Goal: Transaction & Acquisition: Purchase product/service

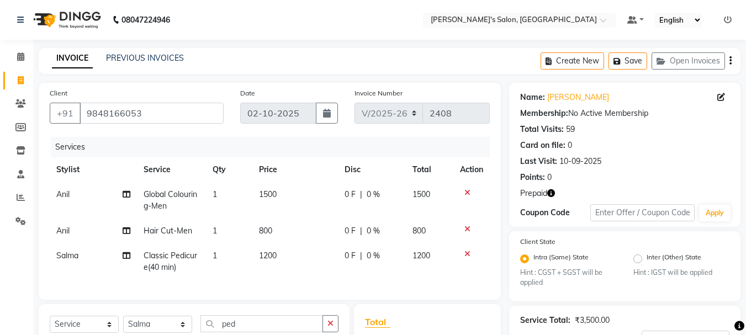
select select "3810"
select select "service"
select select "22948"
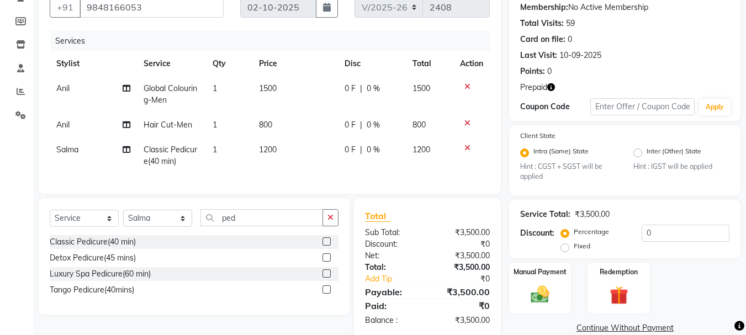
scroll to position [133, 0]
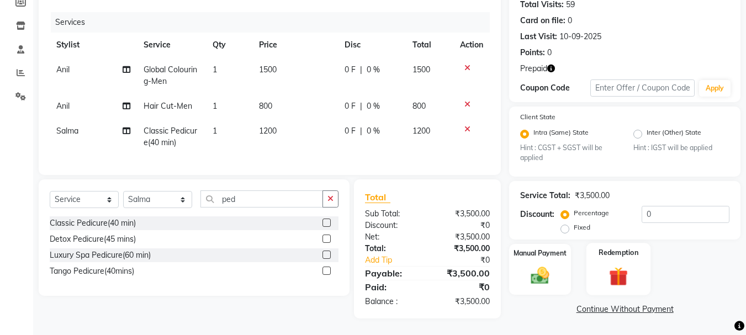
click at [632, 270] on img at bounding box center [618, 277] width 31 height 24
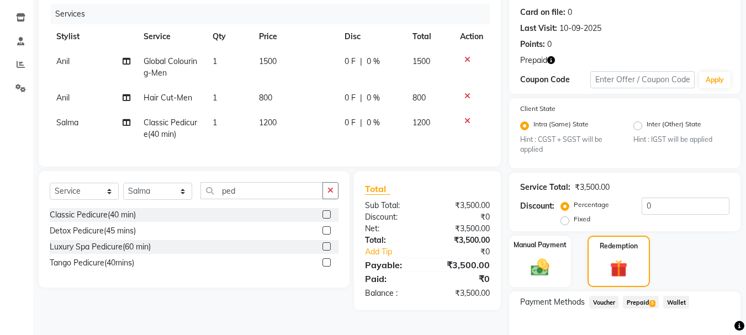
click at [643, 304] on span "Prepaid 5" at bounding box center [641, 302] width 36 height 13
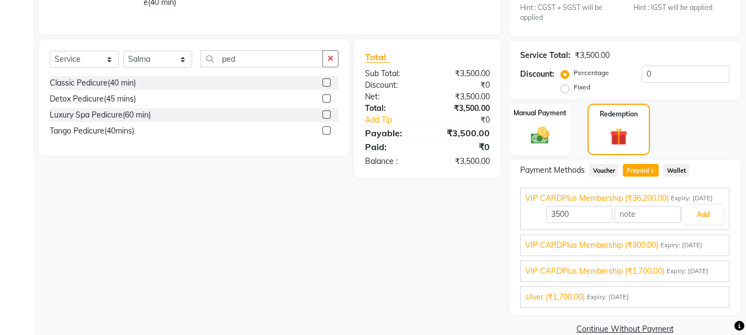
scroll to position [266, 0]
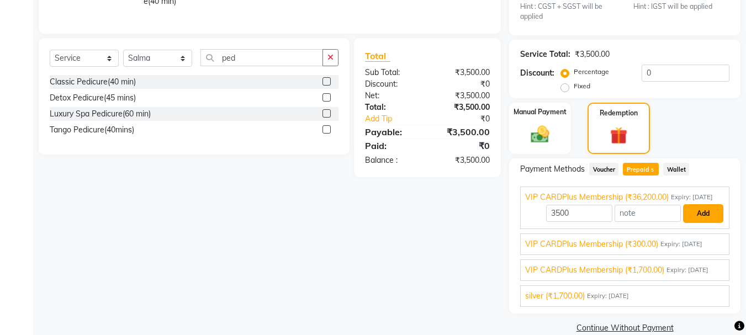
click at [699, 223] on button "Add" at bounding box center [703, 213] width 40 height 19
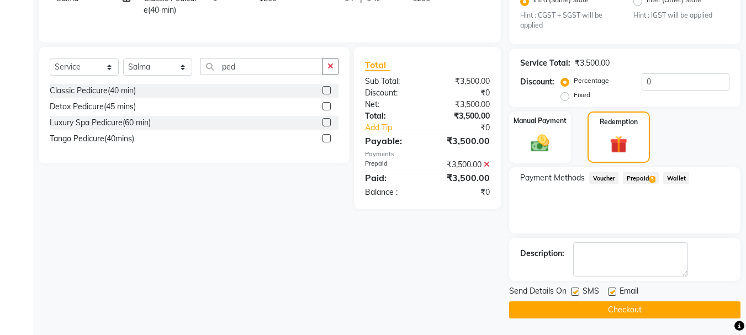
click at [647, 306] on button "Checkout" at bounding box center [624, 309] width 231 height 17
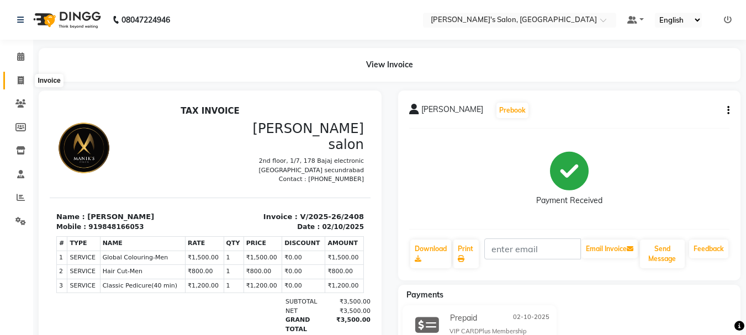
click at [21, 80] on icon at bounding box center [21, 80] width 6 height 8
select select "service"
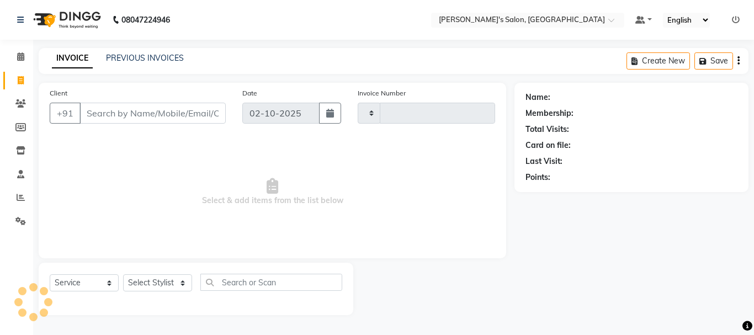
type input "2409"
select select "3810"
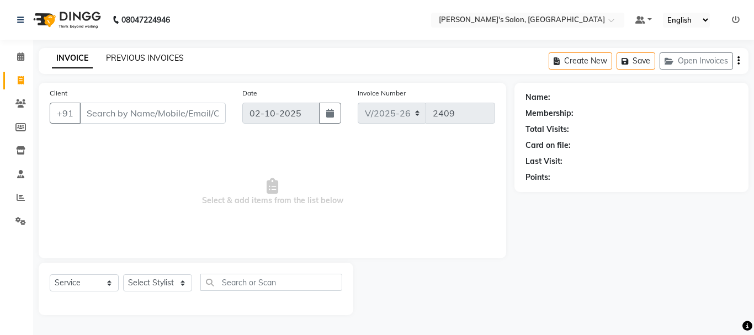
click at [136, 60] on link "PREVIOUS INVOICES" at bounding box center [145, 58] width 78 height 10
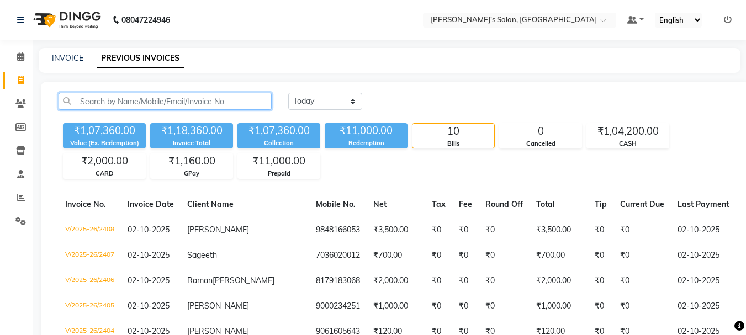
click at [93, 100] on input "text" at bounding box center [164, 101] width 213 height 17
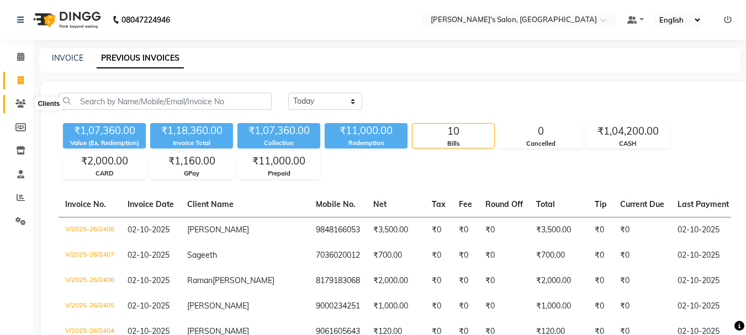
click at [16, 106] on icon at bounding box center [20, 103] width 10 height 8
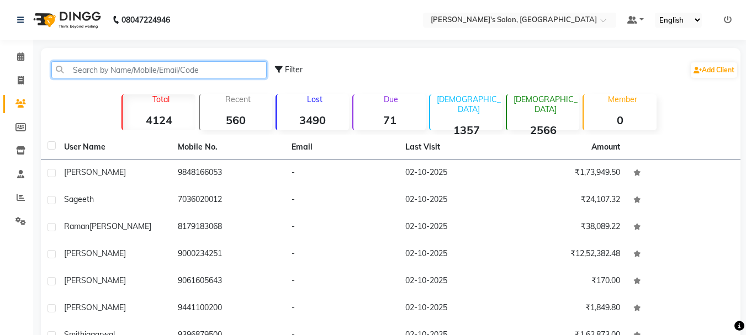
click at [84, 67] on input "text" at bounding box center [158, 69] width 215 height 17
paste input "9618663015"
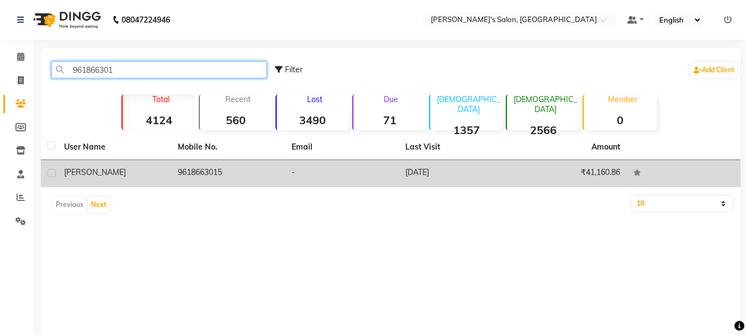
type input "961866301"
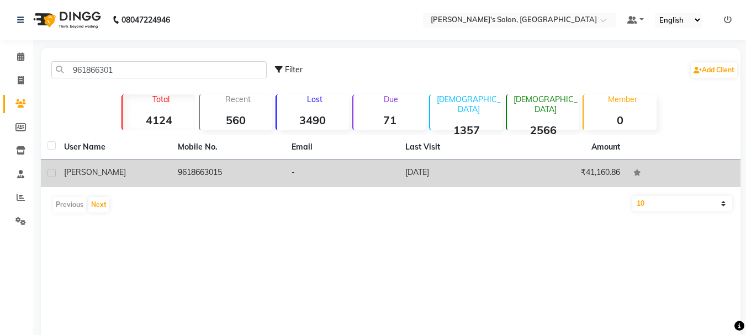
click at [636, 173] on icon at bounding box center [637, 172] width 8 height 7
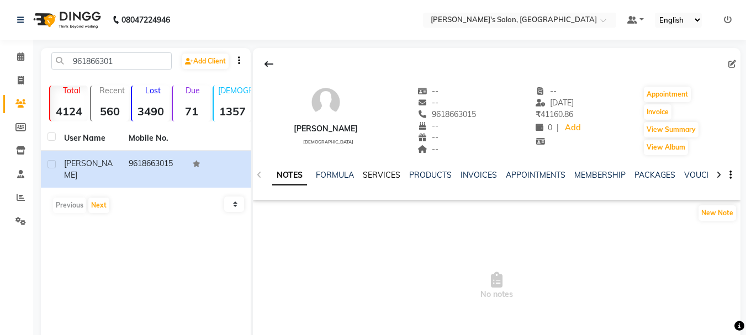
click at [385, 172] on link "SERVICES" at bounding box center [382, 175] width 38 height 10
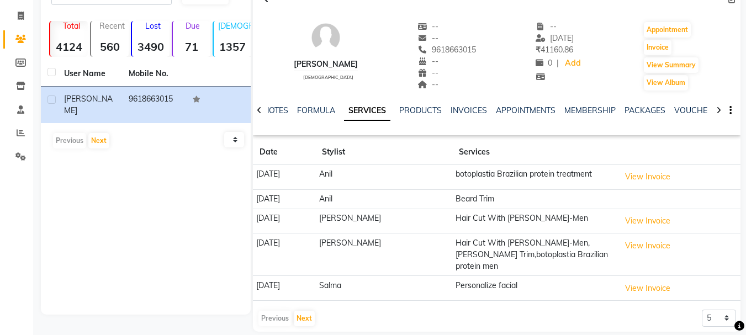
scroll to position [66, 0]
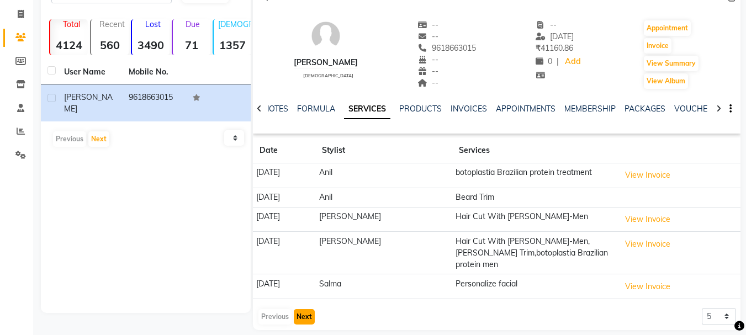
click at [301, 309] on button "Next" at bounding box center [304, 316] width 21 height 15
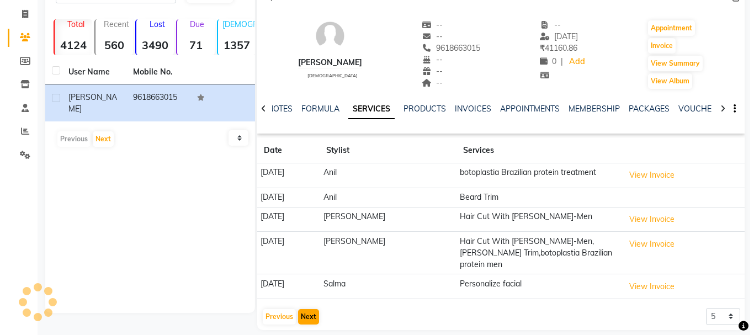
scroll to position [61, 0]
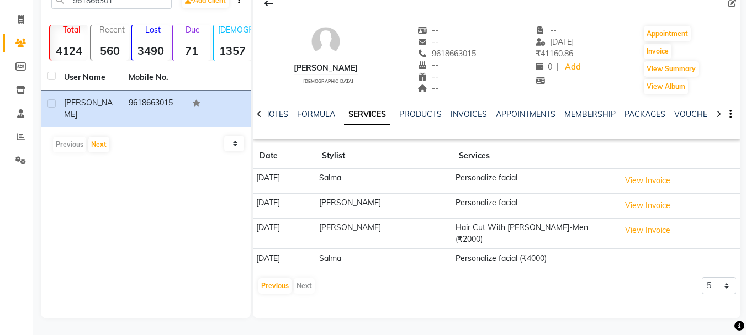
click at [303, 280] on div "Previous Next" at bounding box center [286, 286] width 58 height 18
click at [304, 279] on div "Previous Next" at bounding box center [286, 286] width 58 height 18
click at [306, 281] on div "Previous Next" at bounding box center [286, 286] width 58 height 18
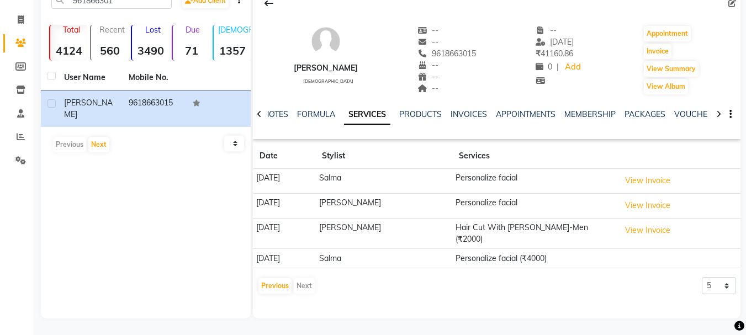
click at [304, 279] on div "Previous Next" at bounding box center [286, 286] width 58 height 18
click at [276, 279] on button "Previous" at bounding box center [274, 285] width 33 height 15
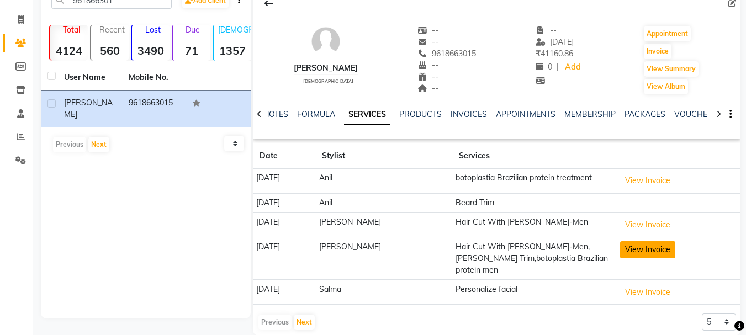
click at [649, 253] on button "View Invoice" at bounding box center [647, 249] width 55 height 17
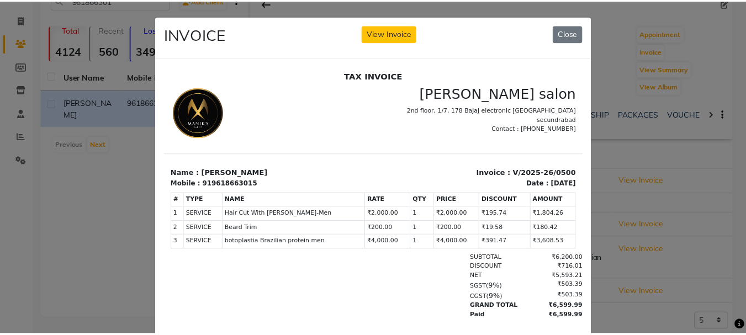
scroll to position [0, 0]
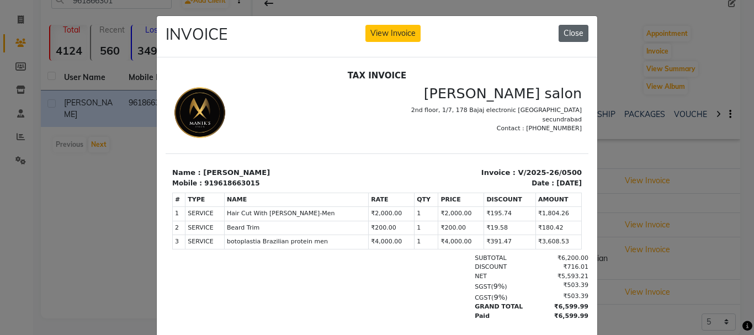
click at [573, 36] on button "Close" at bounding box center [573, 33] width 30 height 17
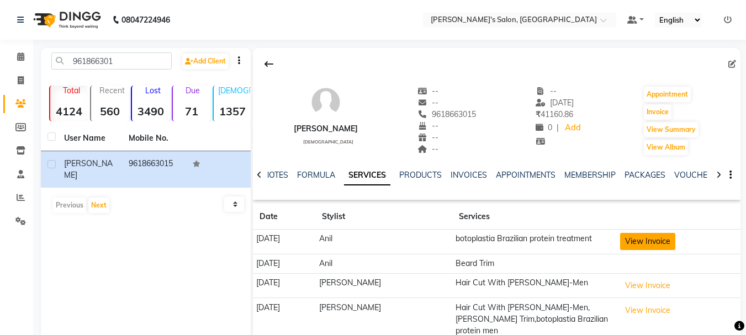
click at [633, 241] on button "View Invoice" at bounding box center [647, 241] width 55 height 17
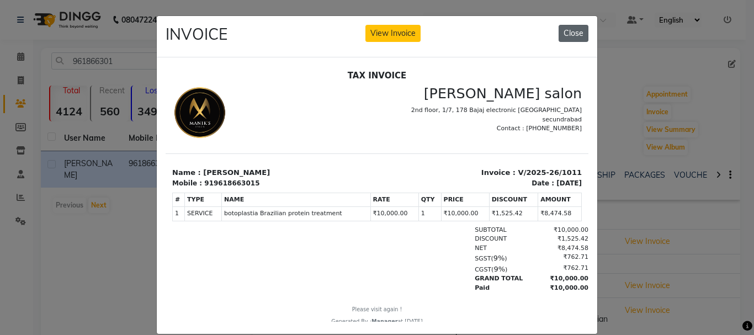
click at [567, 30] on button "Close" at bounding box center [573, 33] width 30 height 17
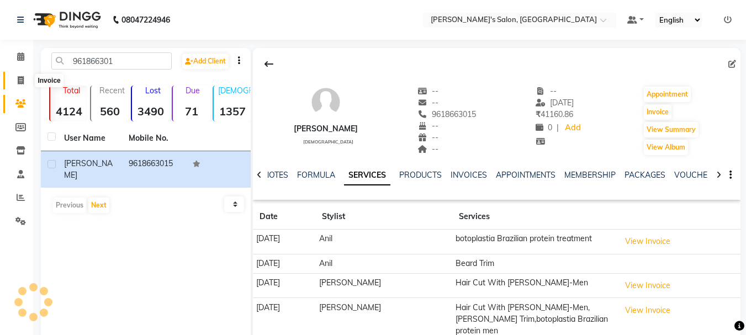
click at [21, 82] on icon at bounding box center [21, 80] width 6 height 8
select select "service"
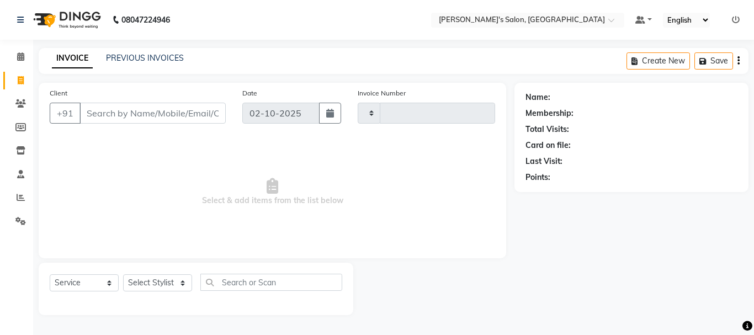
type input "2409"
select select "3810"
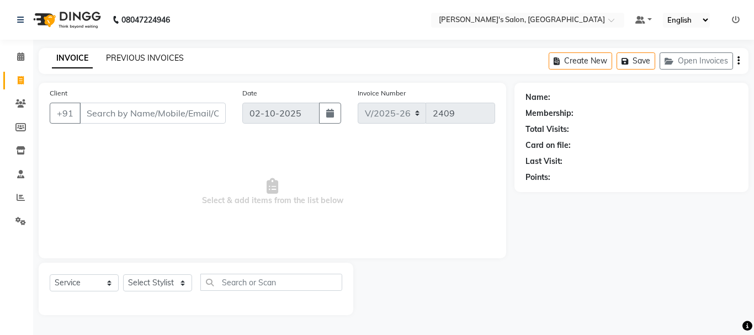
click at [138, 55] on link "PREVIOUS INVOICES" at bounding box center [145, 58] width 78 height 10
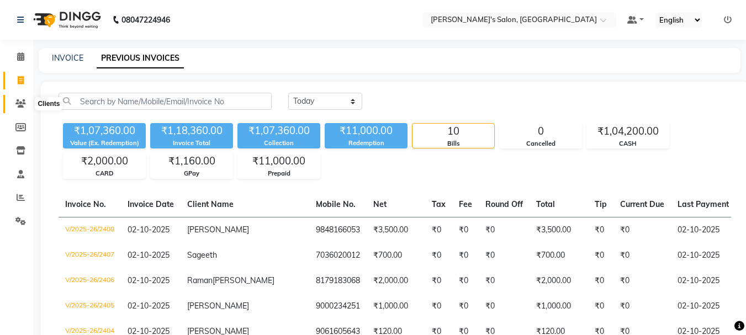
click at [21, 103] on icon at bounding box center [20, 103] width 10 height 8
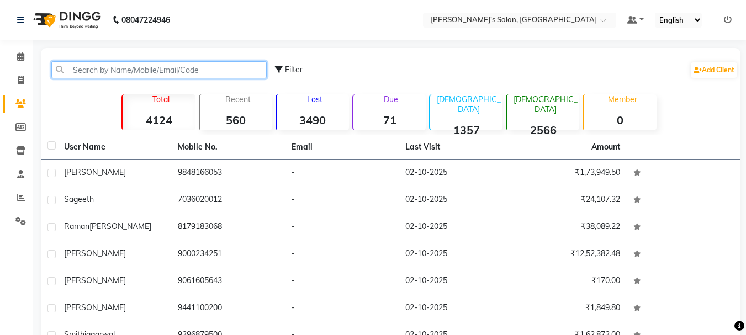
click at [119, 68] on input "text" at bounding box center [158, 69] width 215 height 17
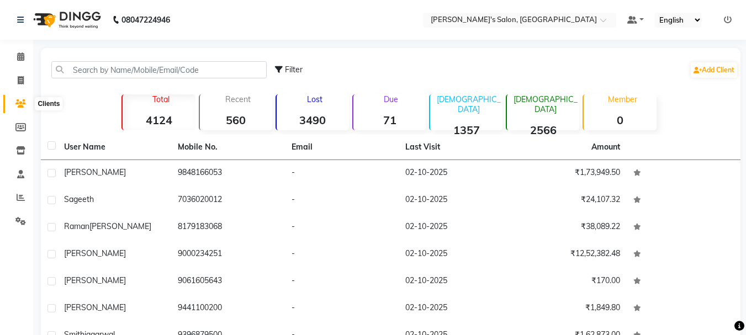
click at [18, 100] on icon at bounding box center [20, 103] width 10 height 8
click at [25, 78] on span at bounding box center [20, 81] width 19 height 13
select select "3810"
select select "service"
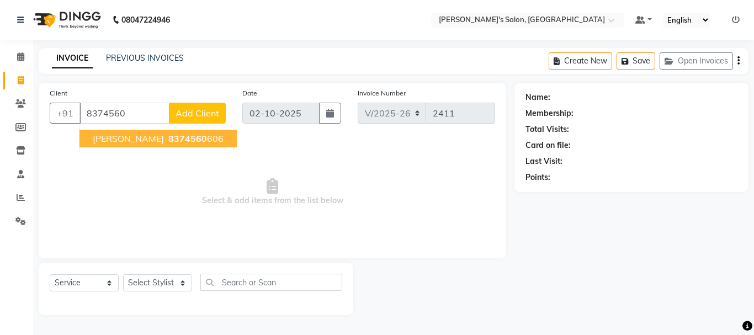
click at [168, 139] on span "8374560" at bounding box center [187, 138] width 39 height 11
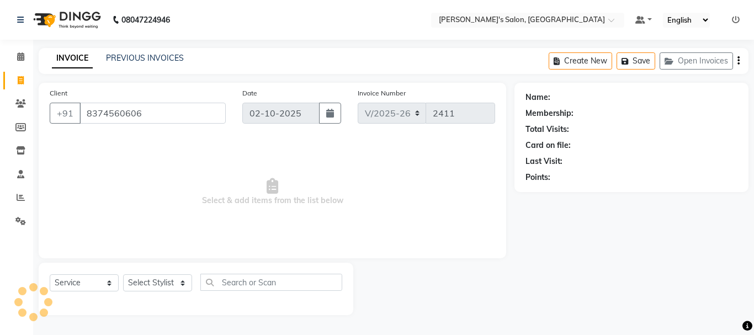
type input "8374560606"
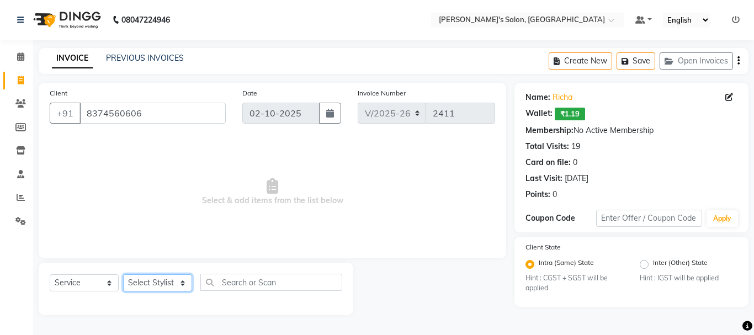
click at [163, 281] on select "Select Stylist [PERSON_NAME] [PERSON_NAME] Manager [PERSON_NAME] [PERSON_NAME] …" at bounding box center [157, 282] width 69 height 17
select select "69984"
click at [123, 274] on select "Select Stylist [PERSON_NAME] [PERSON_NAME] Manager [PERSON_NAME] [PERSON_NAME] …" at bounding box center [157, 282] width 69 height 17
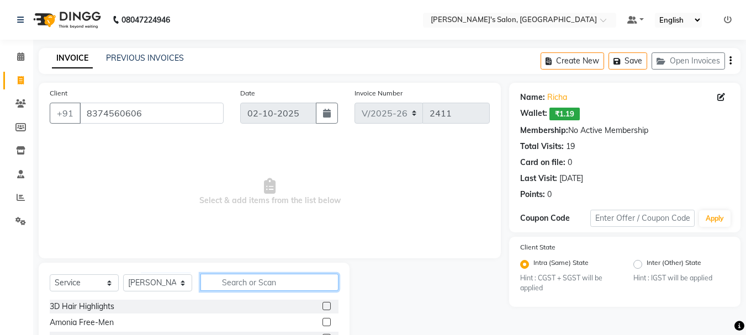
drag, startPoint x: 238, startPoint y: 280, endPoint x: 231, endPoint y: 272, distance: 11.0
click at [237, 280] on input "text" at bounding box center [269, 282] width 138 height 17
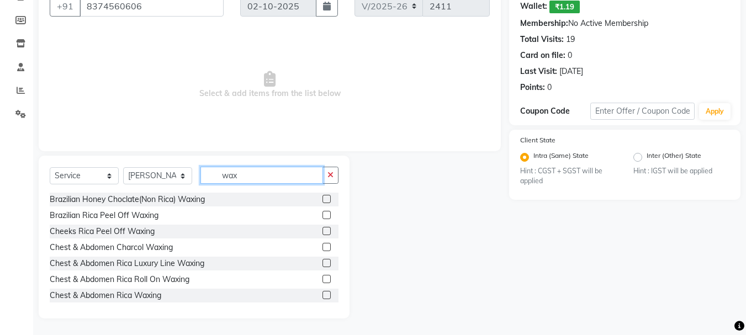
scroll to position [626, 0]
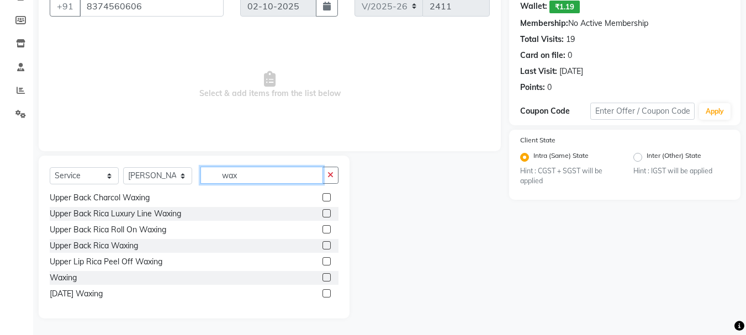
type input "wax"
click at [322, 280] on label at bounding box center [326, 277] width 8 height 8
click at [322, 280] on input "checkbox" at bounding box center [325, 277] width 7 height 7
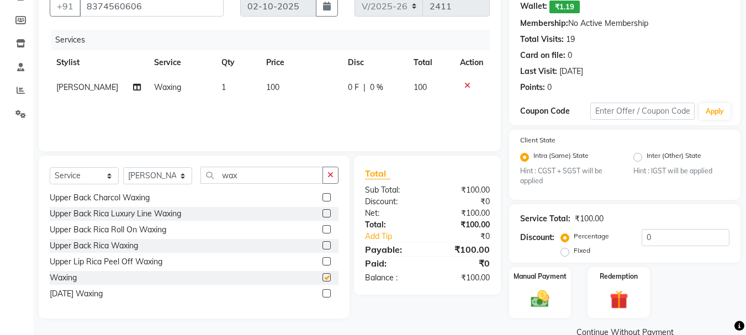
checkbox input "false"
click at [276, 87] on td "100" at bounding box center [300, 87] width 82 height 25
select select "69984"
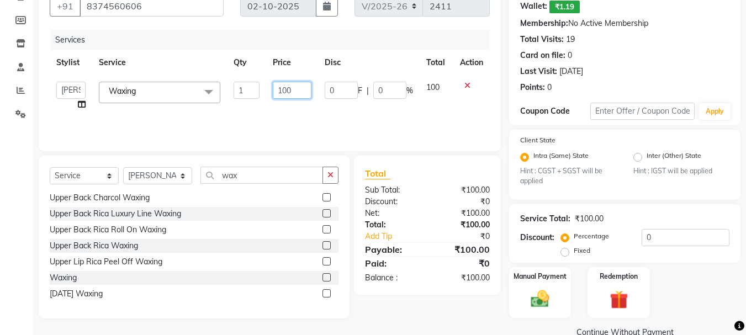
click at [302, 88] on input "100" at bounding box center [292, 90] width 38 height 17
type input "1"
type input "800"
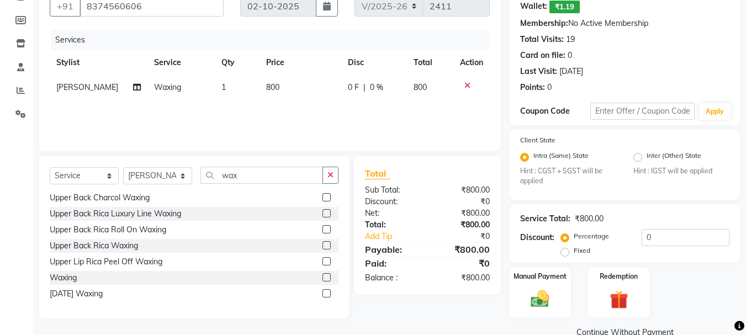
click at [282, 124] on div "Services Stylist Service Qty Price Disc Total Action arshiya Waxing 1 800 0 F |…" at bounding box center [270, 85] width 440 height 110
click at [245, 175] on input "wax" at bounding box center [261, 175] width 123 height 17
type input "w"
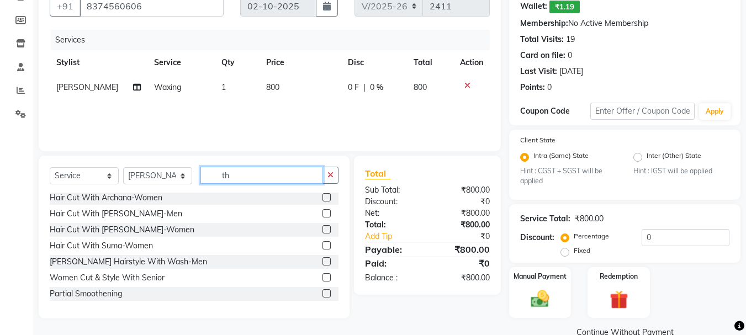
scroll to position [530, 0]
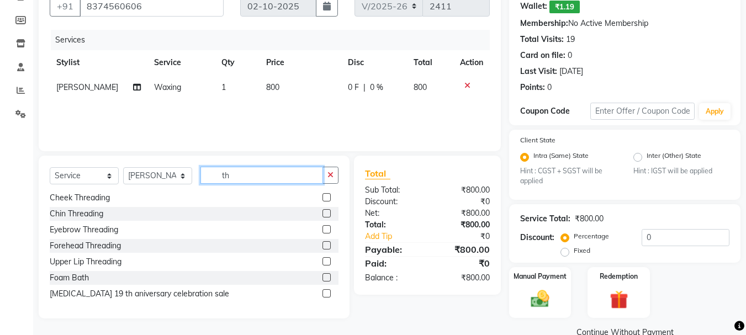
type input "th"
click at [322, 230] on label at bounding box center [326, 229] width 8 height 8
click at [322, 230] on input "checkbox" at bounding box center [325, 229] width 7 height 7
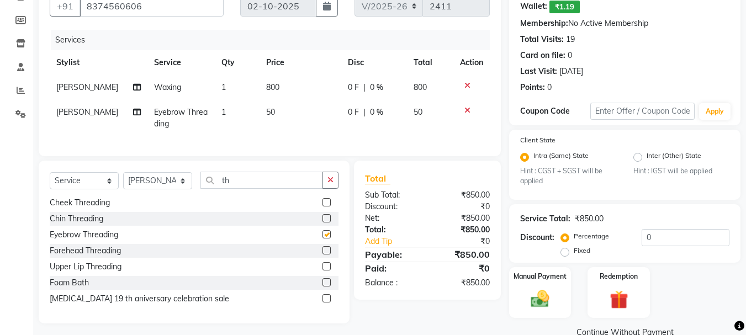
checkbox input "false"
click at [278, 112] on td "50" at bounding box center [300, 118] width 82 height 36
select select "69984"
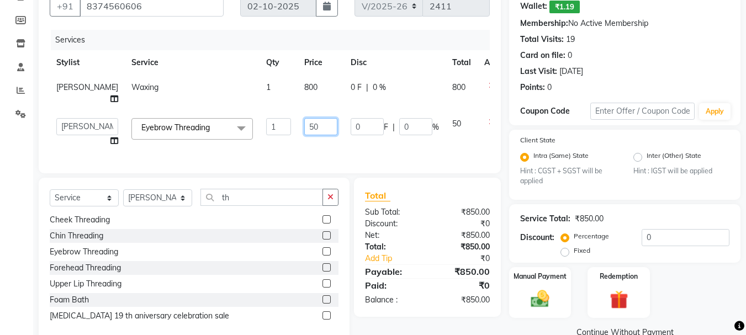
click at [302, 119] on td "50" at bounding box center [320, 132] width 46 height 42
type input "5"
type input "90"
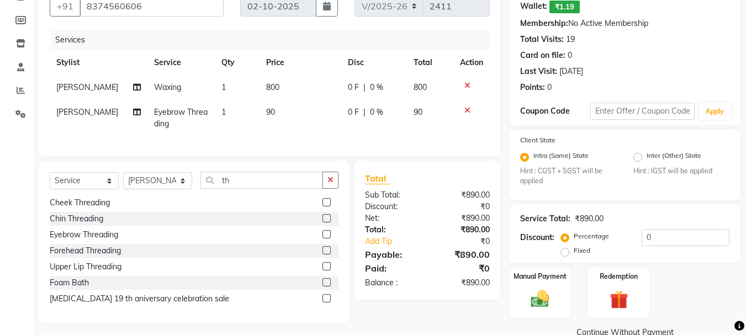
click at [364, 145] on div "Services Stylist Service Qty Price Disc Total Action arshiya Waxing 1 800 0 F |…" at bounding box center [270, 87] width 440 height 115
click at [246, 182] on input "th" at bounding box center [261, 180] width 123 height 17
type input "t"
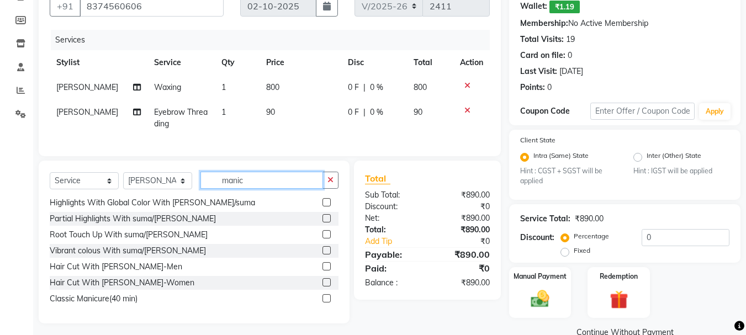
scroll to position [0, 0]
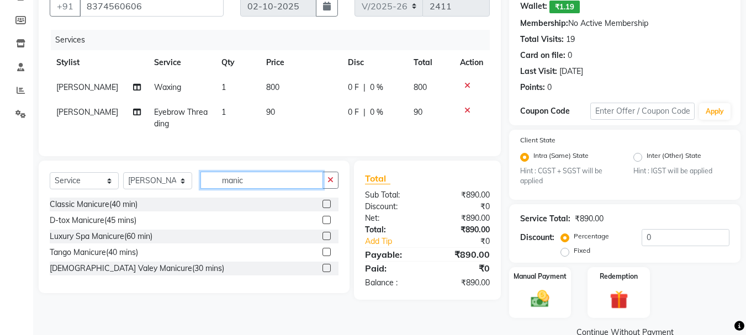
type input "manic"
click at [326, 208] on label at bounding box center [326, 204] width 8 height 8
click at [326, 208] on input "checkbox" at bounding box center [325, 204] width 7 height 7
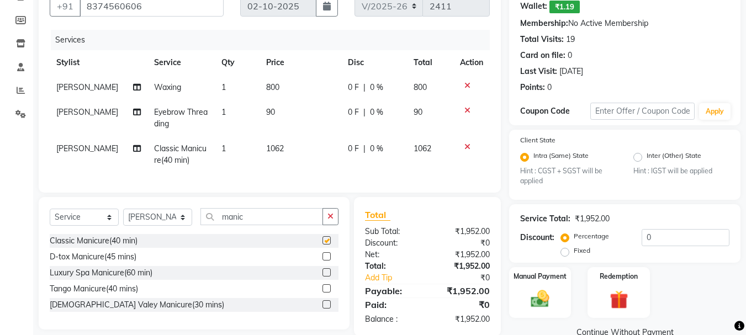
checkbox input "false"
click at [287, 143] on td "1062" at bounding box center [300, 154] width 82 height 36
select select "69984"
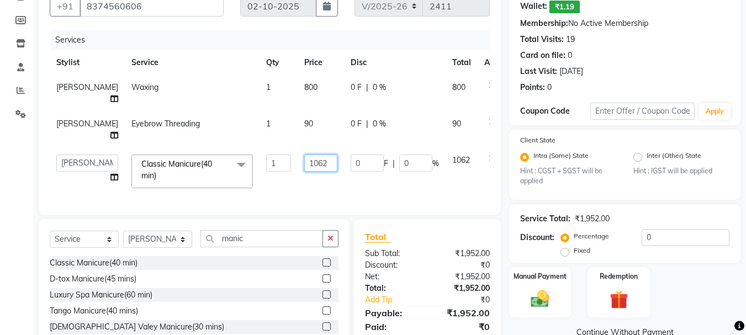
click at [308, 166] on input "1062" at bounding box center [320, 163] width 33 height 17
type input "1200"
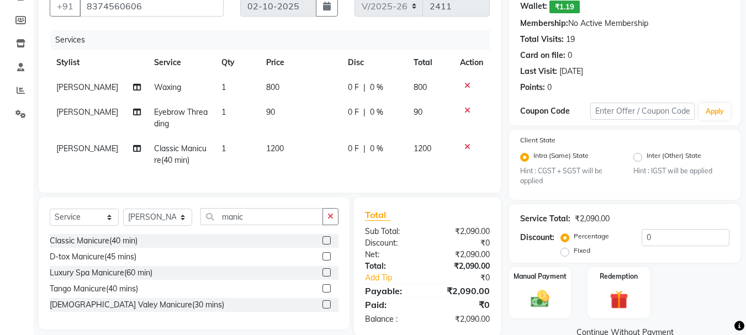
click at [344, 182] on div "Services Stylist Service Qty Price Disc Total Action arshiya Waxing 1 800 0 F |…" at bounding box center [270, 106] width 440 height 152
click at [179, 224] on select "Select Stylist [PERSON_NAME] [PERSON_NAME] Manager [PERSON_NAME] [PERSON_NAME] …" at bounding box center [157, 217] width 69 height 17
select select "18489"
click at [123, 217] on select "Select Stylist [PERSON_NAME] [PERSON_NAME] Manager [PERSON_NAME] [PERSON_NAME] …" at bounding box center [157, 217] width 69 height 17
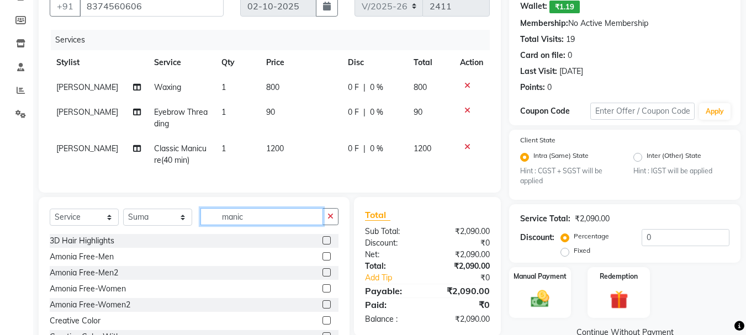
click at [260, 222] on input "manic" at bounding box center [261, 216] width 123 height 17
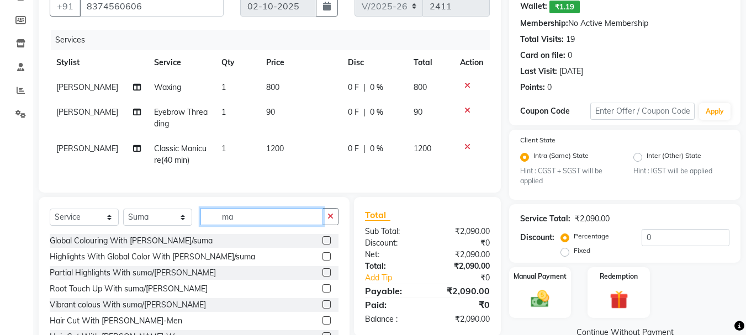
type input "m"
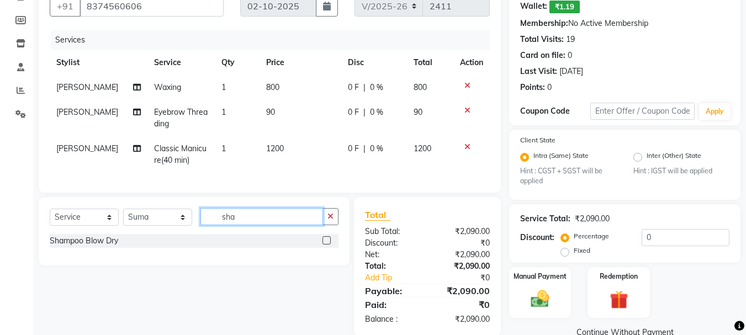
type input "sha"
click at [326, 244] on label at bounding box center [326, 240] width 8 height 8
click at [326, 244] on input "checkbox" at bounding box center [325, 240] width 7 height 7
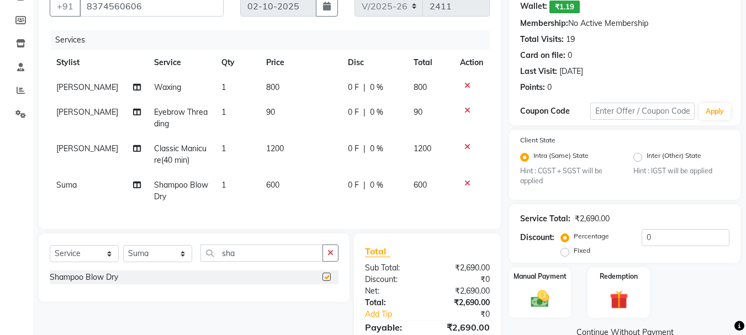
checkbox input "false"
click at [286, 179] on td "600" at bounding box center [300, 191] width 82 height 36
select select "18489"
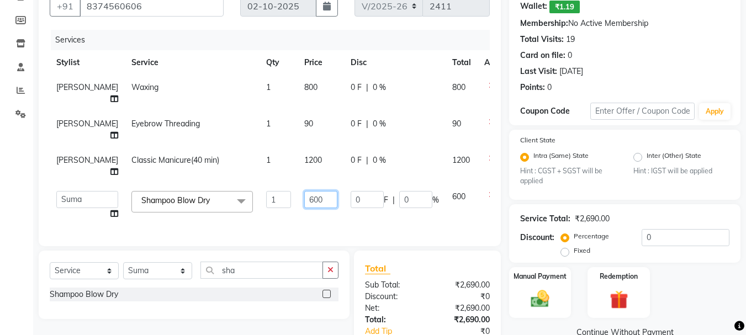
click at [306, 193] on input "600" at bounding box center [320, 199] width 33 height 17
type input "6"
type input "1000"
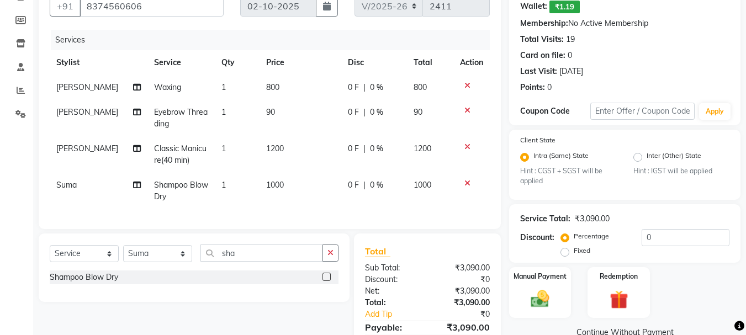
click at [238, 218] on div "Services Stylist Service Qty Price Disc Total Action arshiya Waxing 1 800 0 F |…" at bounding box center [270, 124] width 440 height 188
click at [133, 187] on icon at bounding box center [137, 185] width 8 height 8
select select "18489"
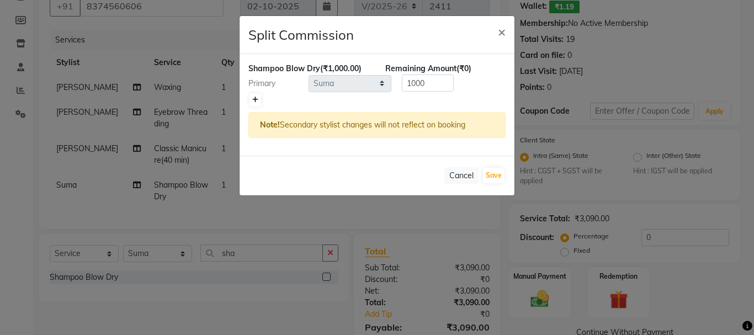
click at [256, 99] on icon at bounding box center [255, 100] width 6 height 7
type input "500"
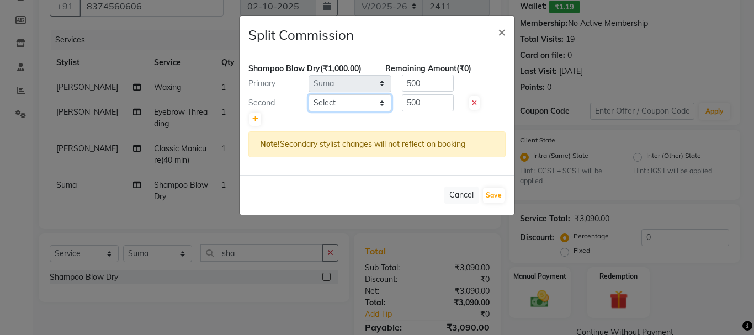
click at [383, 101] on select "Select Anil arshiya C Ameer Manager manik Salma Sameer Shaban Suma Suraj Taniya" at bounding box center [349, 102] width 83 height 17
select select "18487"
click at [308, 94] on select "Select Anil arshiya C Ameer Manager manik Salma Sameer Shaban Suma Suraj Taniya" at bounding box center [349, 102] width 83 height 17
click at [494, 193] on button "Save" at bounding box center [494, 195] width 22 height 15
select select "Select"
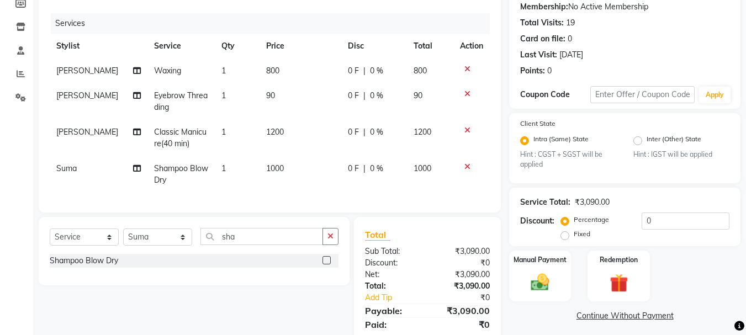
scroll to position [169, 0]
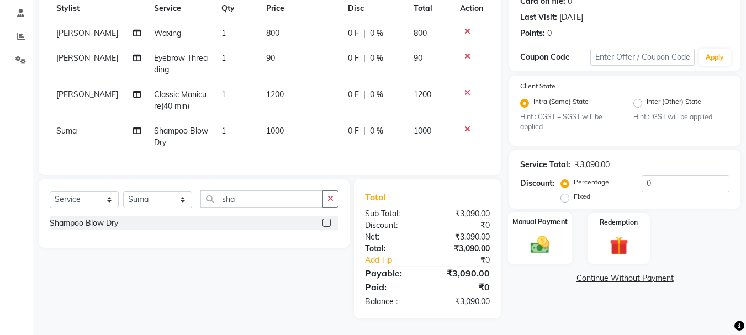
click at [540, 234] on img at bounding box center [539, 245] width 31 height 22
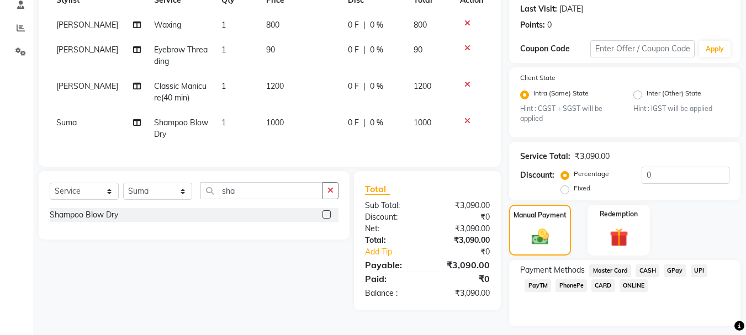
drag, startPoint x: 604, startPoint y: 284, endPoint x: 612, endPoint y: 284, distance: 7.7
click at [604, 284] on span "CARD" at bounding box center [603, 285] width 24 height 13
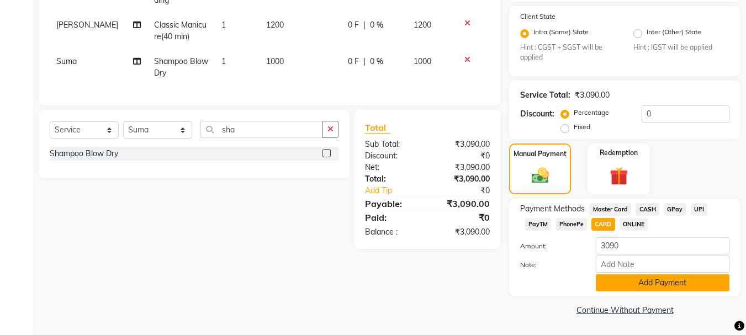
click at [669, 288] on button "Add Payment" at bounding box center [662, 282] width 134 height 17
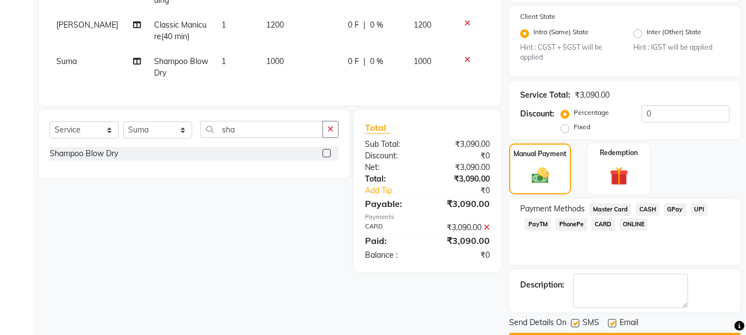
scroll to position [262, 0]
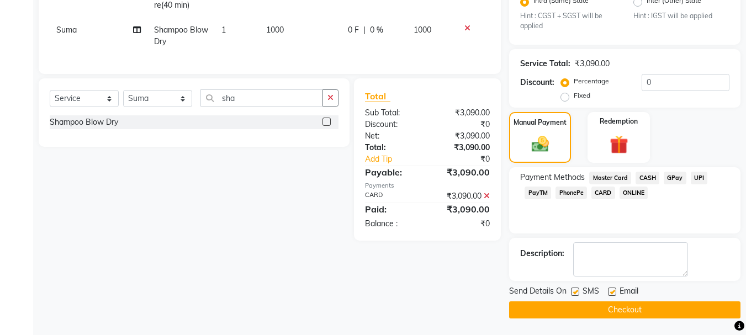
click at [633, 303] on button "Checkout" at bounding box center [624, 309] width 231 height 17
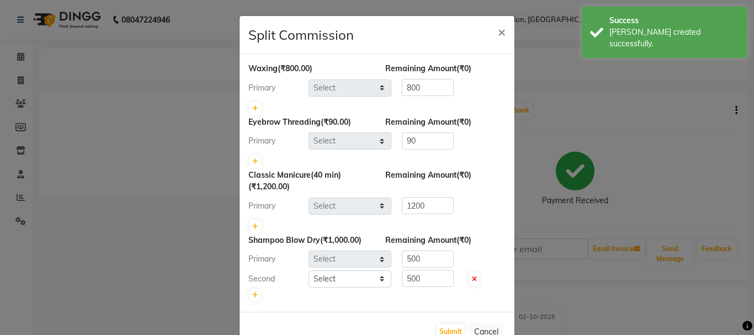
select select "69984"
select select "18489"
select select "18487"
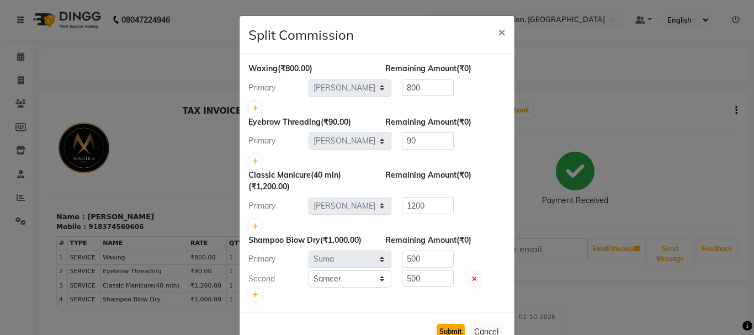
click at [448, 329] on button "Submit" at bounding box center [451, 331] width 28 height 15
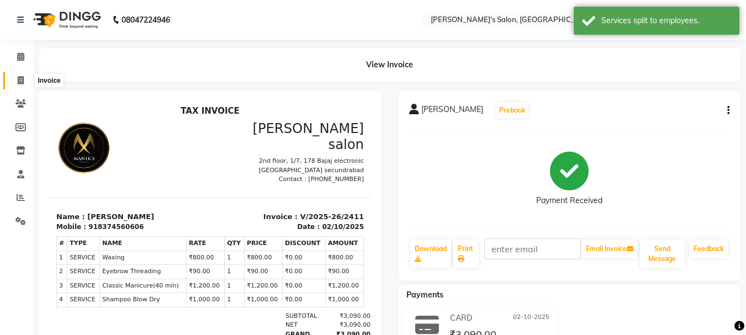
click at [22, 81] on icon at bounding box center [21, 80] width 6 height 8
select select "3810"
select select "service"
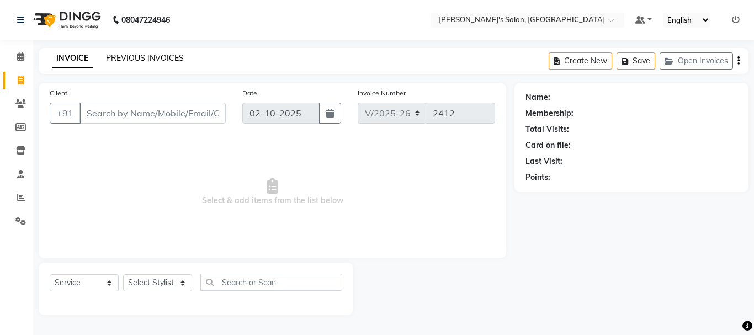
click at [140, 53] on link "PREVIOUS INVOICES" at bounding box center [145, 58] width 78 height 10
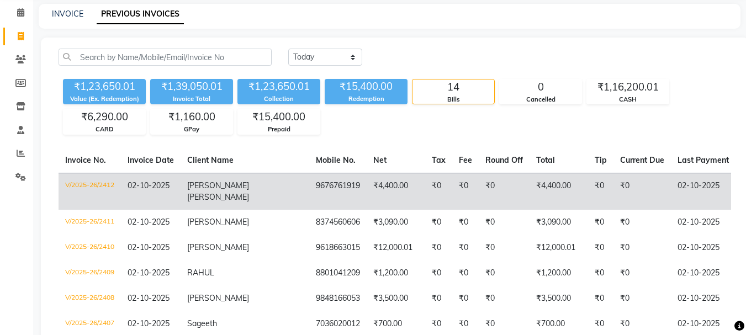
scroll to position [63, 0]
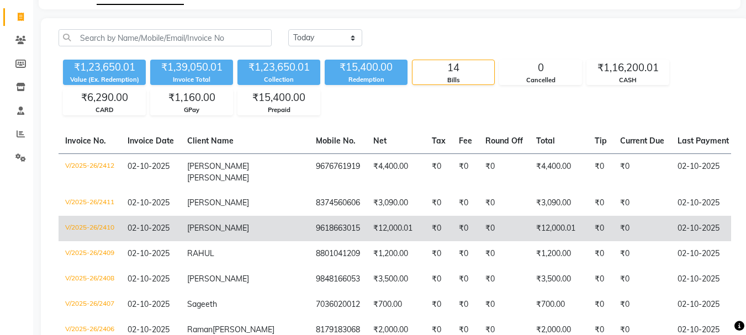
click at [216, 230] on td "[PERSON_NAME]" at bounding box center [244, 228] width 129 height 25
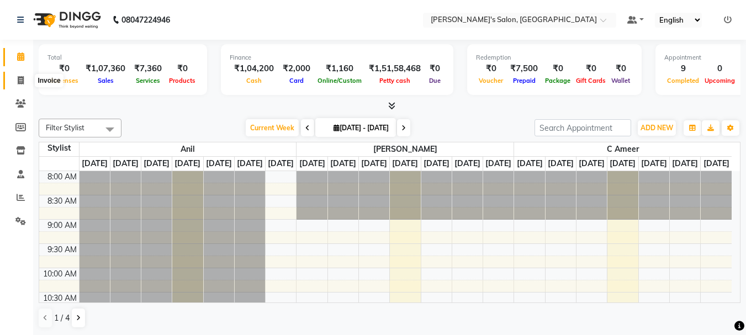
click at [19, 81] on icon at bounding box center [21, 80] width 6 height 8
select select "3810"
select select "service"
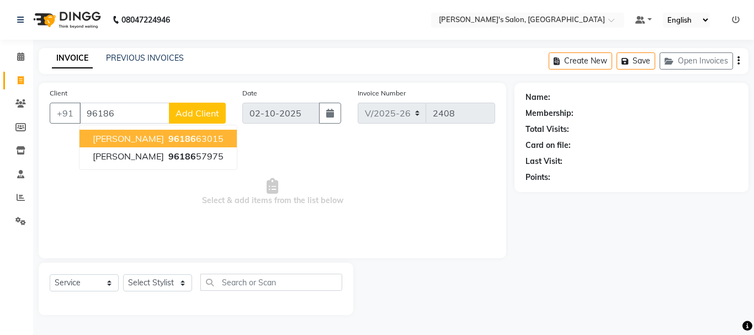
click at [168, 139] on span "96186" at bounding box center [182, 138] width 28 height 11
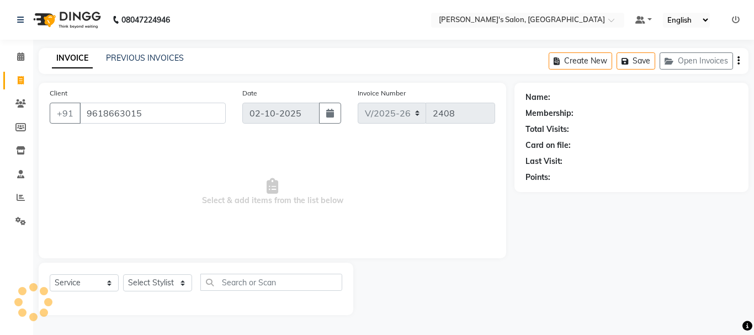
type input "9618663015"
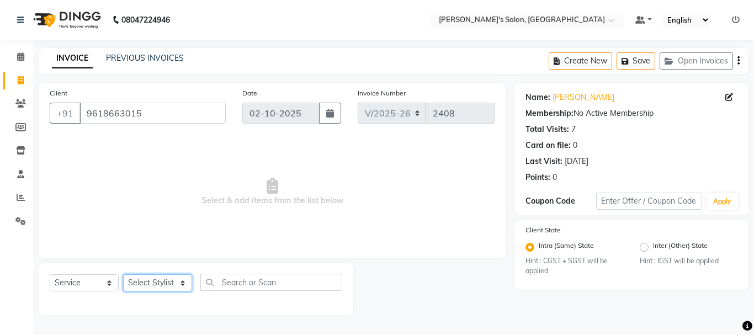
click at [159, 285] on select "Select Stylist [PERSON_NAME] [PERSON_NAME] Manager [PERSON_NAME] [PERSON_NAME] …" at bounding box center [157, 282] width 69 height 17
click at [173, 278] on select "Select Stylist [PERSON_NAME] [PERSON_NAME] Manager [PERSON_NAME] [PERSON_NAME] …" at bounding box center [157, 282] width 69 height 17
select select "18487"
click at [123, 274] on select "Select Stylist [PERSON_NAME] [PERSON_NAME] Manager [PERSON_NAME] [PERSON_NAME] …" at bounding box center [157, 282] width 69 height 17
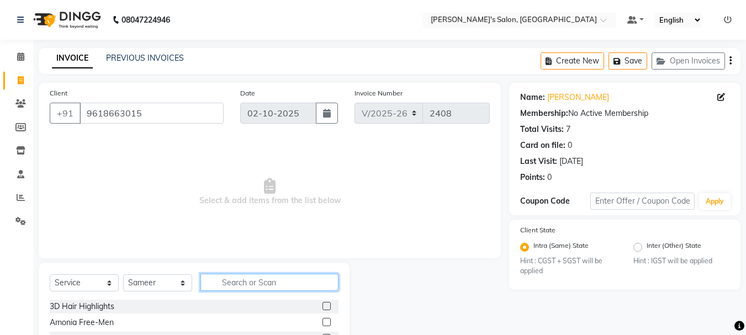
click at [245, 278] on input "text" at bounding box center [269, 282] width 138 height 17
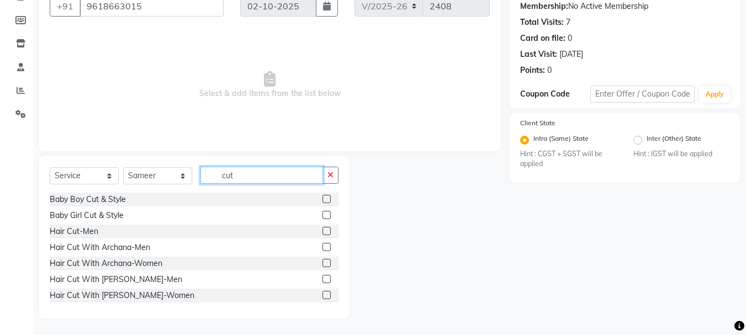
scroll to position [82, 0]
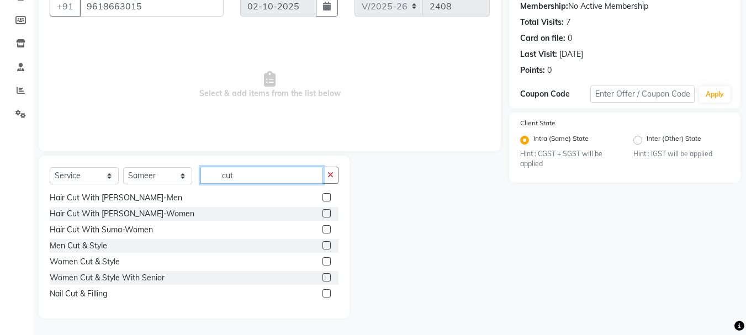
type input "cut"
click at [322, 275] on label at bounding box center [326, 277] width 8 height 8
click at [322, 275] on input "checkbox" at bounding box center [325, 277] width 7 height 7
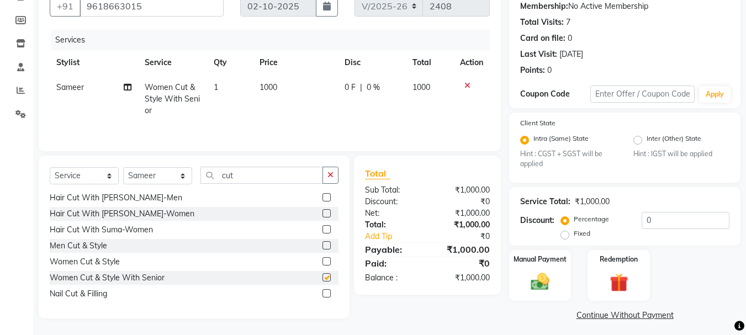
checkbox input "false"
click at [185, 177] on select "Select Stylist [PERSON_NAME] [PERSON_NAME] Manager [PERSON_NAME] [PERSON_NAME] …" at bounding box center [157, 175] width 69 height 17
click at [248, 174] on input "cut" at bounding box center [261, 175] width 123 height 17
type input "c"
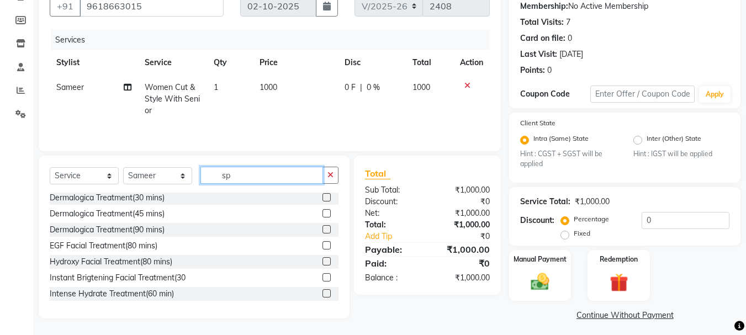
scroll to position [2, 0]
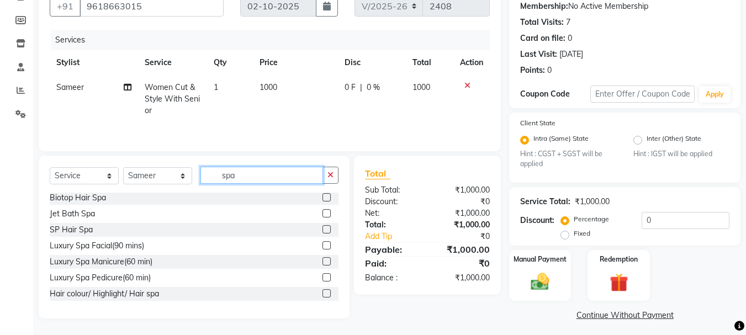
type input "spa"
click at [322, 197] on label at bounding box center [326, 197] width 8 height 8
click at [322, 197] on input "checkbox" at bounding box center [325, 197] width 7 height 7
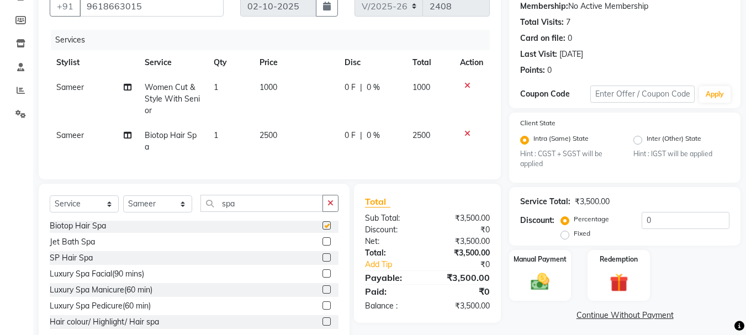
checkbox input "false"
click at [546, 285] on img at bounding box center [539, 282] width 31 height 22
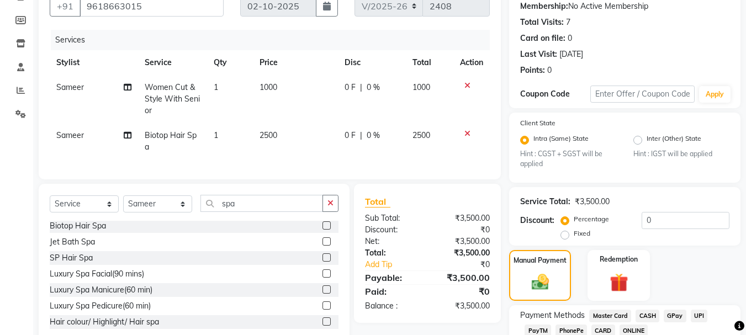
scroll to position [165, 0]
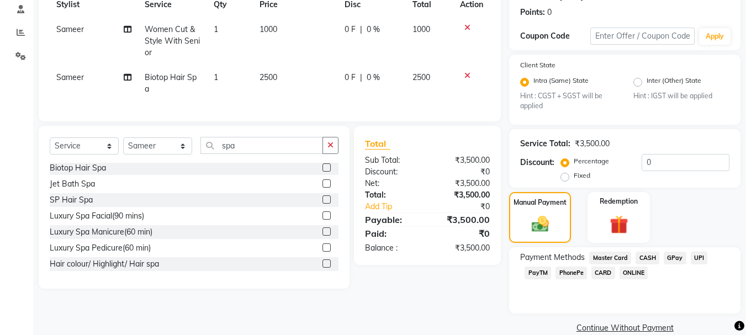
click at [674, 257] on span "GPay" at bounding box center [674, 258] width 23 height 13
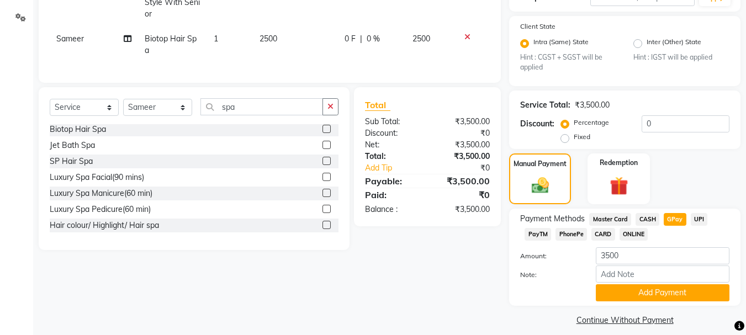
scroll to position [214, 0]
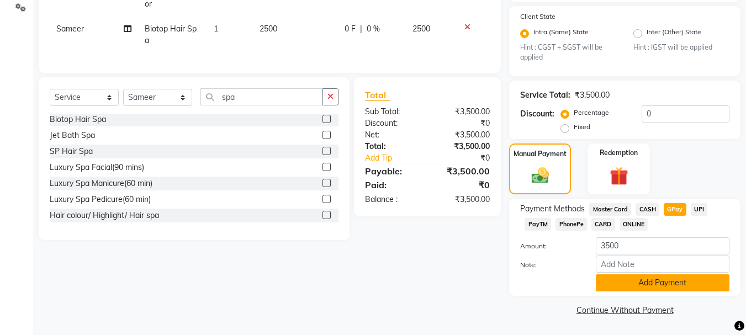
click at [645, 286] on button "Add Payment" at bounding box center [662, 282] width 134 height 17
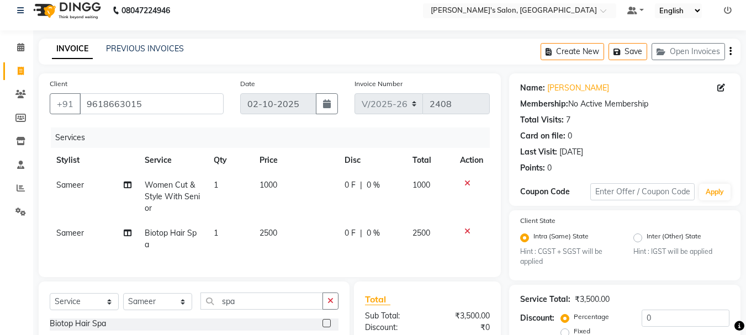
scroll to position [6, 0]
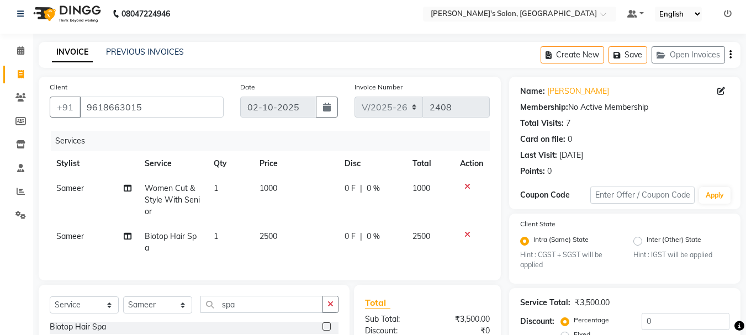
click at [684, 124] on div "Total Visits: 7" at bounding box center [624, 124] width 209 height 12
drag, startPoint x: 155, startPoint y: 107, endPoint x: 129, endPoint y: 107, distance: 25.9
click at [66, 107] on div "+91 9618663015" at bounding box center [137, 107] width 174 height 21
click at [21, 260] on div "Calendar Invoice Clients Members Inventory Staff Reports Settings Completed InP…" at bounding box center [74, 291] width 149 height 532
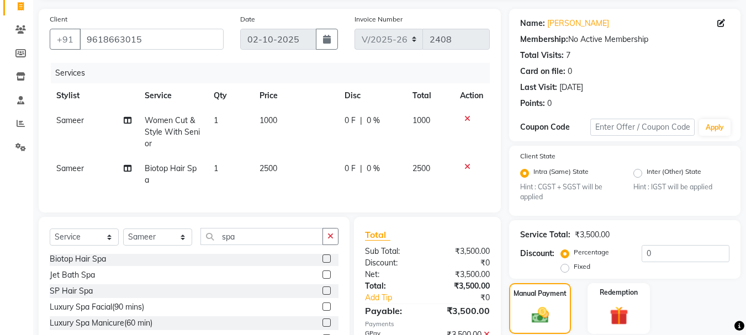
scroll to position [23, 0]
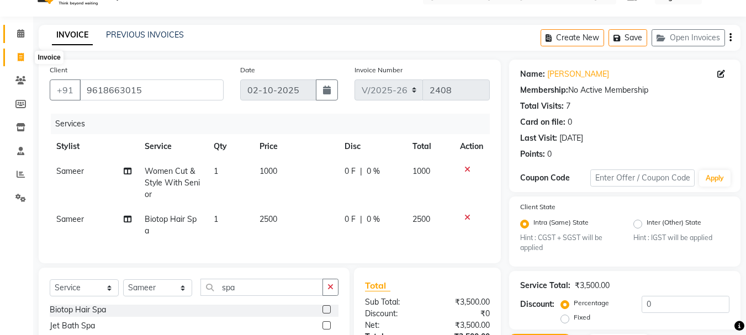
click at [22, 56] on icon at bounding box center [21, 57] width 6 height 8
select select "service"
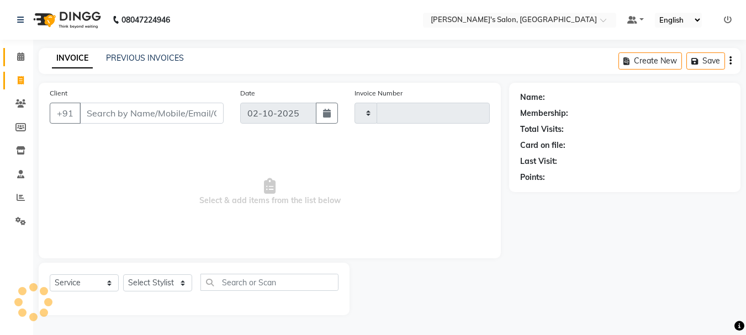
scroll to position [0, 0]
type input "2409"
select select "3810"
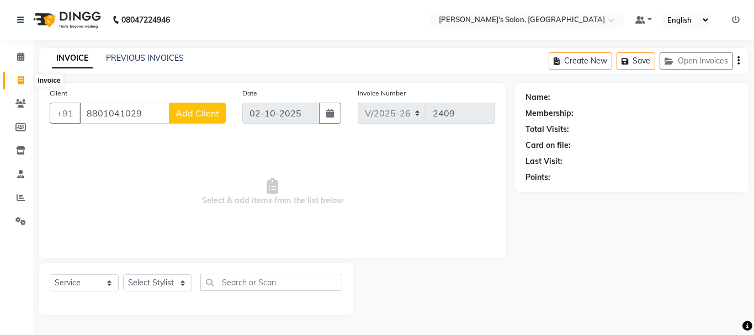
type input "8801041029"
click at [20, 82] on icon at bounding box center [21, 80] width 6 height 8
select select "service"
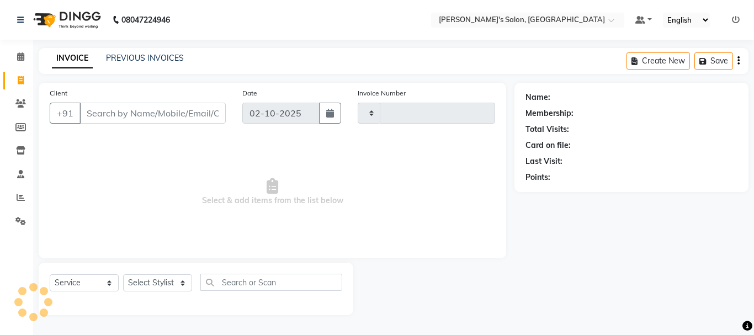
type input "2409"
select select "3810"
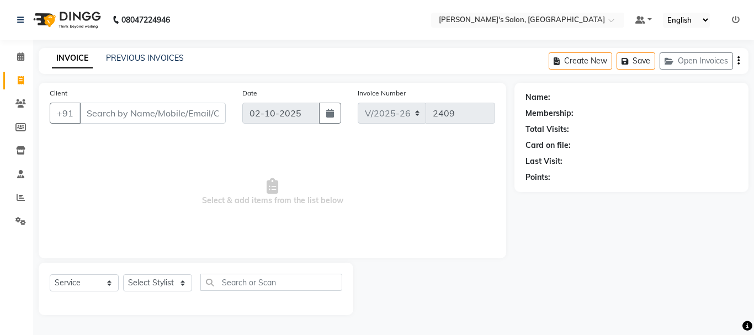
click at [94, 113] on input "Client" at bounding box center [152, 113] width 146 height 21
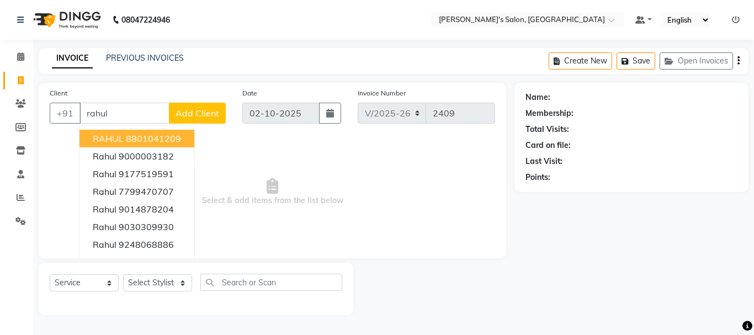
click at [162, 142] on ngb-highlight "8801041209" at bounding box center [153, 138] width 55 height 11
type input "8801041209"
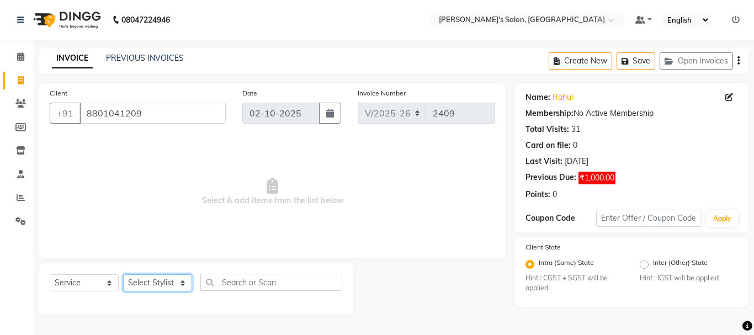
click at [155, 283] on select "Select Stylist [PERSON_NAME] [PERSON_NAME] Manager [PERSON_NAME] [PERSON_NAME] …" at bounding box center [157, 282] width 69 height 17
select select "19032"
click at [123, 274] on select "Select Stylist [PERSON_NAME] [PERSON_NAME] Manager [PERSON_NAME] [PERSON_NAME] …" at bounding box center [157, 282] width 69 height 17
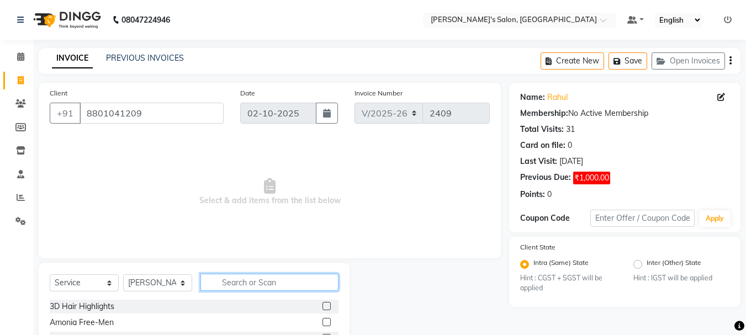
click at [270, 284] on input "text" at bounding box center [269, 282] width 138 height 17
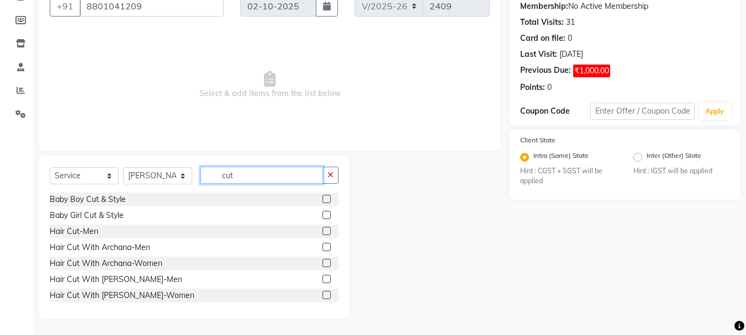
type input "cut"
click at [322, 281] on label at bounding box center [326, 279] width 8 height 8
click at [322, 281] on input "checkbox" at bounding box center [325, 279] width 7 height 7
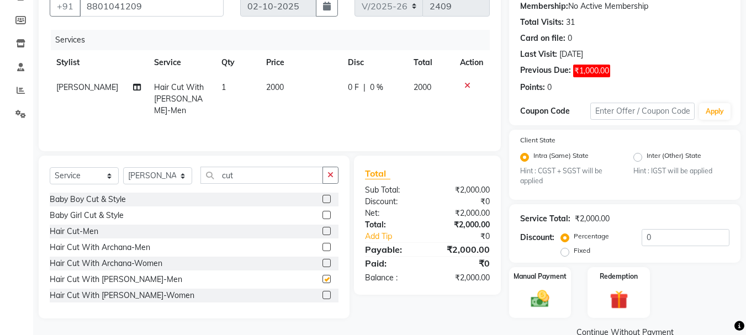
checkbox input "false"
click at [266, 86] on span "2000" at bounding box center [275, 87] width 18 height 10
select select "19032"
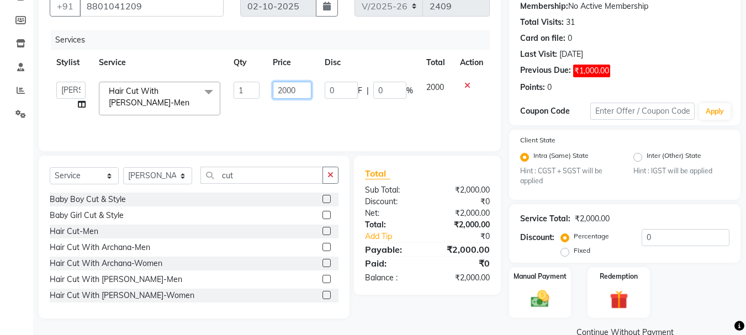
click at [273, 89] on input "2000" at bounding box center [292, 90] width 38 height 17
click at [304, 89] on input "12000" at bounding box center [292, 90] width 38 height 17
type input "1200"
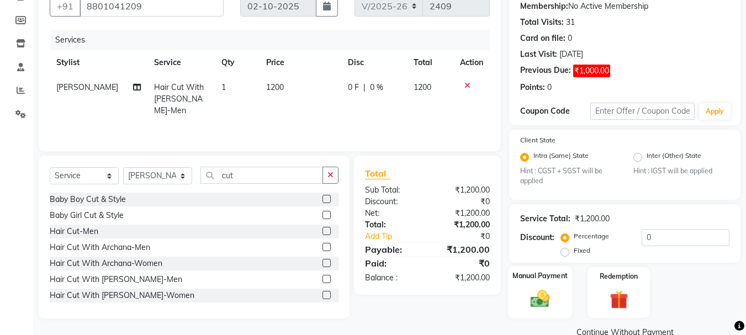
click at [539, 302] on img at bounding box center [539, 299] width 31 height 22
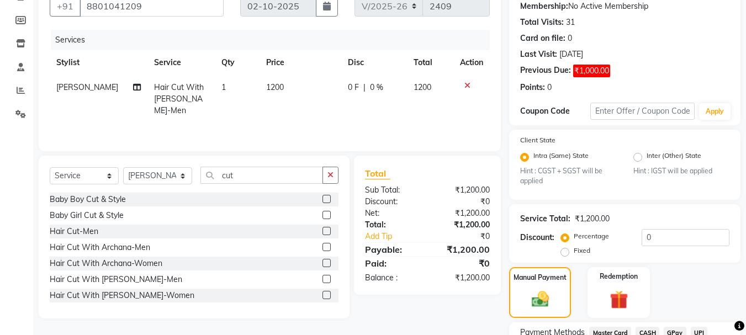
scroll to position [200, 0]
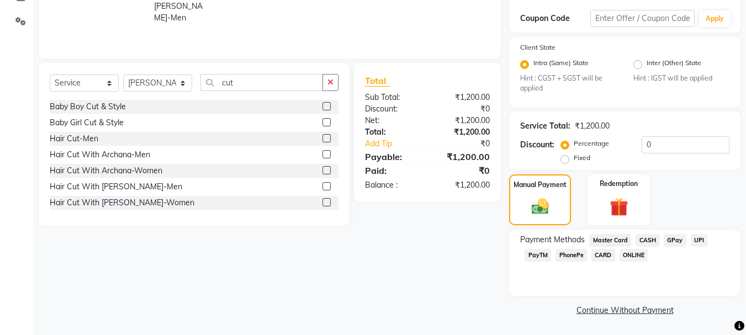
click at [607, 256] on span "CARD" at bounding box center [603, 255] width 24 height 13
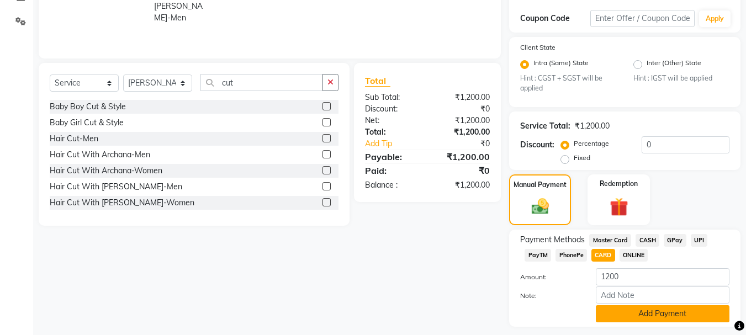
click at [678, 313] on button "Add Payment" at bounding box center [662, 313] width 134 height 17
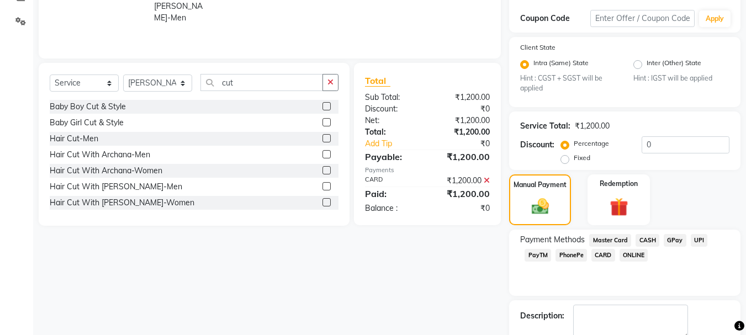
scroll to position [262, 0]
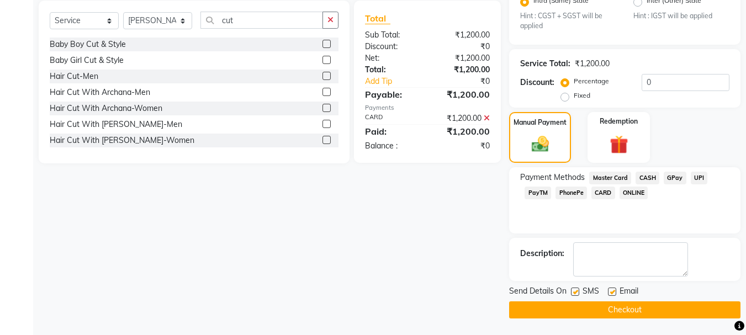
click at [646, 313] on button "Checkout" at bounding box center [624, 309] width 231 height 17
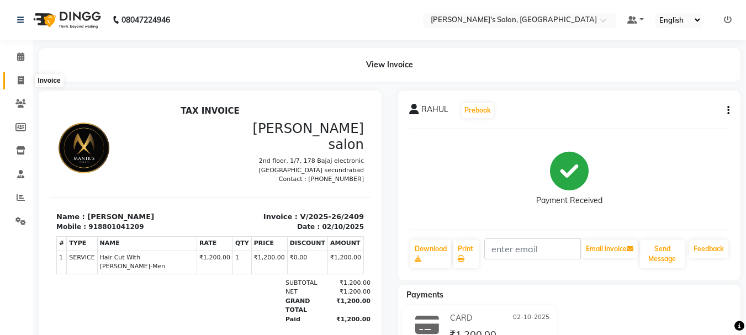
drag, startPoint x: 19, startPoint y: 83, endPoint x: 28, endPoint y: 84, distance: 8.9
click at [19, 83] on icon at bounding box center [21, 80] width 6 height 8
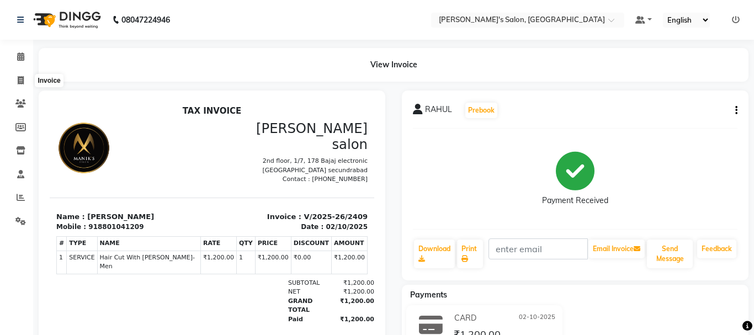
select select "3810"
select select "service"
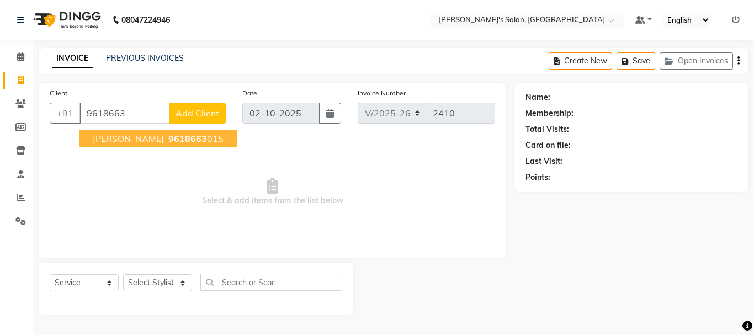
click at [121, 145] on button "Prathik 9618663 015" at bounding box center [157, 139] width 157 height 18
type input "9618663015"
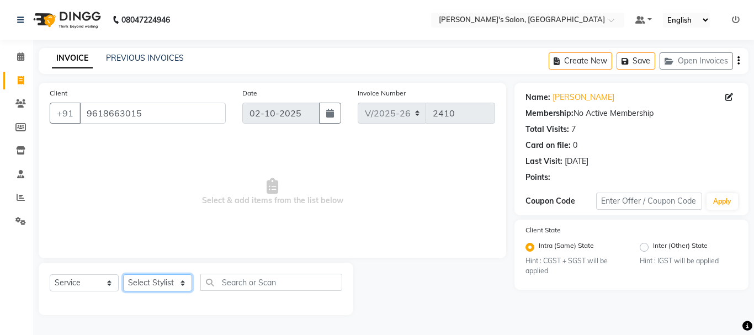
click at [172, 280] on select "Select Stylist [PERSON_NAME] [PERSON_NAME] Manager [PERSON_NAME] [PERSON_NAME] …" at bounding box center [157, 282] width 69 height 17
select select "18476"
click at [123, 274] on select "Select Stylist [PERSON_NAME] [PERSON_NAME] Manager [PERSON_NAME] [PERSON_NAME] …" at bounding box center [157, 282] width 69 height 17
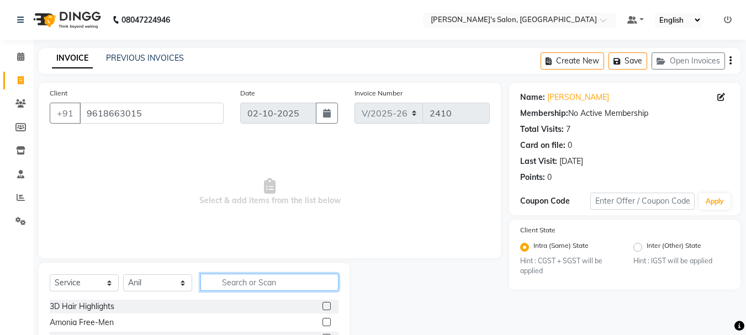
click at [249, 280] on input "text" at bounding box center [269, 282] width 138 height 17
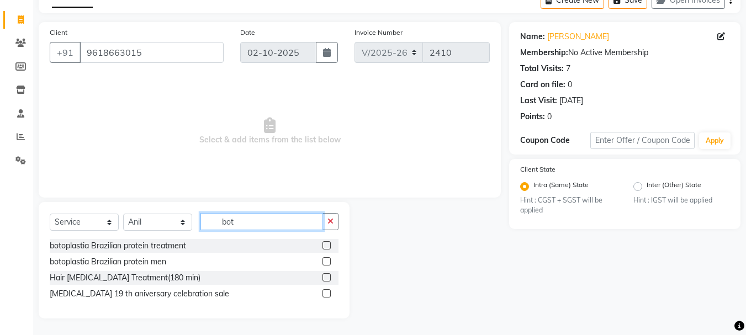
type input "bot"
click at [329, 244] on label at bounding box center [326, 245] width 8 height 8
click at [329, 244] on input "checkbox" at bounding box center [325, 245] width 7 height 7
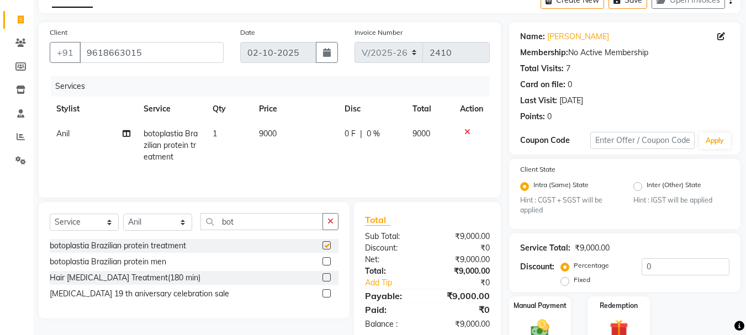
checkbox input "false"
click at [263, 131] on span "9000" at bounding box center [268, 134] width 18 height 10
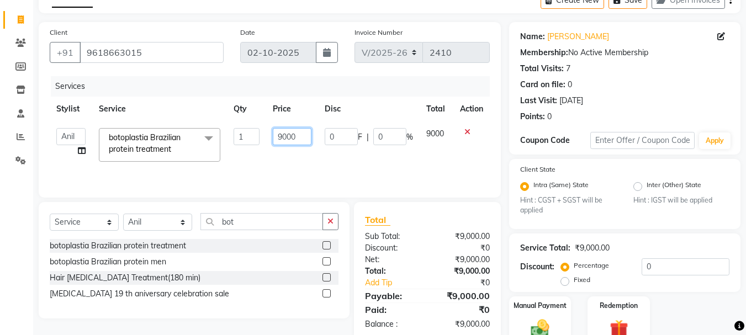
click at [277, 136] on input "9000" at bounding box center [292, 136] width 38 height 17
click at [283, 134] on input "9000" at bounding box center [292, 136] width 38 height 17
type input "10000"
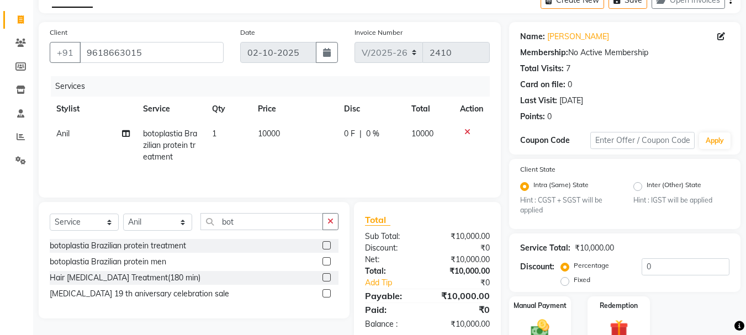
click at [305, 166] on td "10000" at bounding box center [294, 145] width 86 height 48
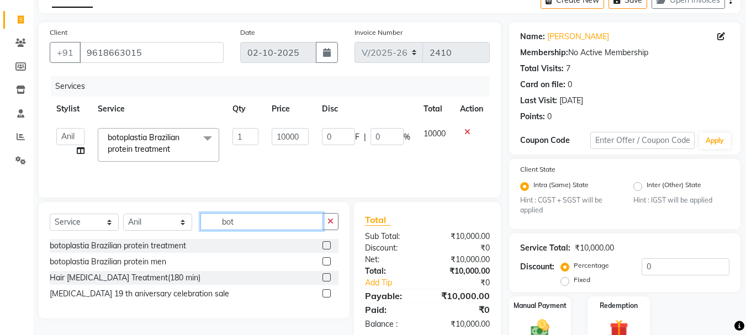
click at [269, 221] on input "bot" at bounding box center [261, 221] width 123 height 17
type input "b"
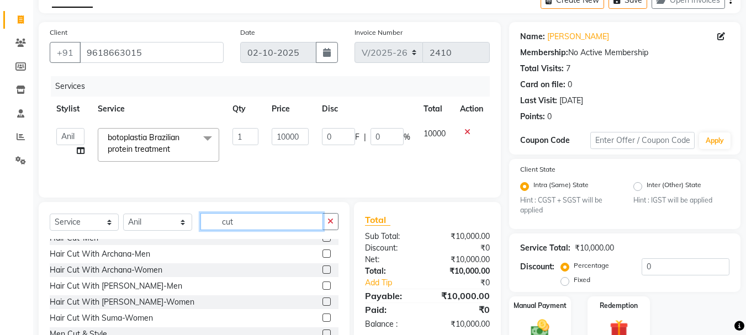
scroll to position [82, 0]
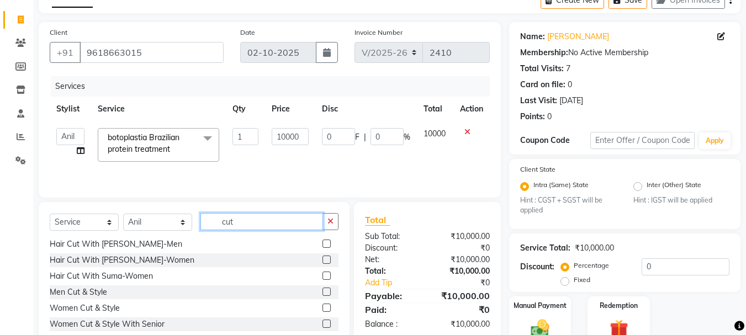
type input "cut"
click at [322, 323] on label at bounding box center [326, 324] width 8 height 8
click at [322, 323] on input "checkbox" at bounding box center [325, 324] width 7 height 7
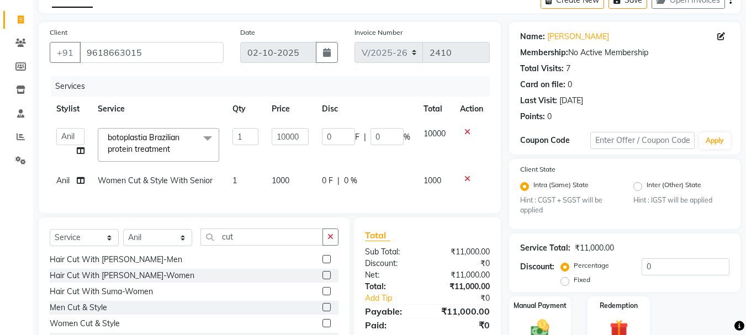
checkbox input "false"
click at [186, 246] on select "Select Stylist [PERSON_NAME] [PERSON_NAME] Manager [PERSON_NAME] [PERSON_NAME] …" at bounding box center [157, 237] width 69 height 17
select select "18487"
click at [123, 237] on select "Select Stylist [PERSON_NAME] [PERSON_NAME] Manager [PERSON_NAME] [PERSON_NAME] …" at bounding box center [157, 237] width 69 height 17
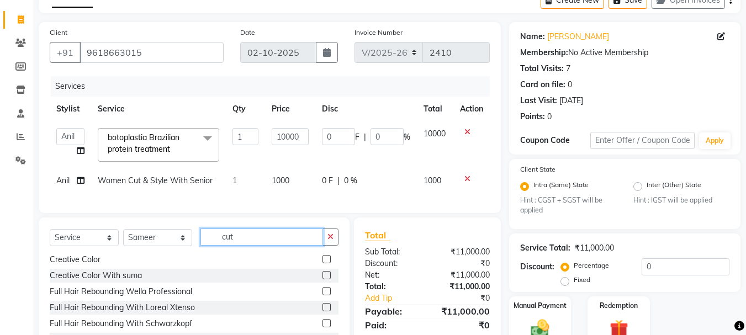
click at [266, 246] on input "cut" at bounding box center [261, 236] width 123 height 17
type input "c"
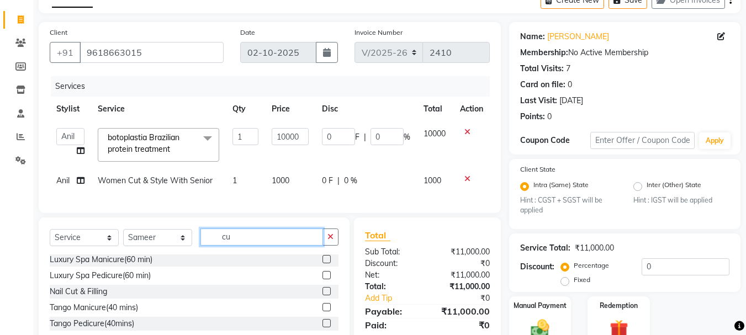
type input "cut"
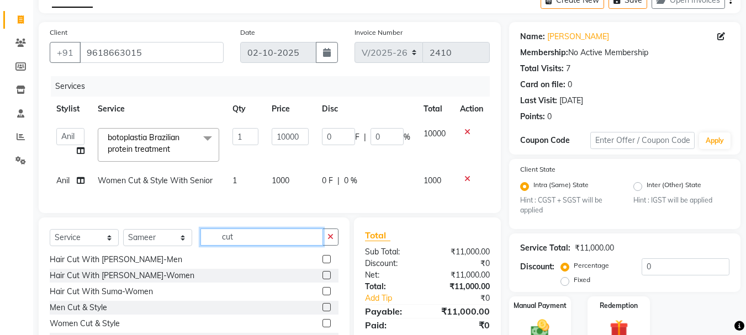
scroll to position [131, 0]
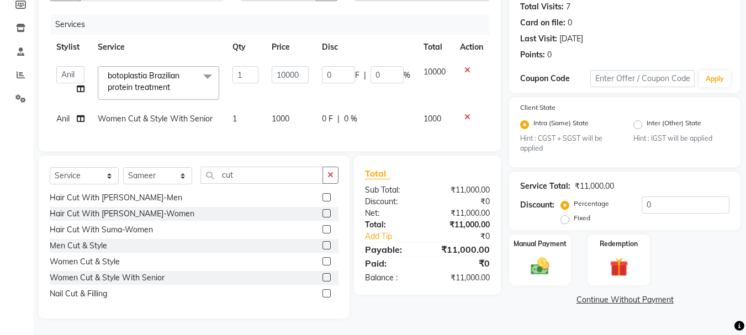
click at [322, 279] on label at bounding box center [326, 277] width 8 height 8
click at [322, 279] on input "checkbox" at bounding box center [325, 277] width 7 height 7
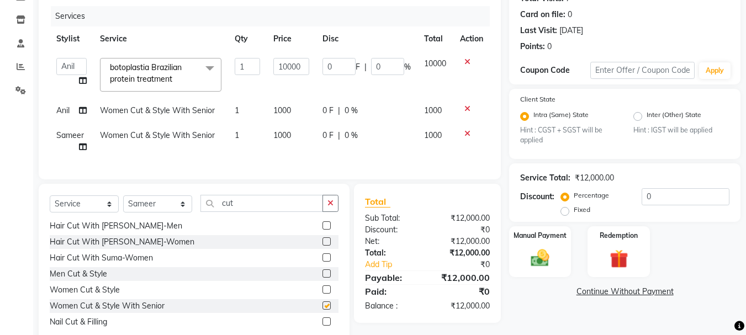
checkbox input "false"
click at [243, 208] on input "cut" at bounding box center [261, 203] width 123 height 17
type input "c"
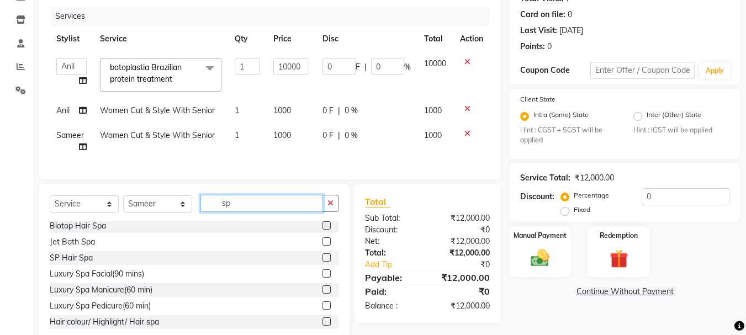
scroll to position [2, 0]
type input "spa"
click at [322, 230] on label at bounding box center [326, 225] width 8 height 8
click at [322, 230] on input "checkbox" at bounding box center [325, 225] width 7 height 7
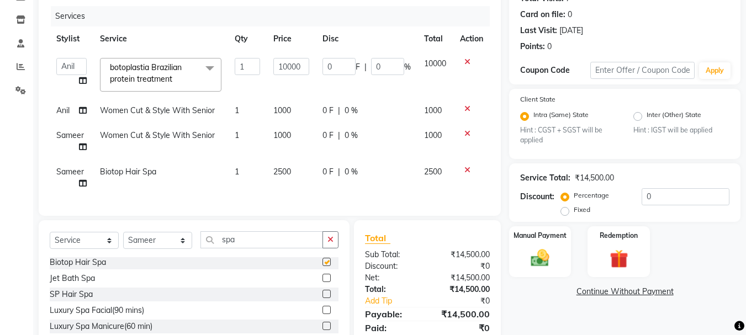
checkbox input "false"
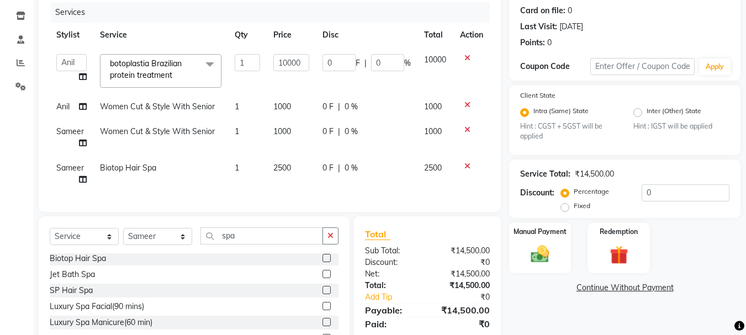
scroll to position [153, 0]
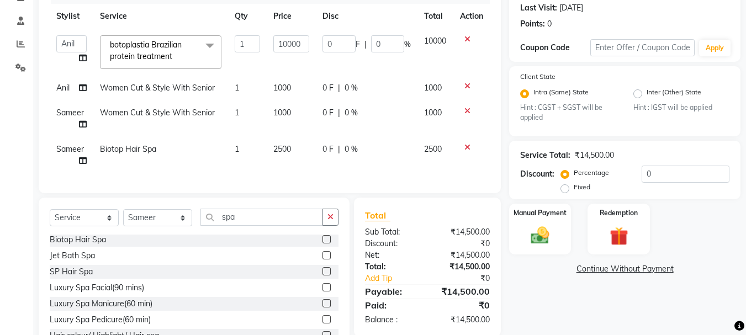
click at [573, 189] on label "Fixed" at bounding box center [581, 187] width 17 height 10
click at [563, 189] on input "Fixed" at bounding box center [567, 187] width 8 height 8
radio input "true"
click at [657, 176] on input "0" at bounding box center [685, 174] width 88 height 17
type input "2"
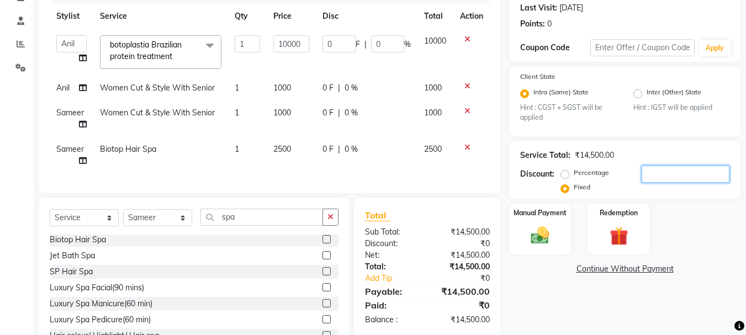
type input "1.38"
type input "0.01"
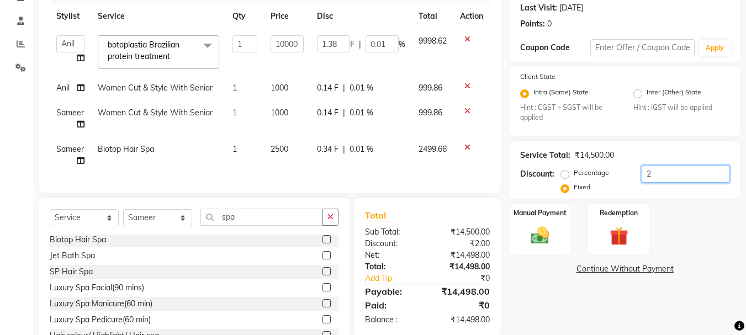
type input "25"
type input "17.24"
type input "0.17"
type input "250"
type input "172.41"
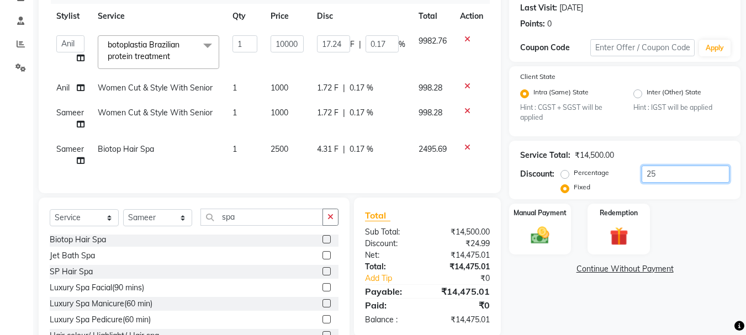
type input "1.72"
type input "2500"
type input "1724.14"
type input "17.24"
type input "2500"
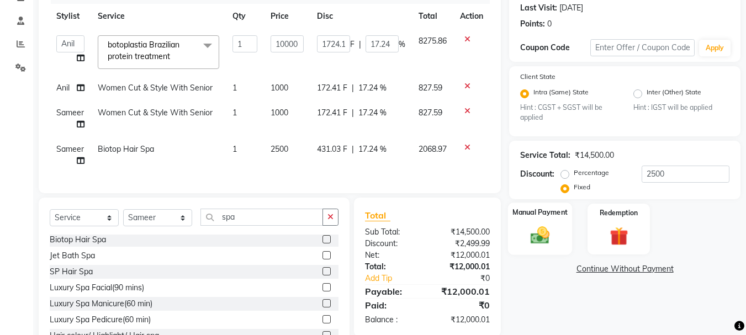
click at [534, 238] on img at bounding box center [539, 236] width 31 height 22
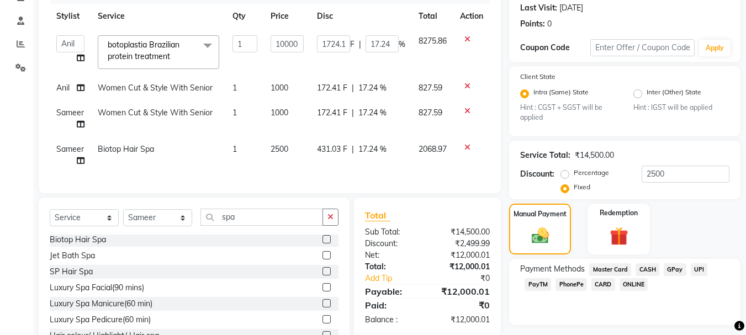
scroll to position [204, 0]
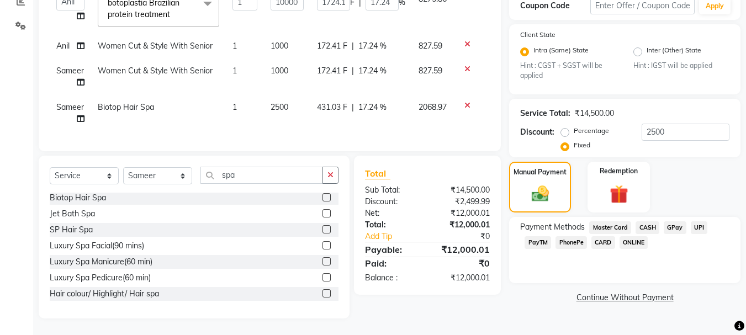
click at [653, 221] on span "CASH" at bounding box center [647, 227] width 24 height 13
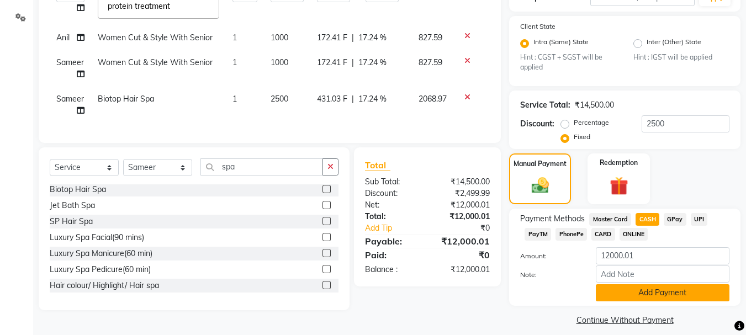
click at [674, 299] on button "Add Payment" at bounding box center [662, 292] width 134 height 17
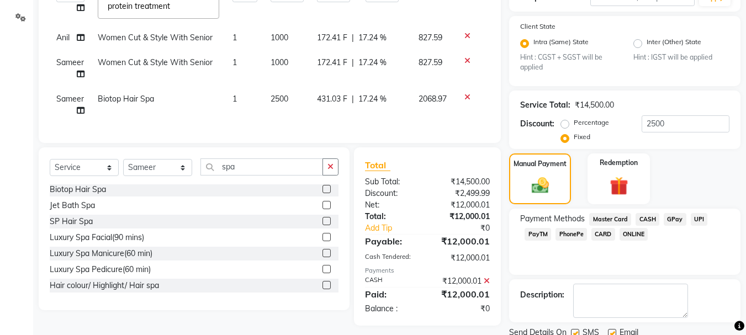
scroll to position [245, 0]
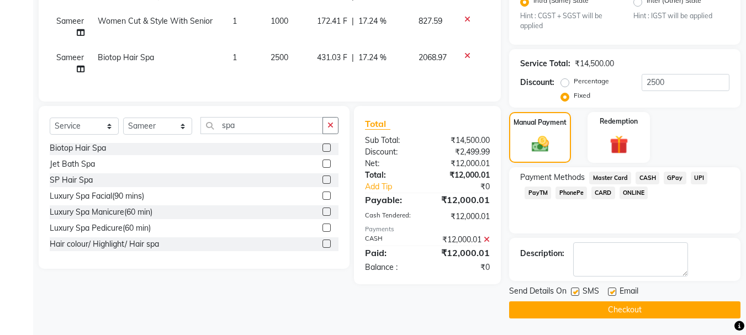
click at [627, 313] on button "Checkout" at bounding box center [624, 309] width 231 height 17
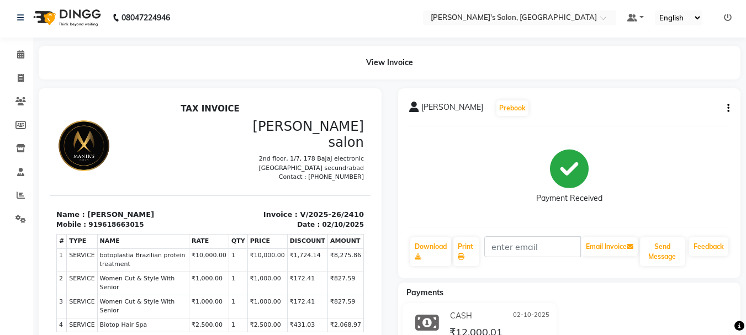
scroll to position [1, 0]
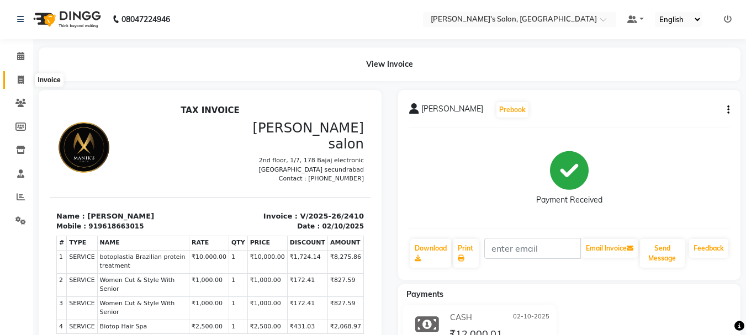
click at [22, 80] on icon at bounding box center [21, 80] width 6 height 8
select select "service"
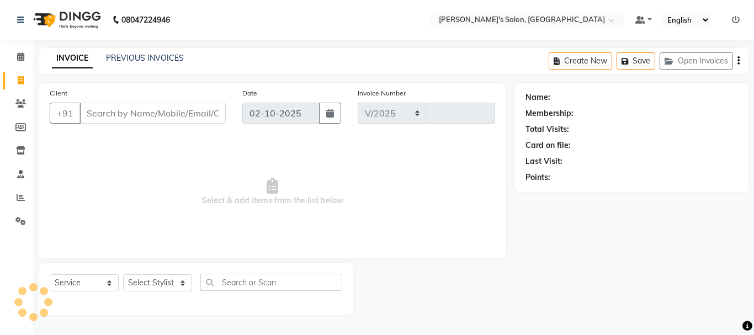
select select "3810"
type input "2411"
click at [140, 56] on link "PREVIOUS INVOICES" at bounding box center [145, 58] width 78 height 10
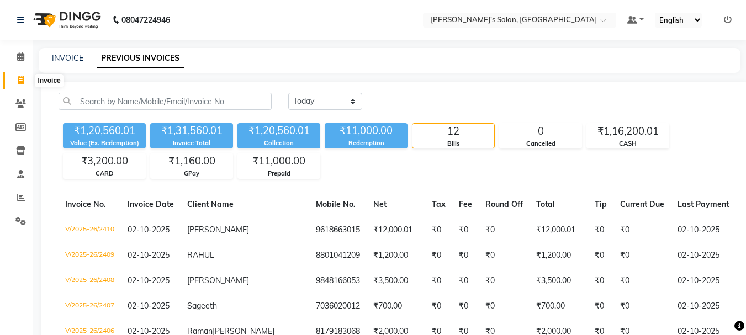
click at [18, 77] on icon at bounding box center [21, 80] width 6 height 8
select select "3810"
select select "service"
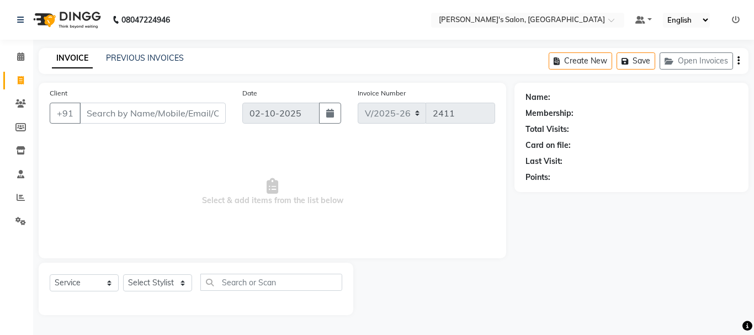
click at [97, 113] on input "Client" at bounding box center [152, 113] width 146 height 21
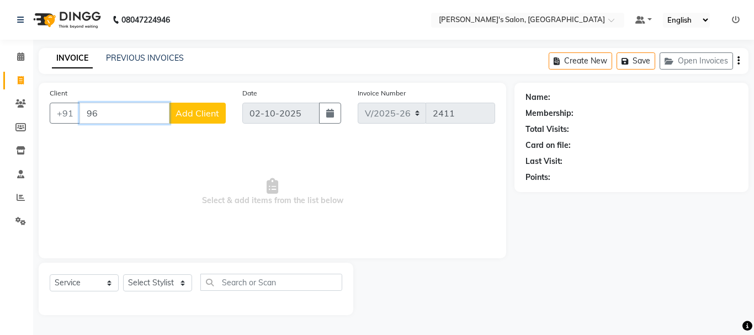
type input "9"
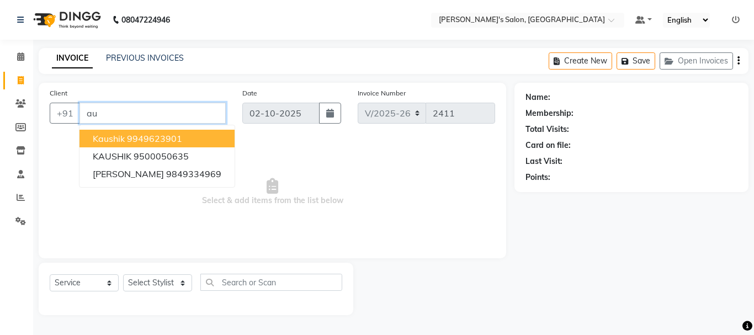
type input "a"
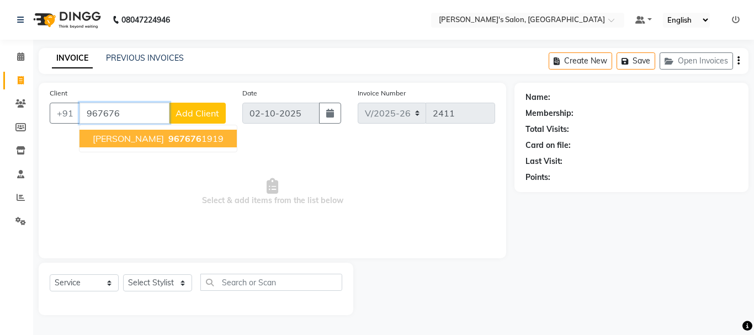
click at [181, 141] on span "967676" at bounding box center [184, 138] width 33 height 11
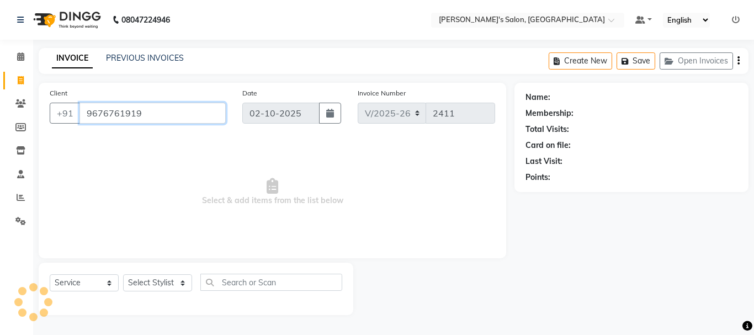
type input "9676761919"
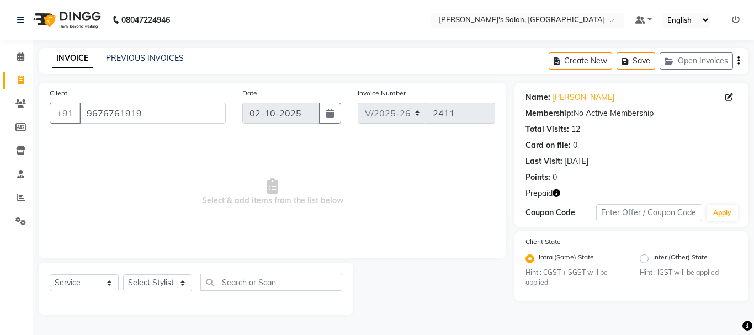
click at [557, 193] on icon "button" at bounding box center [556, 193] width 8 height 8
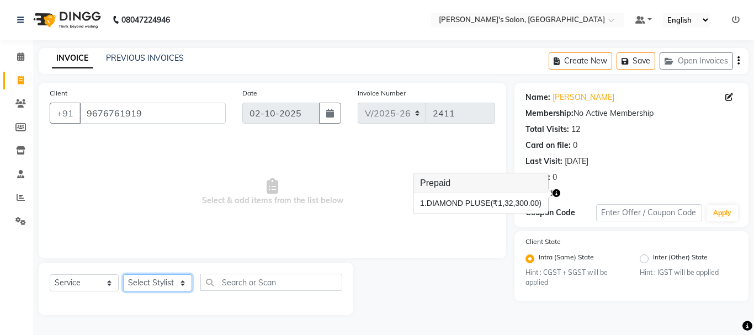
click at [168, 281] on select "Select Stylist [PERSON_NAME] [PERSON_NAME] Manager [PERSON_NAME] [PERSON_NAME] …" at bounding box center [157, 282] width 69 height 17
select select "27211"
click at [123, 274] on select "Select Stylist [PERSON_NAME] [PERSON_NAME] Manager [PERSON_NAME] [PERSON_NAME] …" at bounding box center [157, 282] width 69 height 17
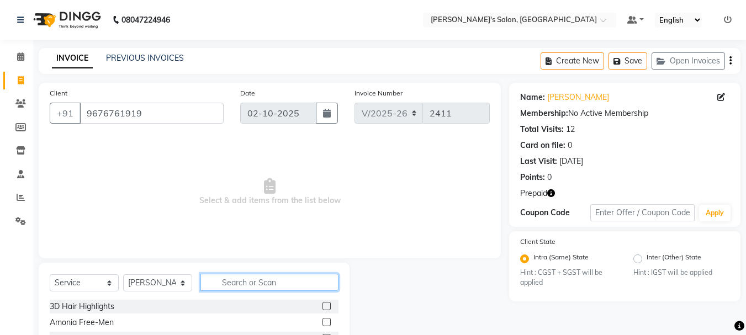
click at [249, 276] on input "text" at bounding box center [269, 282] width 138 height 17
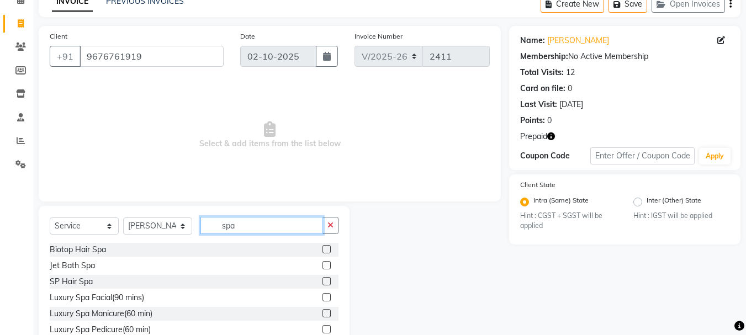
scroll to position [60, 0]
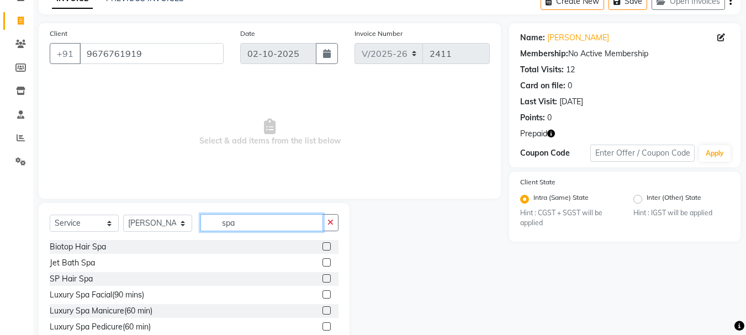
type input "spa"
click at [322, 246] on label at bounding box center [326, 246] width 8 height 8
click at [322, 246] on input "checkbox" at bounding box center [325, 246] width 7 height 7
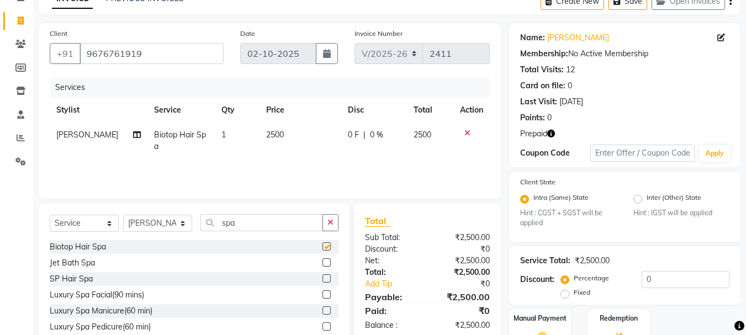
checkbox input "false"
click at [246, 220] on input "spa" at bounding box center [261, 222] width 123 height 17
type input "s"
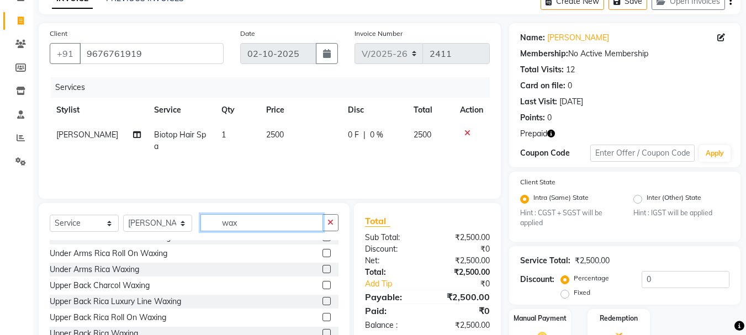
scroll to position [626, 0]
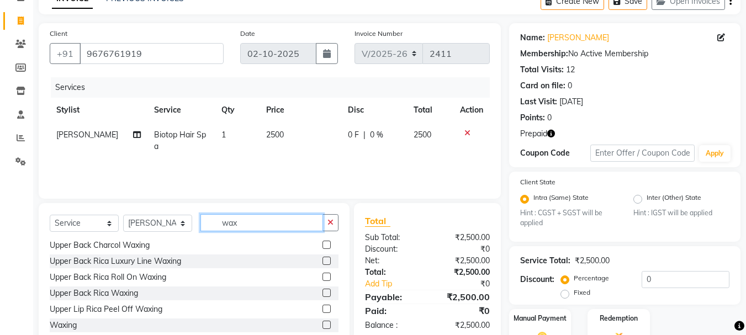
type input "wax"
click at [322, 321] on label at bounding box center [326, 325] width 8 height 8
click at [322, 322] on input "checkbox" at bounding box center [325, 325] width 7 height 7
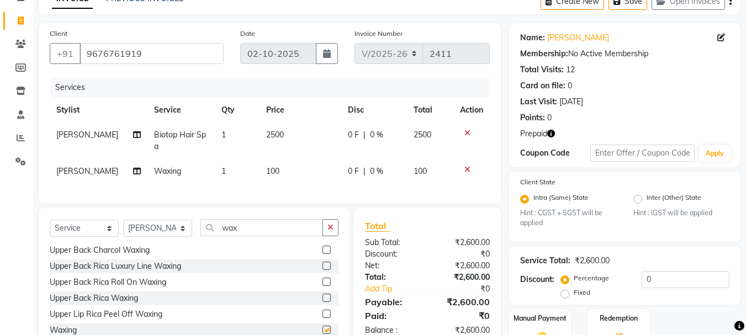
checkbox input "false"
click at [266, 170] on span "100" at bounding box center [272, 171] width 13 height 10
select select "27211"
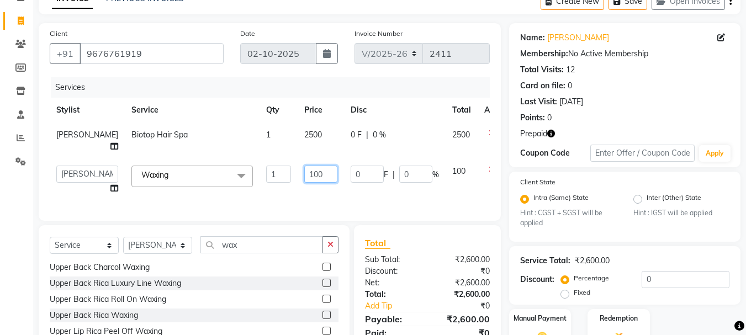
click at [304, 172] on input "100" at bounding box center [320, 174] width 33 height 17
type input "500"
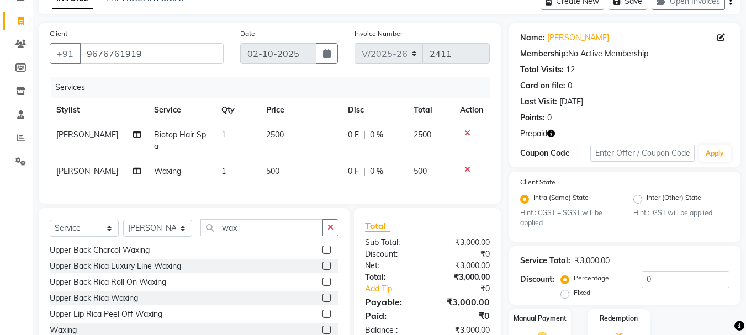
click at [434, 193] on div "Services Stylist Service Qty Price Disc Total Action Taniya Biotop Hair Spa 1 2…" at bounding box center [270, 134] width 440 height 115
click at [183, 237] on select "Select Stylist [PERSON_NAME] [PERSON_NAME] Manager [PERSON_NAME] [PERSON_NAME] …" at bounding box center [157, 228] width 69 height 17
select select "22948"
click at [123, 228] on select "Select Stylist [PERSON_NAME] [PERSON_NAME] Manager [PERSON_NAME] [PERSON_NAME] …" at bounding box center [157, 228] width 69 height 17
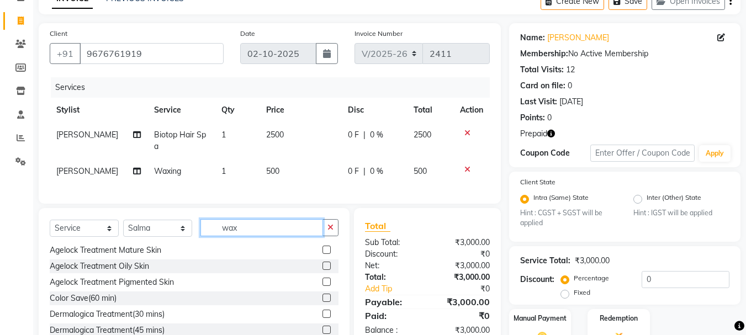
click at [264, 236] on input "wax" at bounding box center [261, 227] width 123 height 17
type input "w"
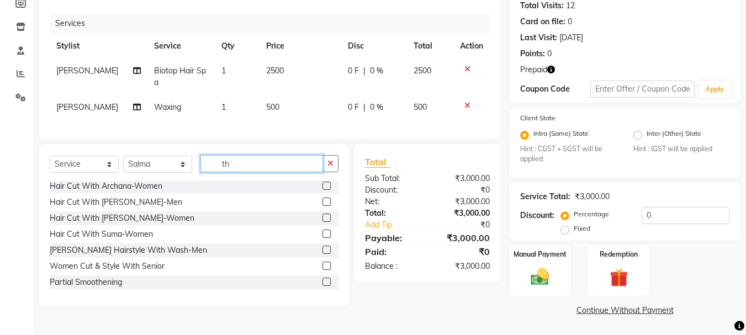
scroll to position [530, 0]
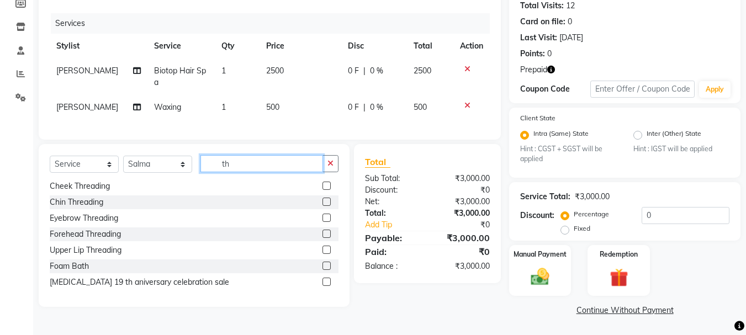
type input "th"
click at [322, 222] on label at bounding box center [326, 218] width 8 height 8
click at [322, 222] on input "checkbox" at bounding box center [325, 218] width 7 height 7
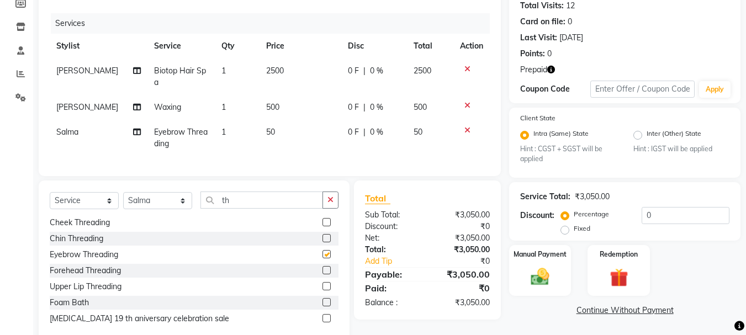
checkbox input "false"
click at [285, 128] on td "50" at bounding box center [300, 138] width 82 height 36
select select "22948"
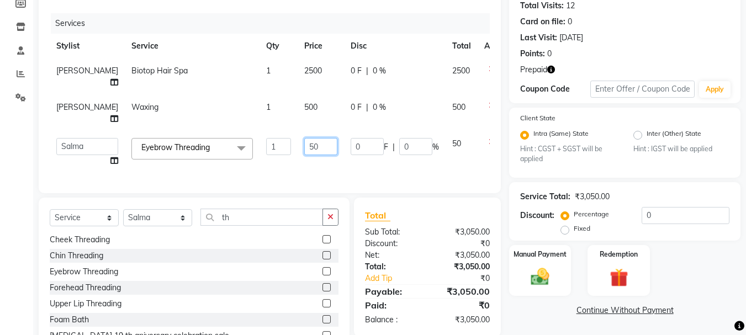
click at [304, 142] on input "50" at bounding box center [320, 146] width 33 height 17
type input "5"
type input "150"
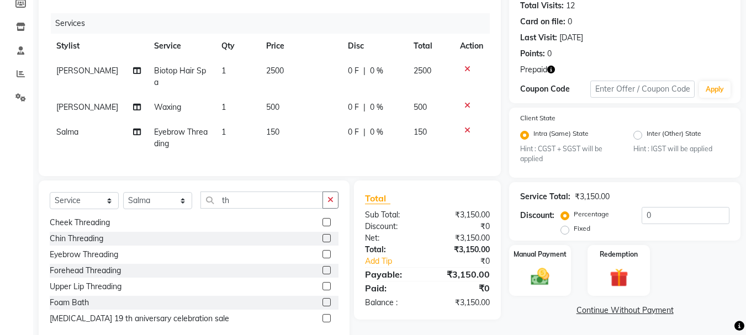
click at [332, 165] on div "Services Stylist Service Qty Price Disc Total Action Taniya Biotop Hair Spa 1 2…" at bounding box center [270, 89] width 440 height 152
click at [251, 206] on input "th" at bounding box center [261, 199] width 123 height 17
type input "t"
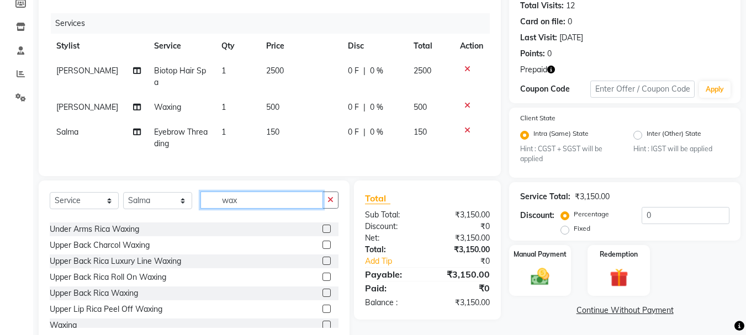
scroll to position [626, 0]
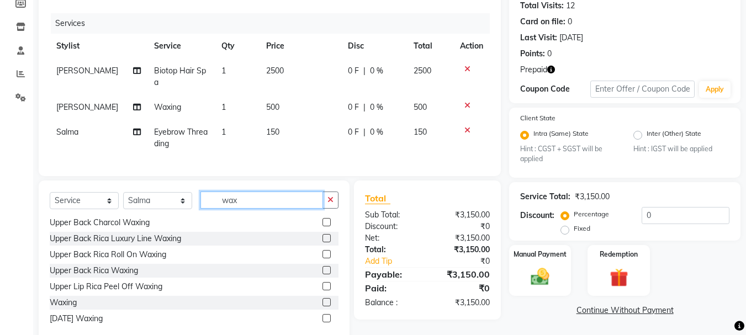
type input "wax"
click at [322, 306] on label at bounding box center [326, 302] width 8 height 8
click at [322, 306] on input "checkbox" at bounding box center [325, 302] width 7 height 7
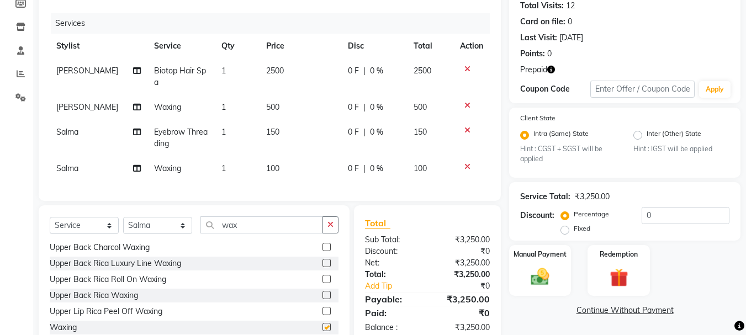
checkbox input "false"
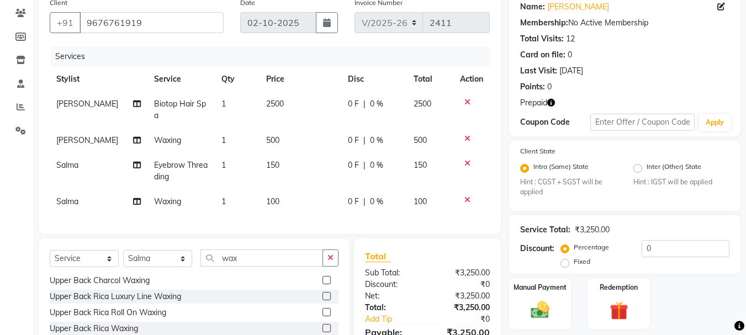
scroll to position [116, 0]
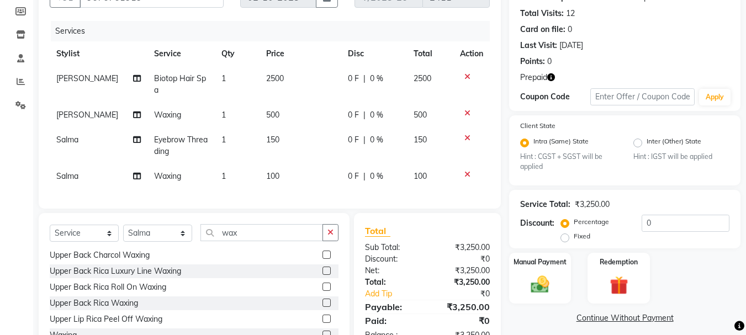
click at [266, 177] on span "100" at bounding box center [272, 176] width 13 height 10
select select "22948"
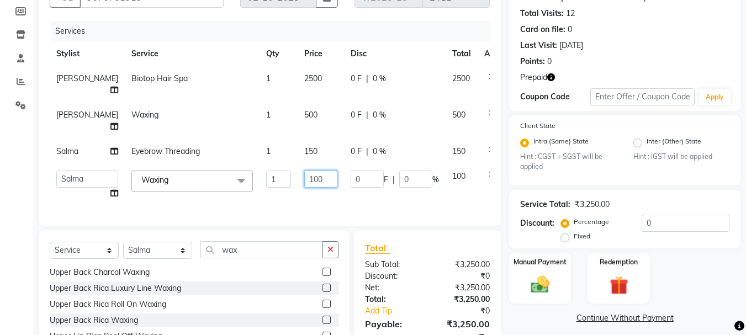
click at [304, 188] on input "100" at bounding box center [320, 179] width 33 height 17
type input "1200"
click at [297, 151] on td "150" at bounding box center [320, 151] width 46 height 25
select select "22948"
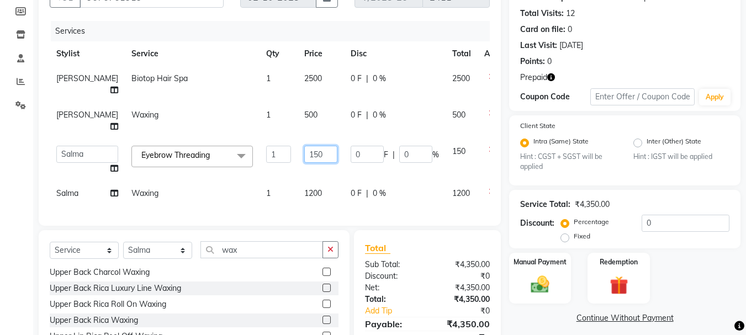
click at [304, 153] on input "150" at bounding box center [320, 154] width 33 height 17
type input "200"
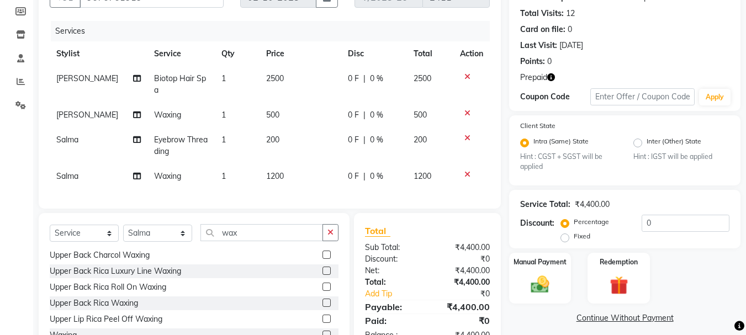
click at [255, 181] on tr "Salma Waxing 1 1200 0 F | 0 % 1200" at bounding box center [270, 176] width 440 height 25
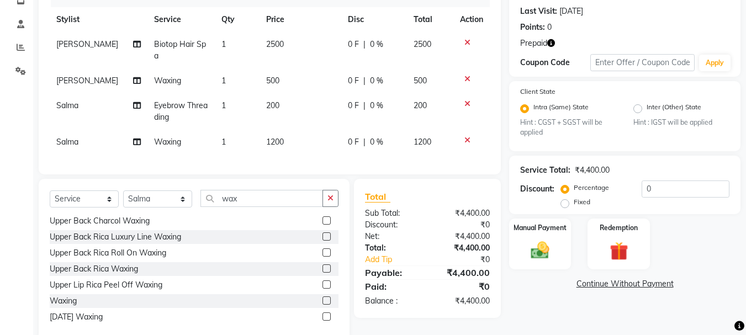
scroll to position [166, 0]
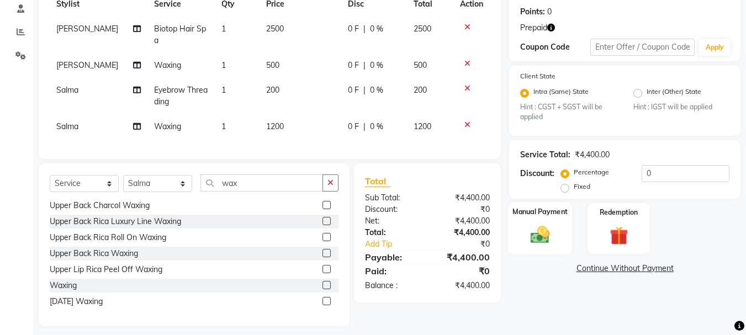
click at [533, 237] on img at bounding box center [539, 235] width 31 height 22
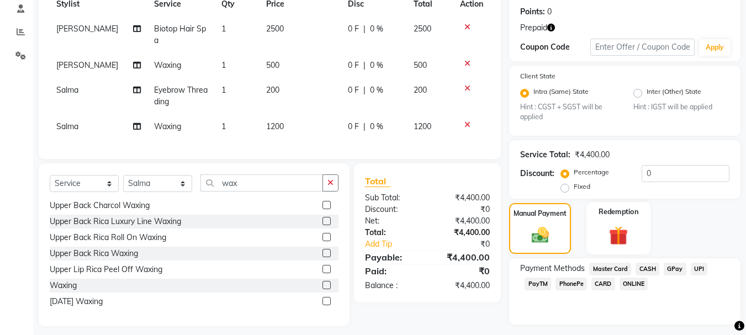
click at [615, 236] on img at bounding box center [618, 236] width 31 height 24
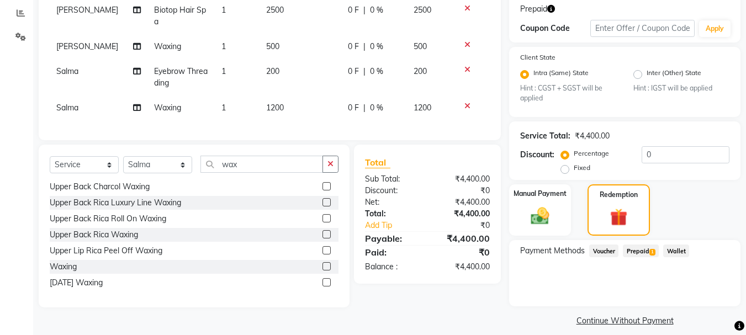
scroll to position [195, 0]
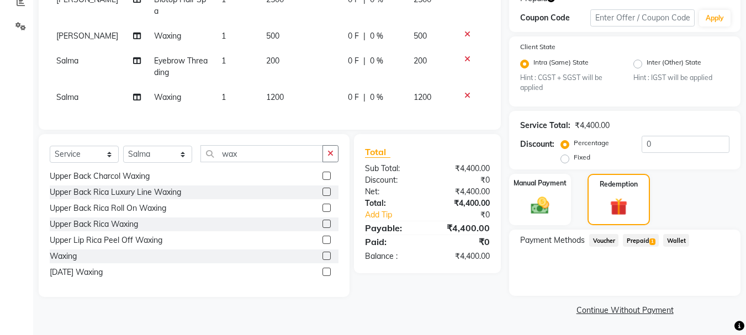
click at [643, 240] on span "Prepaid 1" at bounding box center [641, 240] width 36 height 13
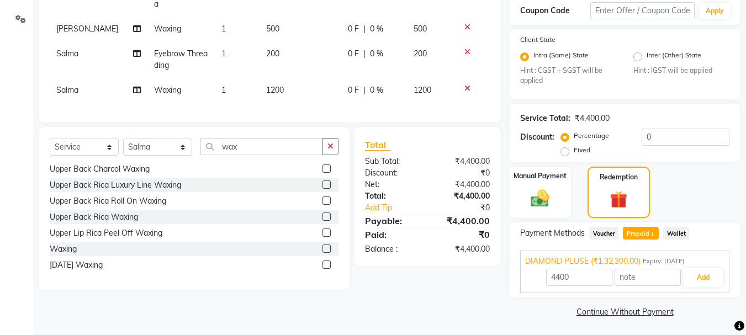
scroll to position [204, 0]
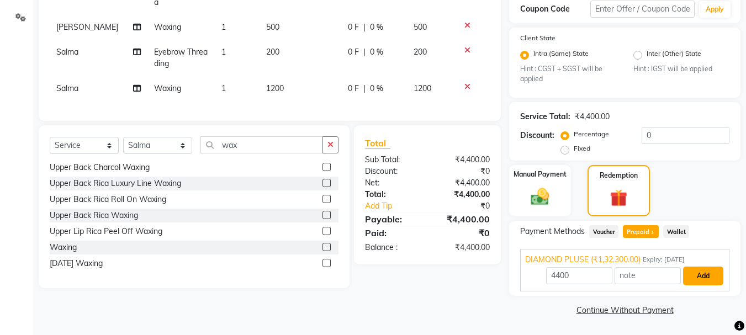
click at [712, 273] on button "Add" at bounding box center [703, 276] width 40 height 19
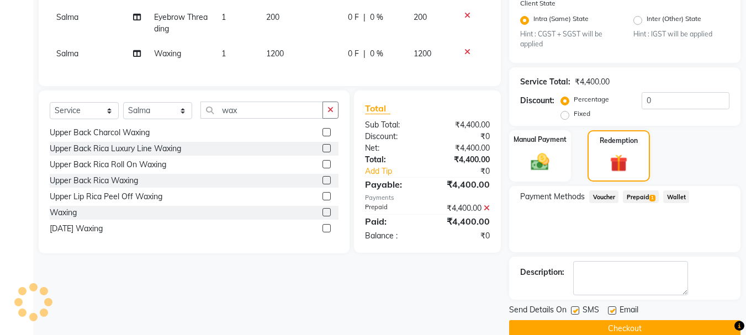
scroll to position [257, 0]
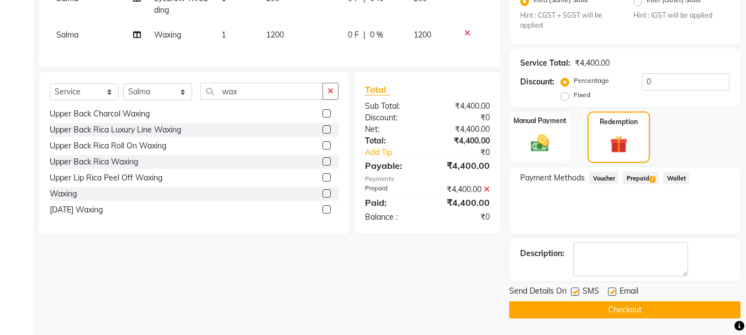
click at [645, 308] on button "Checkout" at bounding box center [624, 309] width 231 height 17
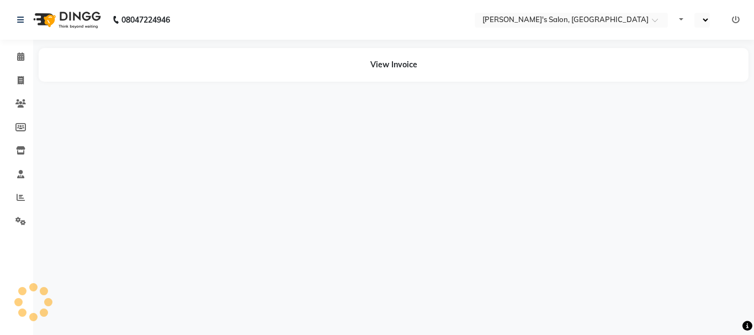
select select "en"
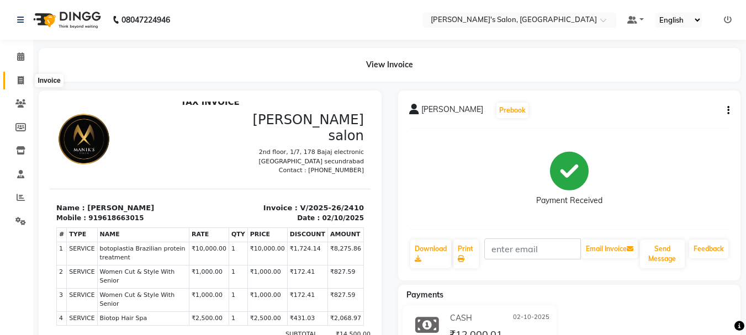
click at [20, 77] on icon at bounding box center [21, 80] width 6 height 8
select select "service"
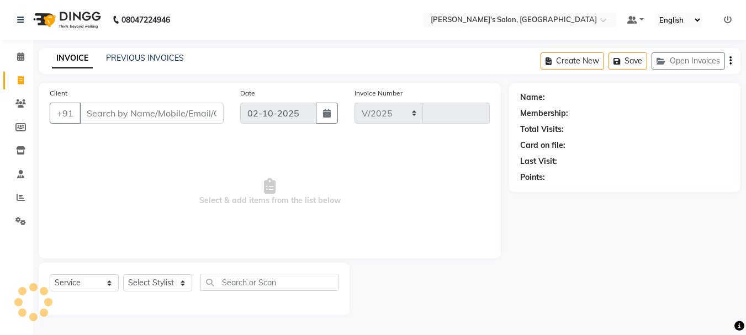
select select "3810"
type input "2413"
click at [152, 56] on link "PREVIOUS INVOICES" at bounding box center [145, 58] width 78 height 10
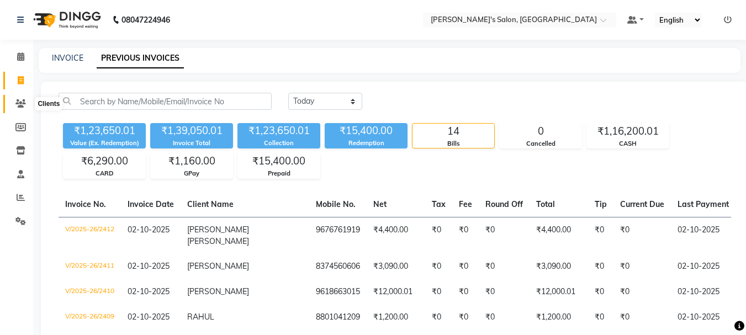
click at [19, 104] on icon at bounding box center [20, 103] width 10 height 8
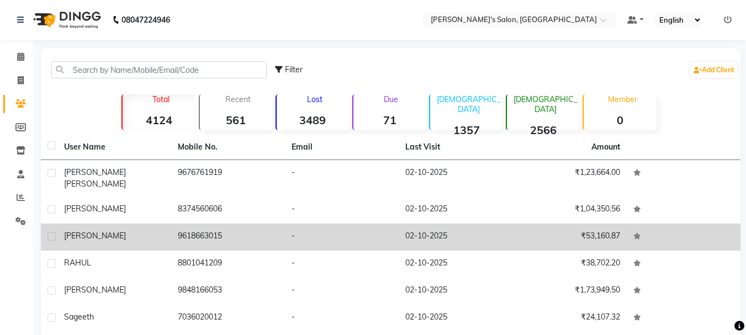
click at [154, 224] on td "[PERSON_NAME]" at bounding box center [114, 237] width 114 height 27
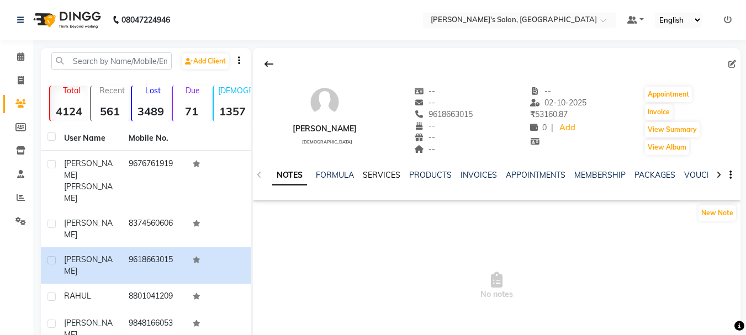
click at [390, 173] on link "SERVICES" at bounding box center [382, 175] width 38 height 10
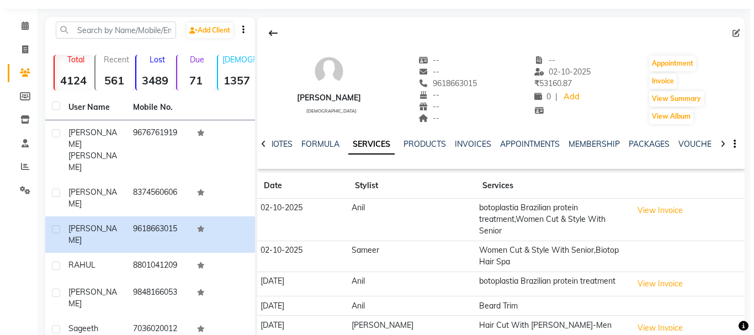
scroll to position [55, 0]
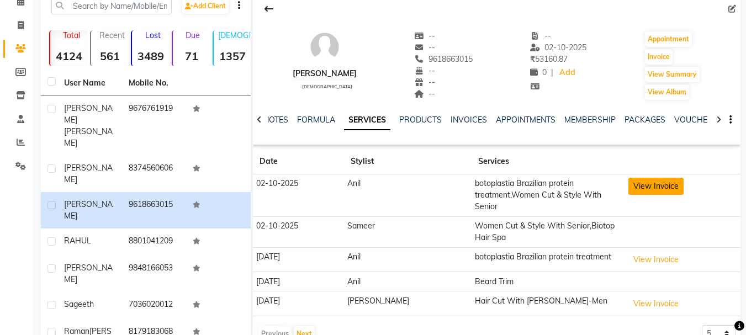
click at [636, 185] on button "View Invoice" at bounding box center [655, 186] width 55 height 17
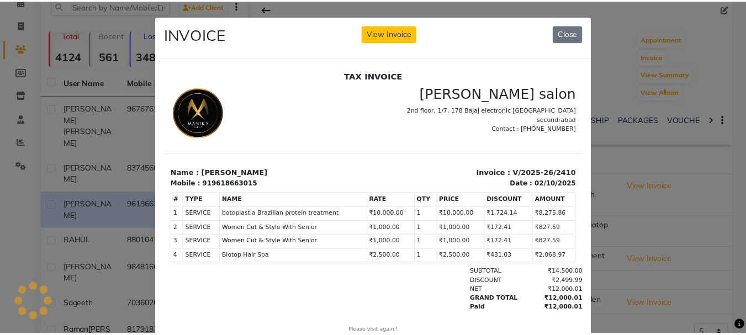
scroll to position [0, 0]
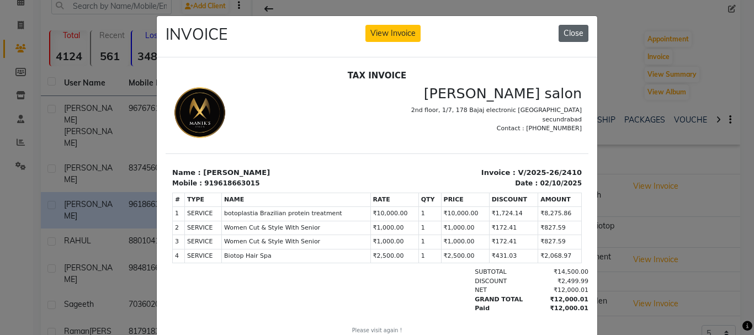
click at [570, 33] on button "Close" at bounding box center [573, 33] width 30 height 17
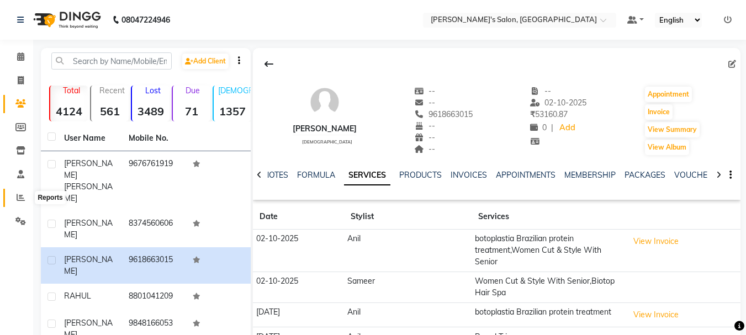
click at [20, 197] on icon at bounding box center [21, 197] width 8 height 8
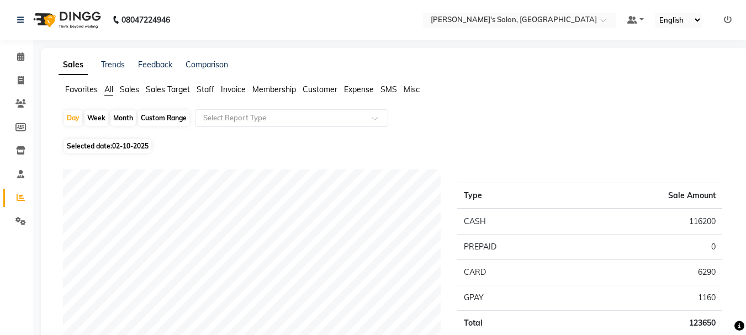
click at [211, 87] on span "Staff" at bounding box center [205, 89] width 18 height 10
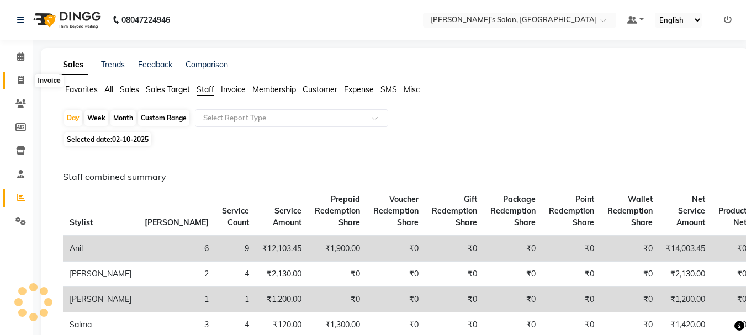
drag, startPoint x: 22, startPoint y: 82, endPoint x: 30, endPoint y: 88, distance: 11.0
click at [22, 82] on icon at bounding box center [21, 80] width 6 height 8
select select "service"
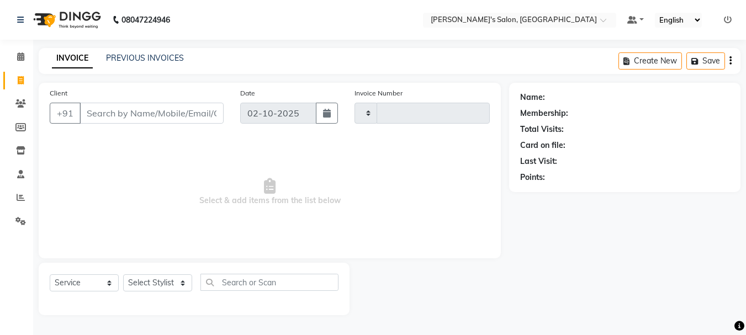
type input "2413"
select select "3810"
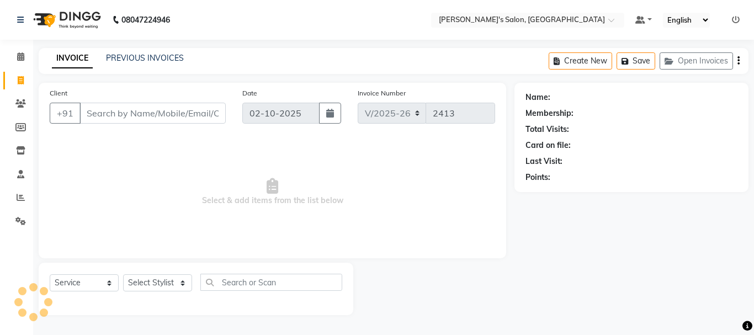
click at [125, 116] on input "Client" at bounding box center [152, 113] width 146 height 21
click at [115, 114] on input "Client" at bounding box center [152, 113] width 146 height 21
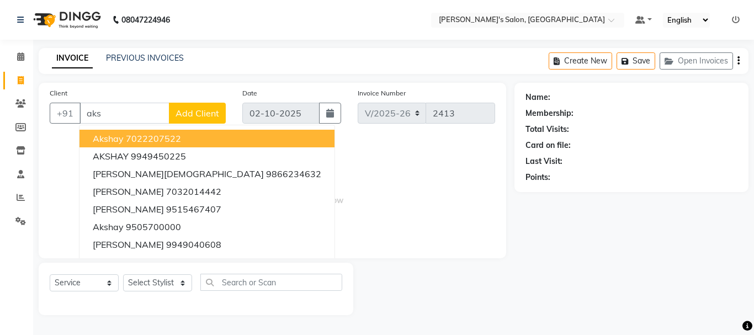
click at [120, 136] on span "Akshay" at bounding box center [108, 138] width 31 height 11
type input "7022207522"
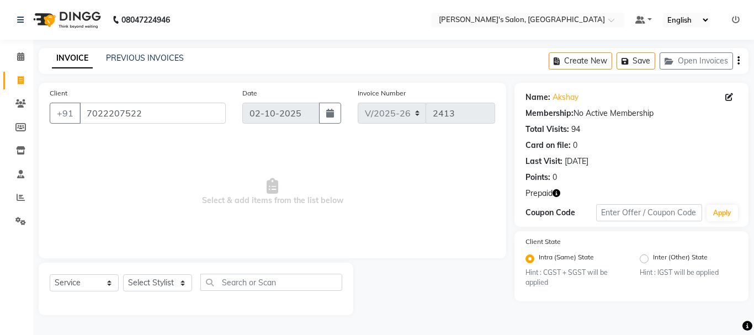
click at [558, 194] on icon "button" at bounding box center [556, 193] width 8 height 8
click at [423, 192] on span "Select & add items from the list below" at bounding box center [272, 192] width 445 height 110
click at [557, 194] on icon "button" at bounding box center [556, 193] width 8 height 8
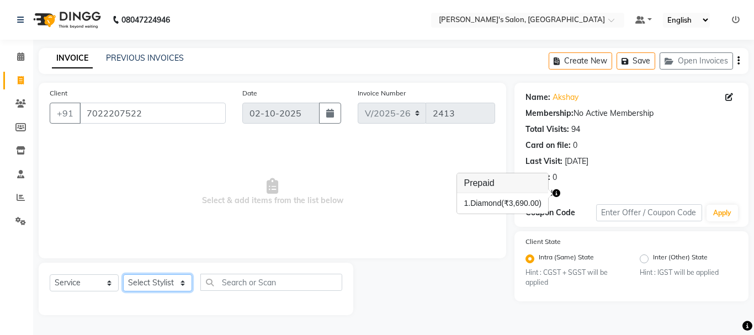
click at [148, 287] on select "Select Stylist [PERSON_NAME] [PERSON_NAME] Manager [PERSON_NAME] [PERSON_NAME] …" at bounding box center [157, 282] width 69 height 17
select select "18476"
click at [123, 274] on select "Select Stylist [PERSON_NAME] [PERSON_NAME] Manager [PERSON_NAME] [PERSON_NAME] …" at bounding box center [157, 282] width 69 height 17
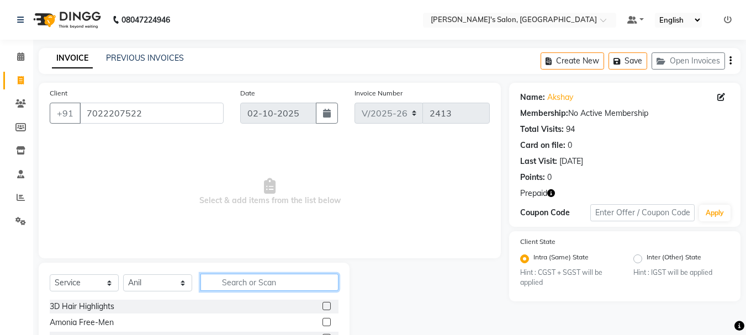
click at [242, 284] on input "text" at bounding box center [269, 282] width 138 height 17
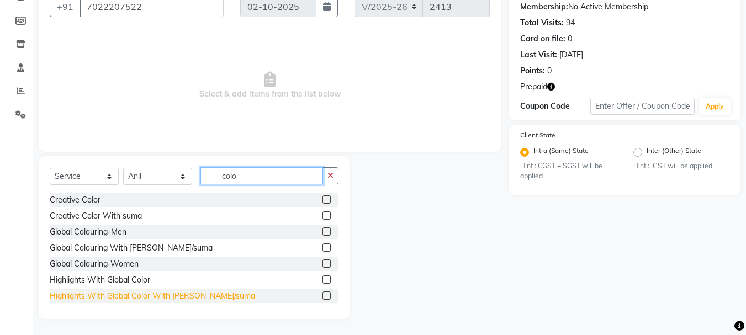
scroll to position [107, 0]
type input "colo"
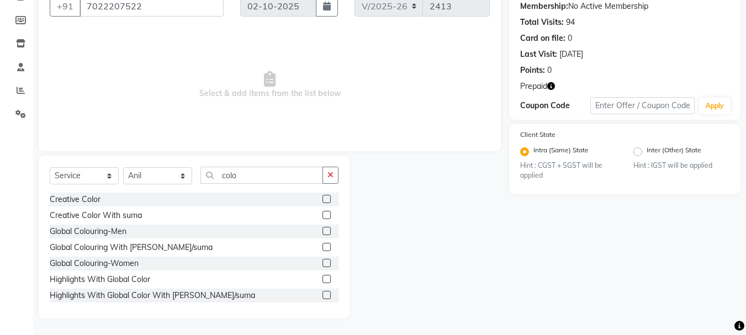
click at [322, 232] on label at bounding box center [326, 231] width 8 height 8
click at [322, 232] on input "checkbox" at bounding box center [325, 231] width 7 height 7
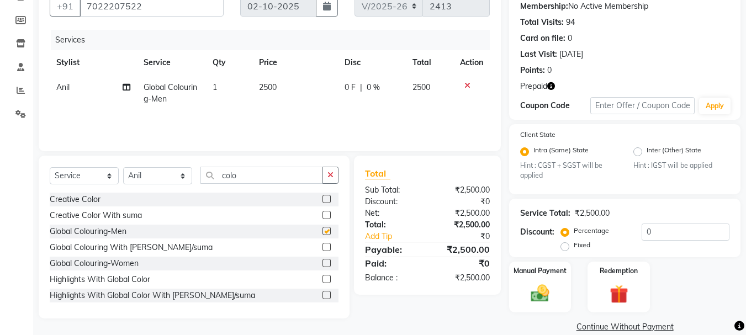
checkbox input "false"
click at [269, 87] on span "2500" at bounding box center [268, 87] width 18 height 10
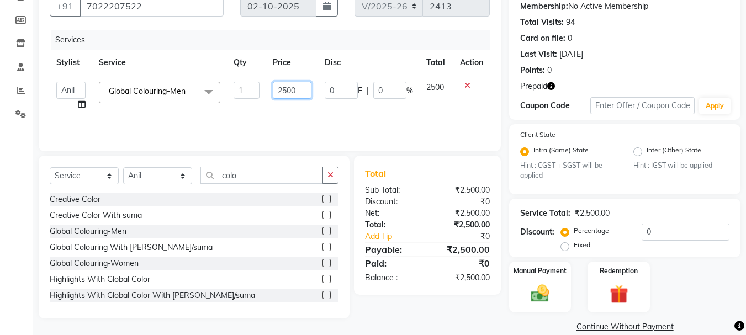
click at [282, 91] on input "2500" at bounding box center [292, 90] width 38 height 17
type input "1500"
click at [257, 112] on div "Services Stylist Service Qty Price Disc Total Action Anil [PERSON_NAME] Manager…" at bounding box center [270, 85] width 440 height 110
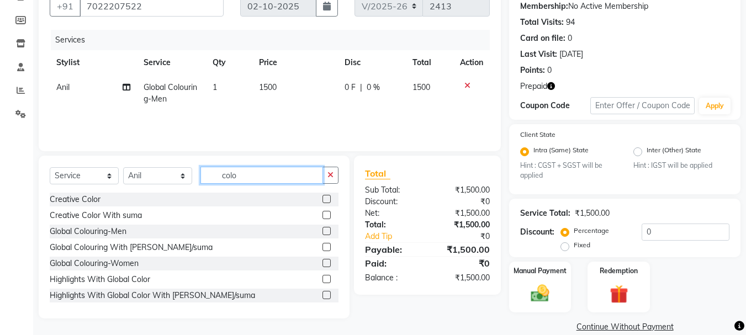
click at [235, 173] on input "colo" at bounding box center [261, 175] width 123 height 17
click at [233, 172] on input "colo" at bounding box center [261, 175] width 123 height 17
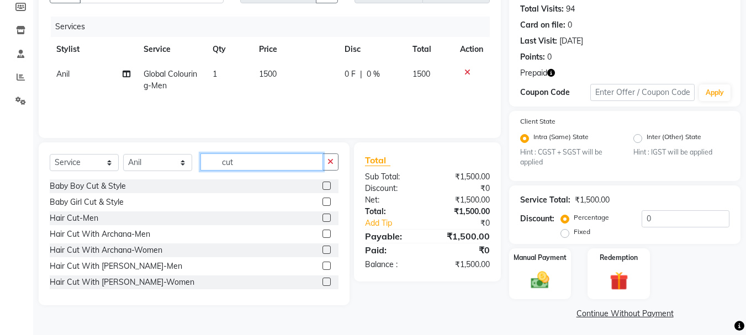
scroll to position [124, 0]
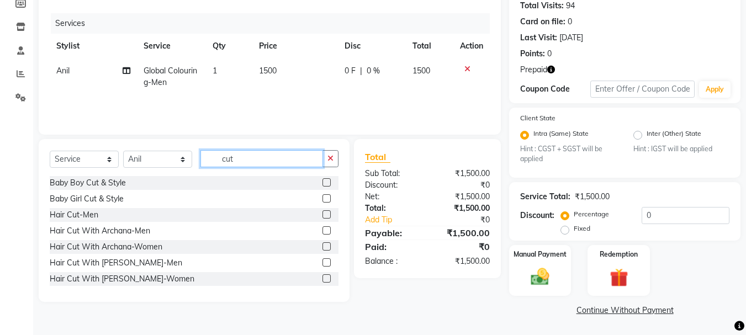
type input "cut"
click at [322, 217] on label at bounding box center [326, 214] width 8 height 8
click at [322, 217] on input "checkbox" at bounding box center [325, 214] width 7 height 7
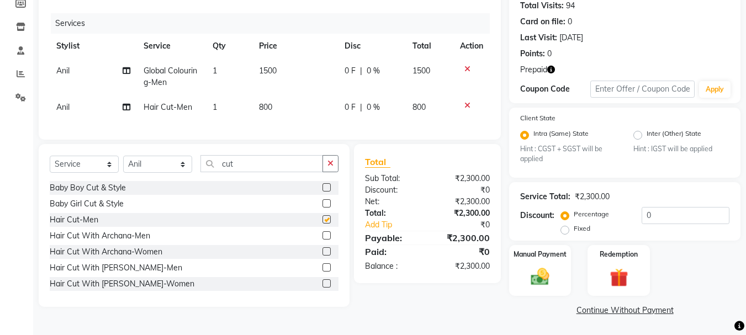
checkbox input "false"
click at [159, 172] on select "Select Stylist [PERSON_NAME] [PERSON_NAME] Manager [PERSON_NAME] [PERSON_NAME] …" at bounding box center [157, 164] width 69 height 17
select select "27211"
click at [123, 164] on select "Select Stylist [PERSON_NAME] [PERSON_NAME] Manager [PERSON_NAME] [PERSON_NAME] …" at bounding box center [157, 164] width 69 height 17
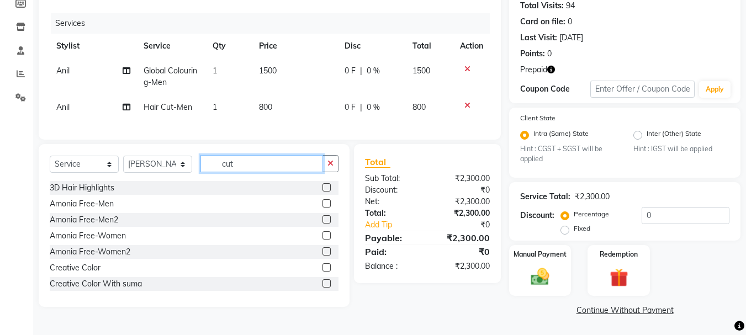
click at [237, 172] on input "cut" at bounding box center [261, 163] width 123 height 17
click at [236, 172] on input "cut" at bounding box center [261, 163] width 123 height 17
type input "spa"
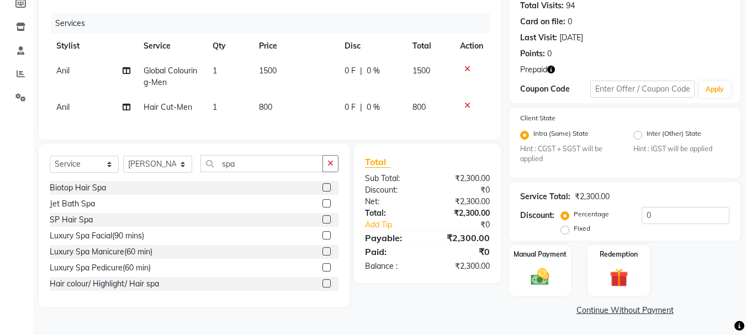
click at [322, 224] on label at bounding box center [326, 219] width 8 height 8
click at [322, 224] on input "checkbox" at bounding box center [325, 219] width 7 height 7
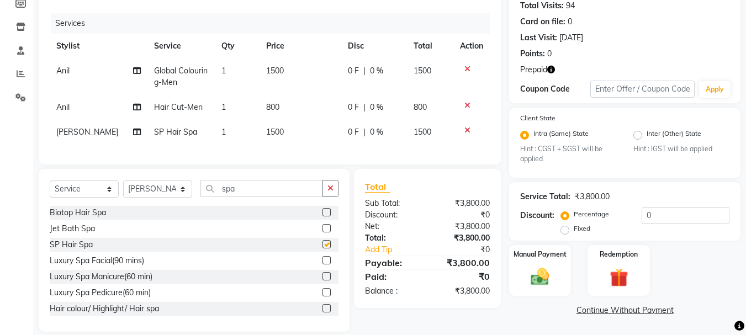
checkbox input "false"
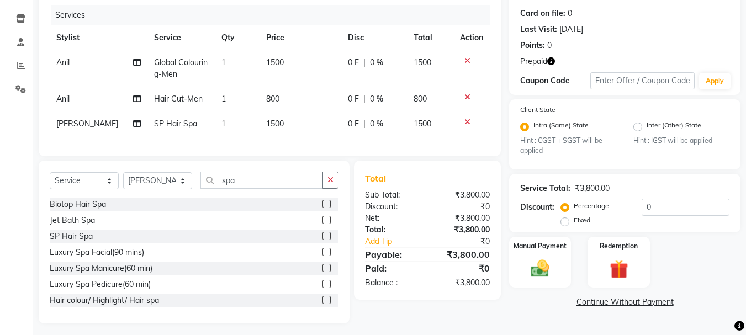
scroll to position [145, 0]
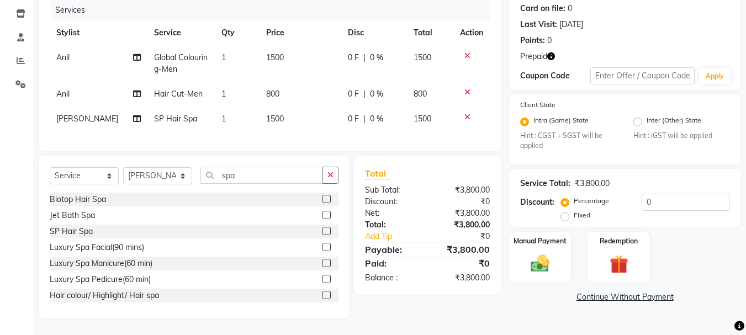
click at [549, 52] on icon "button" at bounding box center [551, 56] width 8 height 8
click at [573, 210] on label "Fixed" at bounding box center [581, 215] width 17 height 10
click at [566, 211] on input "Fixed" at bounding box center [567, 215] width 8 height 8
radio input "true"
click at [272, 114] on span "1500" at bounding box center [275, 119] width 18 height 10
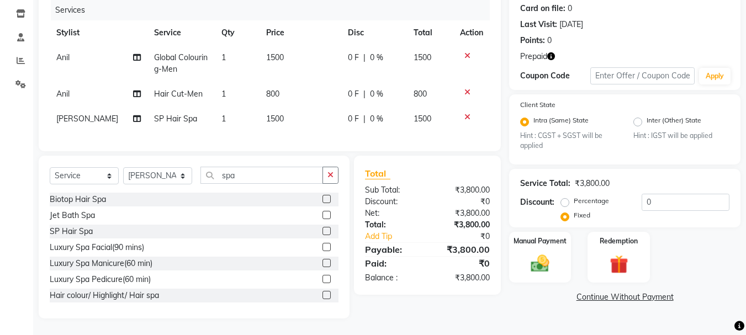
select select "27211"
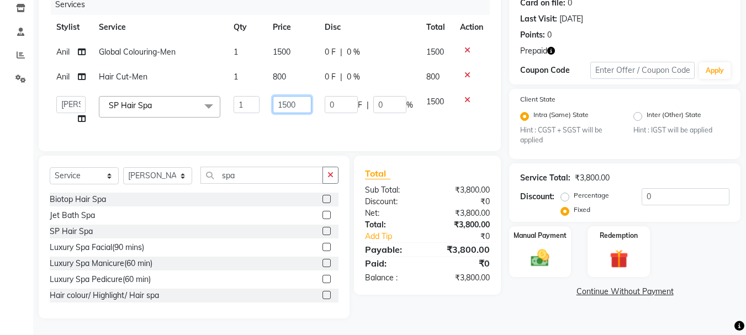
click at [289, 101] on input "1500" at bounding box center [292, 104] width 38 height 17
click at [290, 100] on input "1500" at bounding box center [292, 104] width 38 height 17
click at [292, 100] on input "1500" at bounding box center [292, 104] width 38 height 17
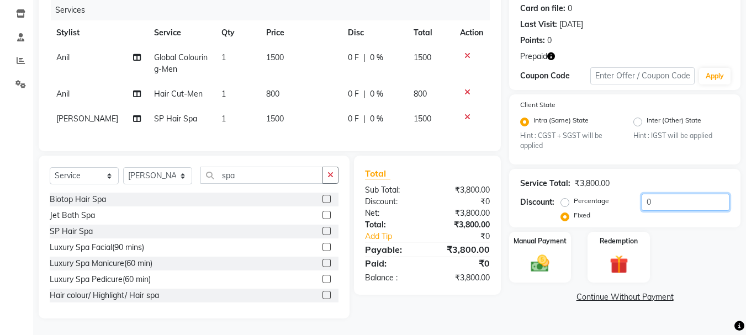
drag, startPoint x: 655, startPoint y: 197, endPoint x: 667, endPoint y: 193, distance: 12.4
click at [660, 197] on input "0" at bounding box center [685, 202] width 88 height 17
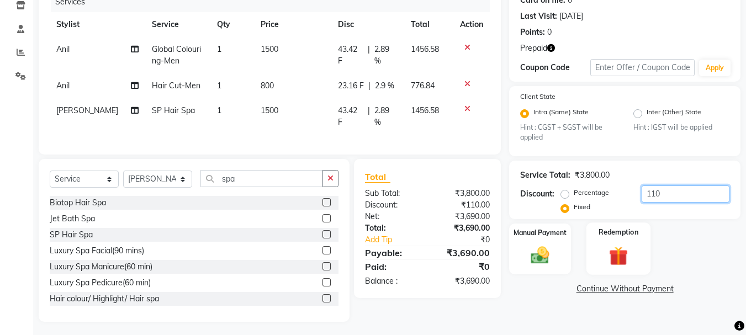
type input "110"
click at [613, 259] on img at bounding box center [618, 256] width 31 height 24
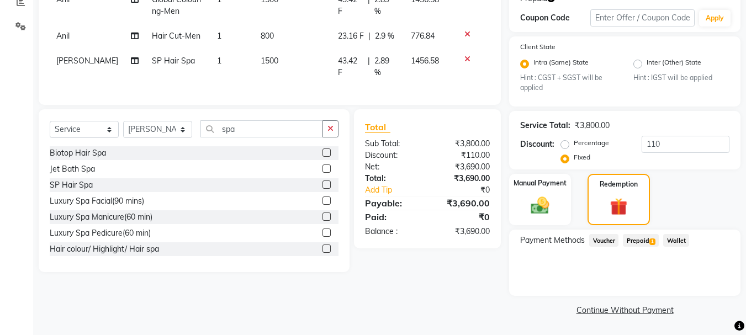
click at [645, 239] on span "Prepaid 1" at bounding box center [641, 240] width 36 height 13
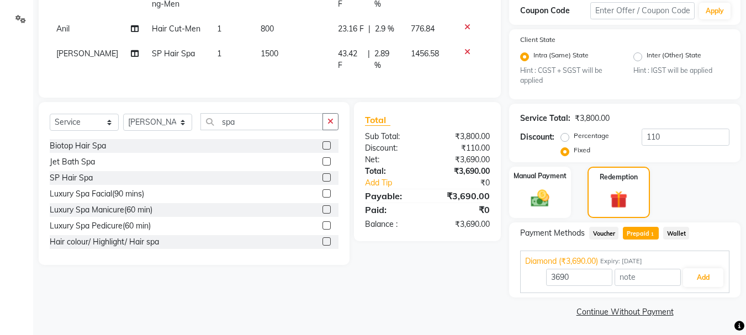
scroll to position [204, 0]
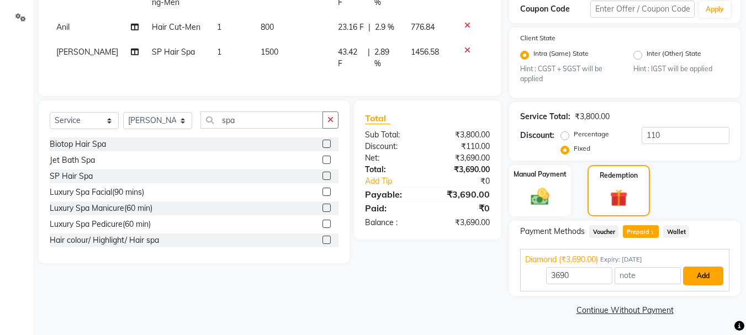
click at [699, 278] on button "Add" at bounding box center [703, 276] width 40 height 19
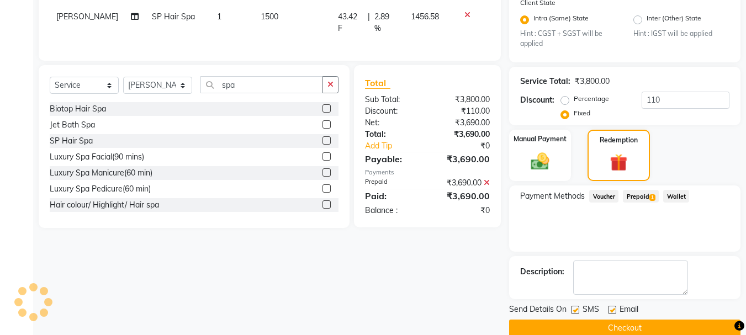
scroll to position [257, 0]
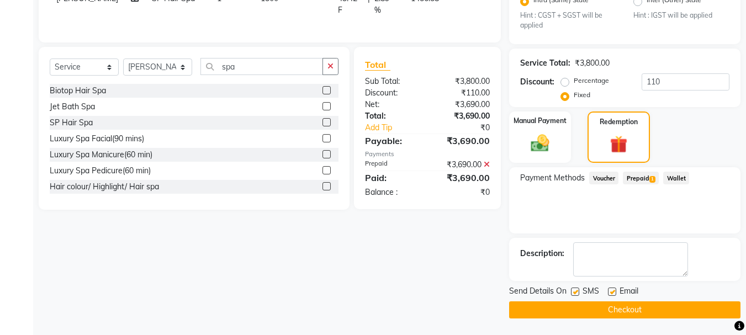
click at [635, 308] on button "Checkout" at bounding box center [624, 309] width 231 height 17
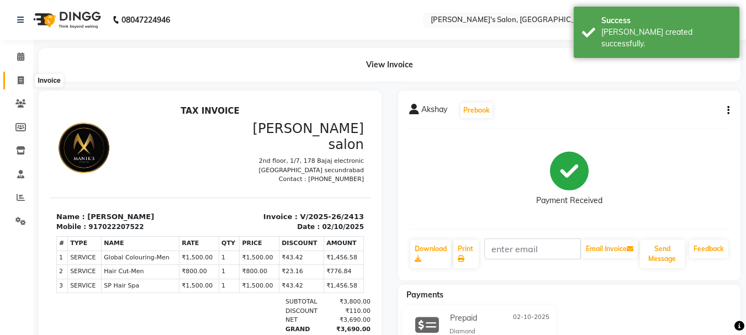
click at [18, 80] on icon at bounding box center [21, 80] width 6 height 8
select select "service"
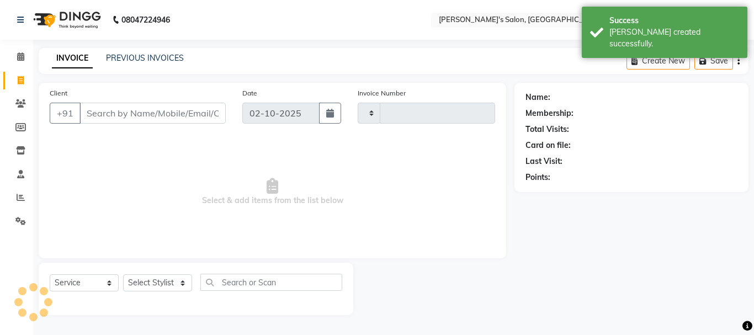
type input "2414"
select select "3810"
click at [99, 115] on input "Client" at bounding box center [152, 113] width 146 height 21
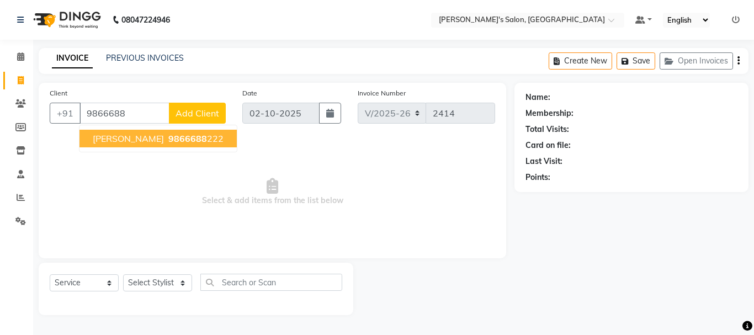
click at [131, 139] on span "[PERSON_NAME]" at bounding box center [128, 138] width 71 height 11
type input "9866688222"
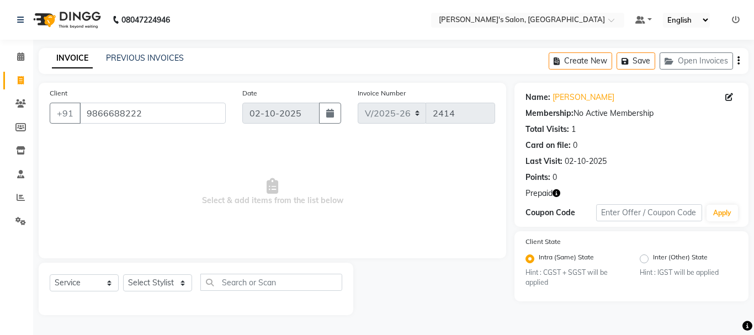
click at [558, 191] on icon "button" at bounding box center [556, 193] width 8 height 8
click at [378, 174] on span "Select & add items from the list below" at bounding box center [272, 192] width 445 height 110
click at [161, 281] on select "Select Stylist [PERSON_NAME] [PERSON_NAME] Manager [PERSON_NAME] [PERSON_NAME] …" at bounding box center [157, 282] width 69 height 17
select select "18476"
click at [123, 274] on select "Select Stylist [PERSON_NAME] [PERSON_NAME] Manager [PERSON_NAME] [PERSON_NAME] …" at bounding box center [157, 282] width 69 height 17
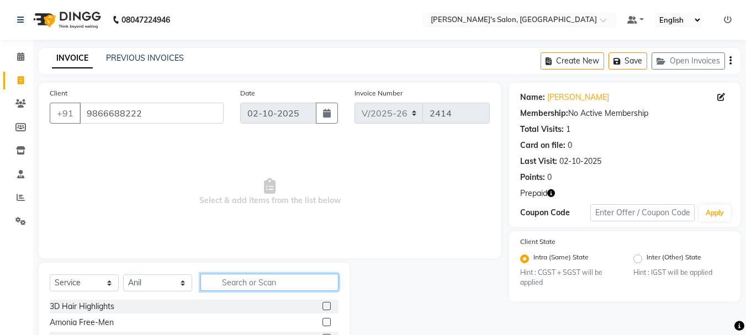
click at [257, 280] on input "text" at bounding box center [269, 282] width 138 height 17
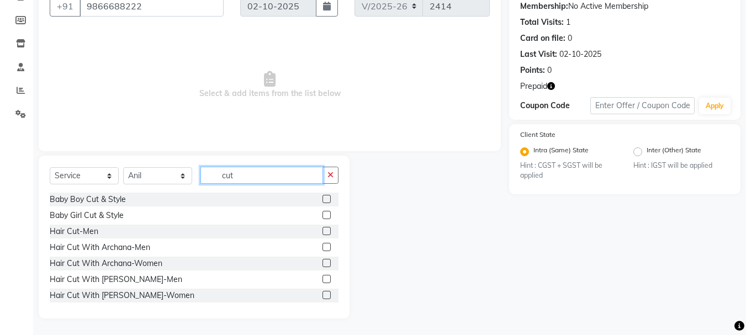
type input "cut"
click at [322, 232] on label at bounding box center [326, 231] width 8 height 8
click at [322, 232] on input "checkbox" at bounding box center [325, 231] width 7 height 7
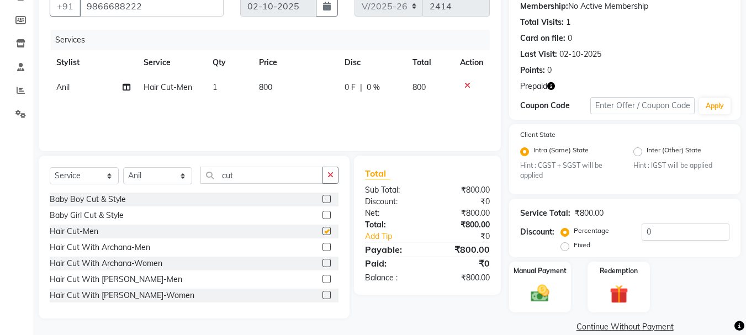
checkbox input "false"
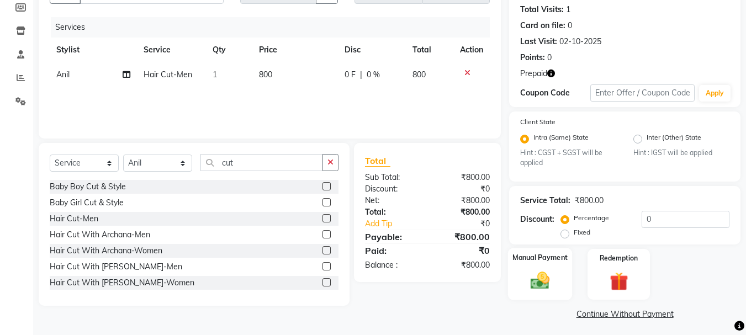
scroll to position [124, 0]
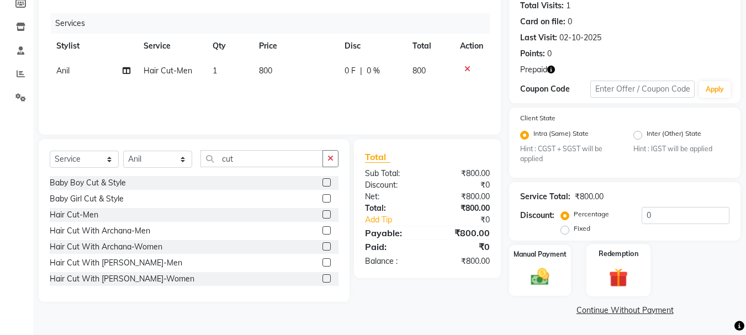
click at [622, 280] on img at bounding box center [618, 278] width 31 height 24
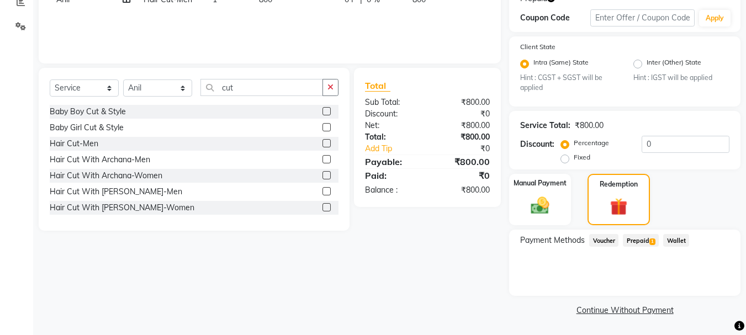
click at [647, 237] on span "Prepaid 1" at bounding box center [641, 240] width 36 height 13
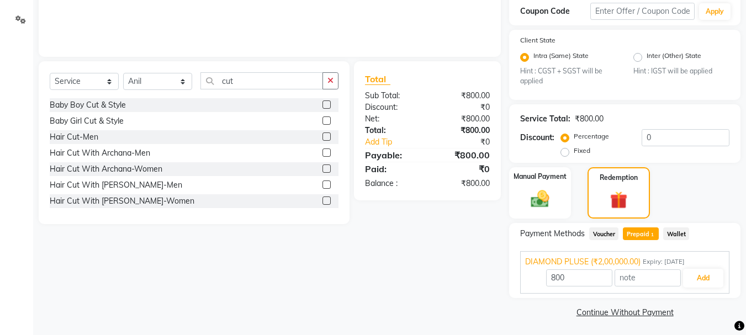
scroll to position [204, 0]
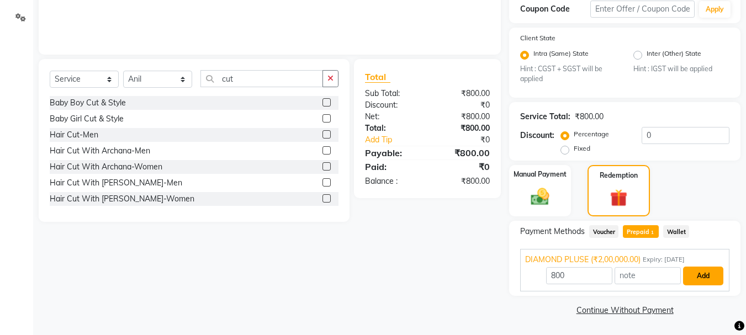
click at [703, 275] on button "Add" at bounding box center [703, 276] width 40 height 19
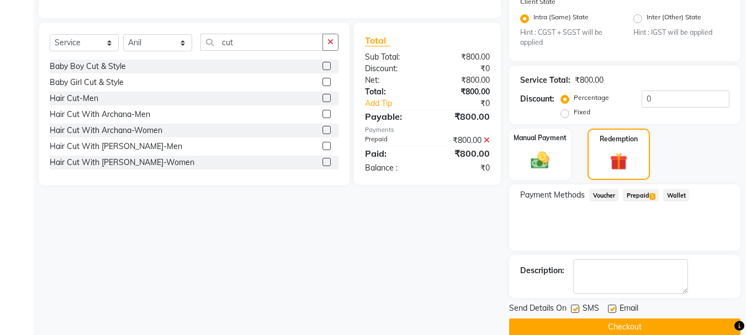
scroll to position [257, 0]
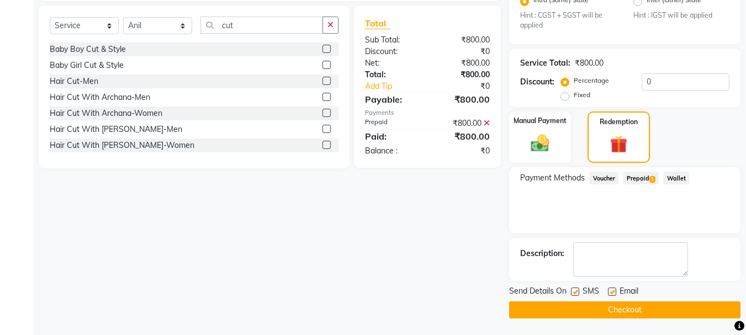
click at [679, 309] on button "Checkout" at bounding box center [624, 309] width 231 height 17
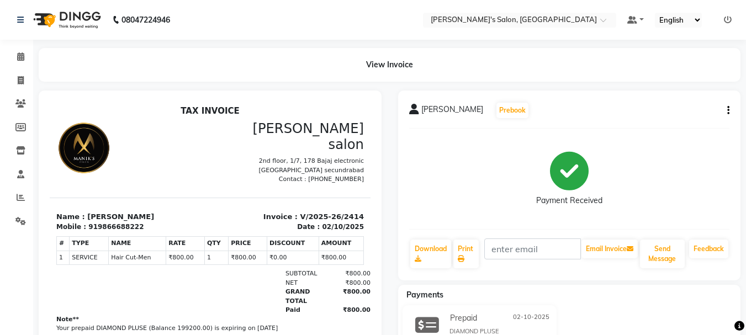
scroll to position [58, 0]
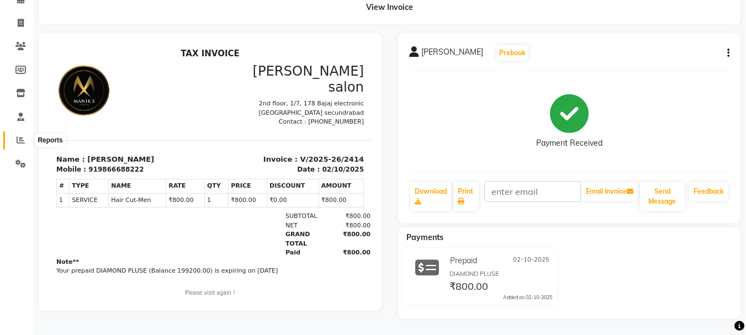
click at [20, 136] on icon at bounding box center [21, 140] width 8 height 8
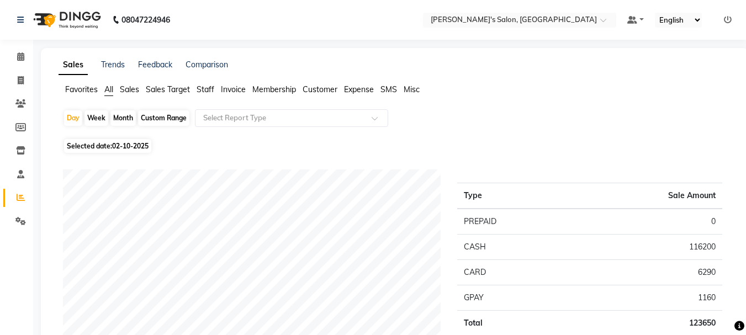
click at [208, 89] on span "Staff" at bounding box center [205, 89] width 18 height 10
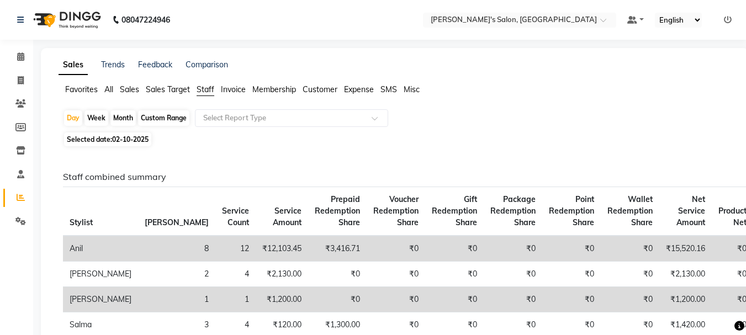
click at [119, 119] on div "Month" at bounding box center [122, 117] width 25 height 15
select select "10"
select select "2025"
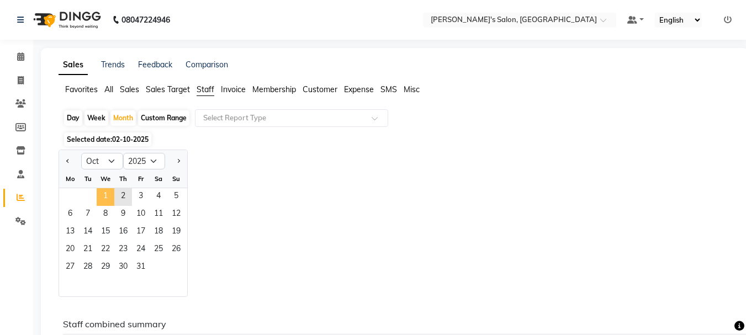
click at [102, 191] on span "1" at bounding box center [106, 197] width 18 height 18
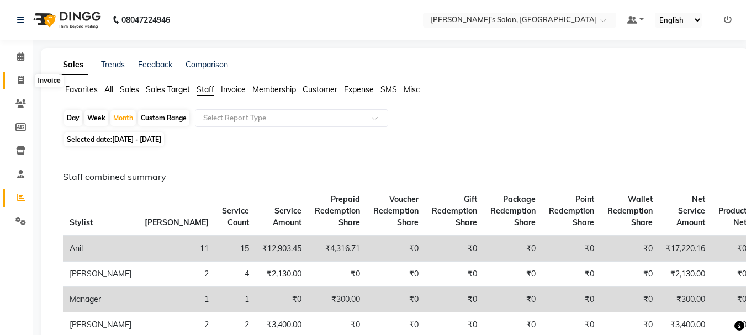
click at [23, 81] on icon at bounding box center [21, 80] width 6 height 8
select select "service"
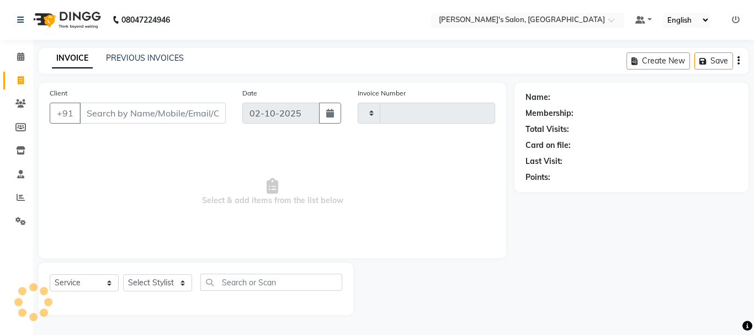
type input "2415"
select select "3810"
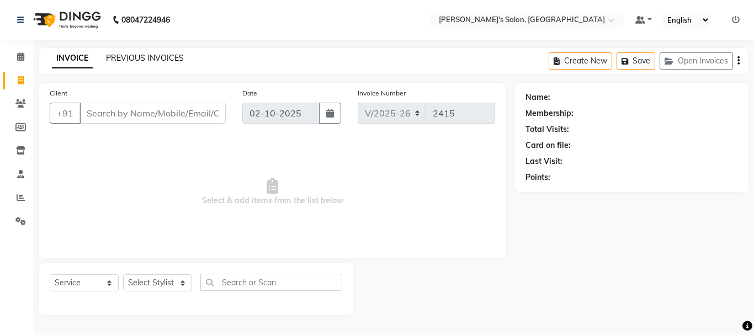
click at [139, 54] on link "PREVIOUS INVOICES" at bounding box center [145, 58] width 78 height 10
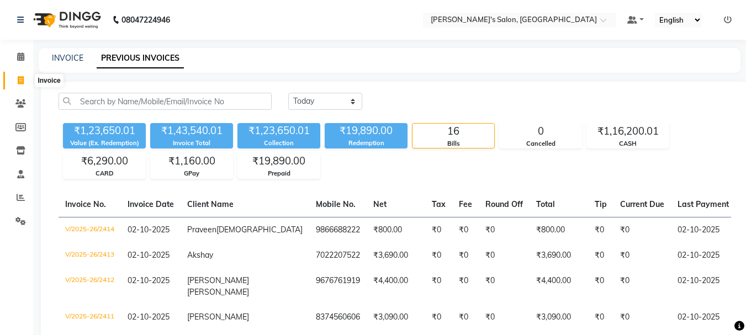
click at [18, 76] on icon at bounding box center [21, 80] width 6 height 8
select select "service"
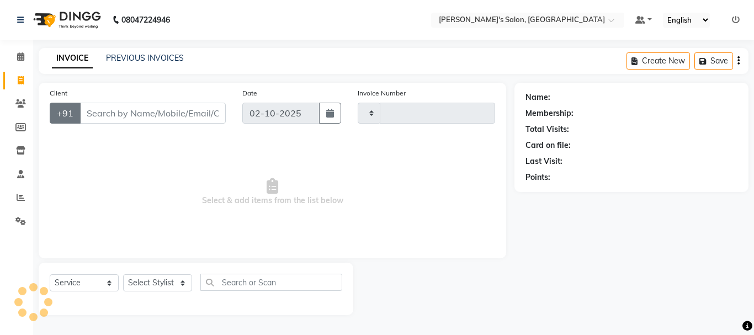
type input "2415"
select select "3810"
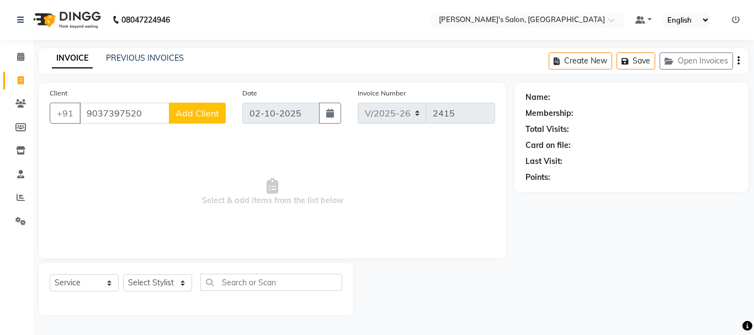
type input "9037397520"
click at [206, 114] on span "Add Client" at bounding box center [197, 113] width 44 height 11
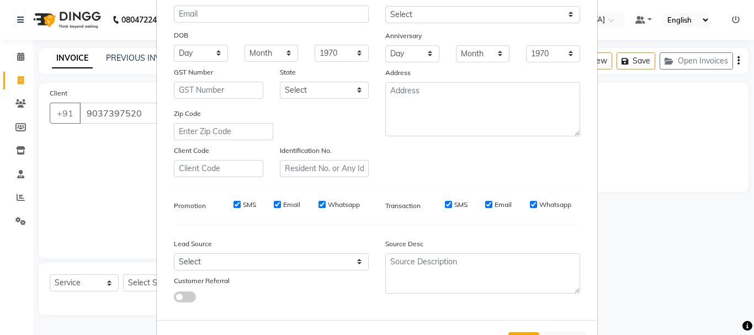
scroll to position [174, 0]
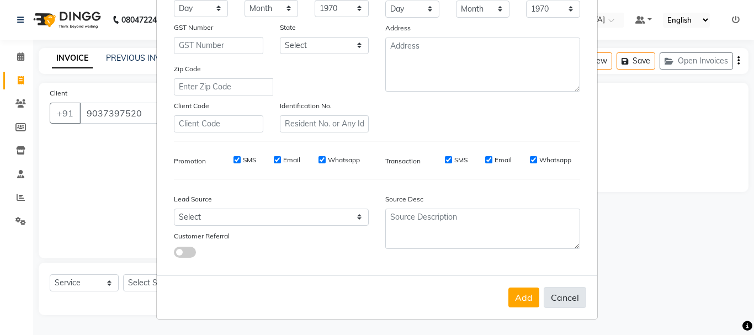
click at [563, 295] on button "Cancel" at bounding box center [565, 297] width 42 height 21
select select
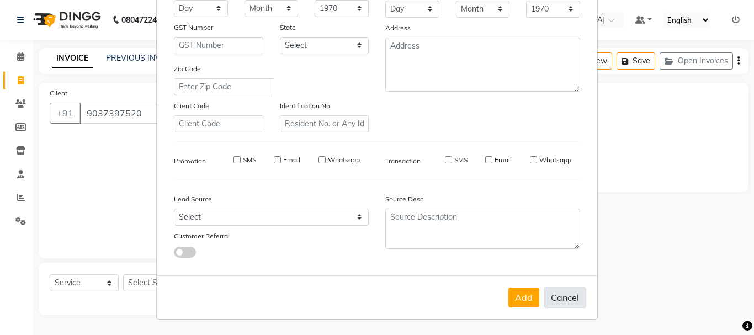
select select
checkbox input "false"
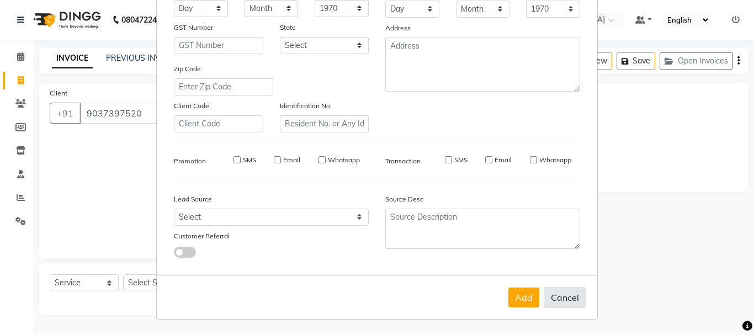
checkbox input "false"
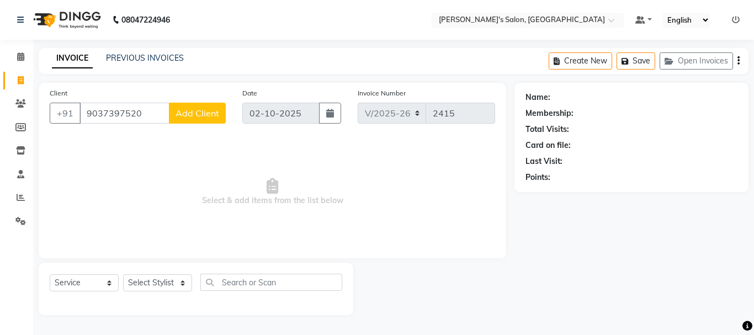
click at [196, 114] on span "Add Client" at bounding box center [197, 113] width 44 height 11
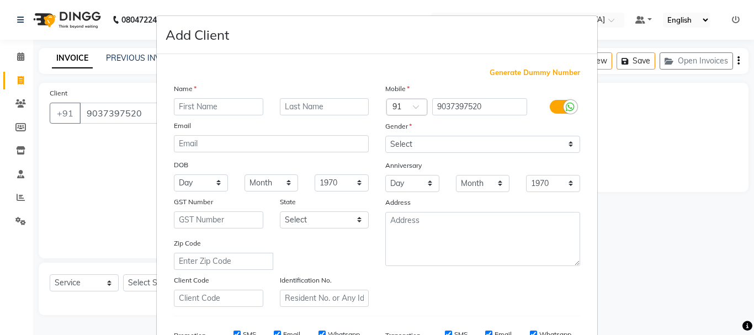
click at [226, 103] on input "text" at bounding box center [218, 106] width 89 height 17
type input "maam"
click at [570, 143] on select "Select [DEMOGRAPHIC_DATA] [DEMOGRAPHIC_DATA] Other Prefer Not To Say" at bounding box center [482, 144] width 195 height 17
select select "[DEMOGRAPHIC_DATA]"
click at [385, 136] on select "Select [DEMOGRAPHIC_DATA] [DEMOGRAPHIC_DATA] Other Prefer Not To Say" at bounding box center [482, 144] width 195 height 17
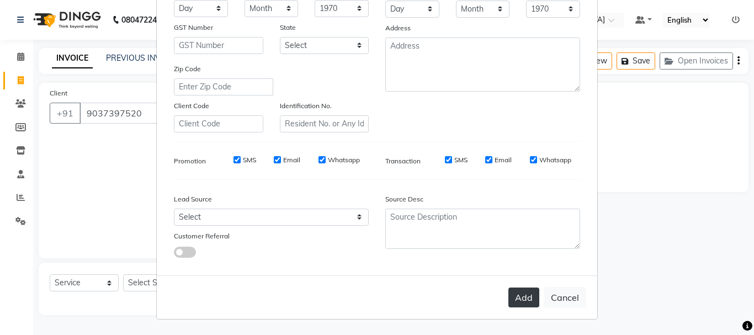
click at [515, 297] on button "Add" at bounding box center [523, 298] width 31 height 20
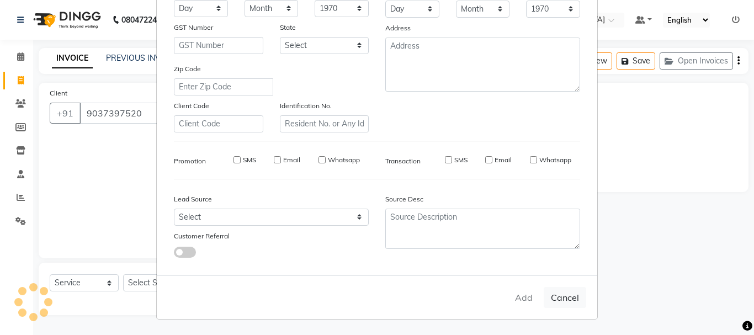
select select
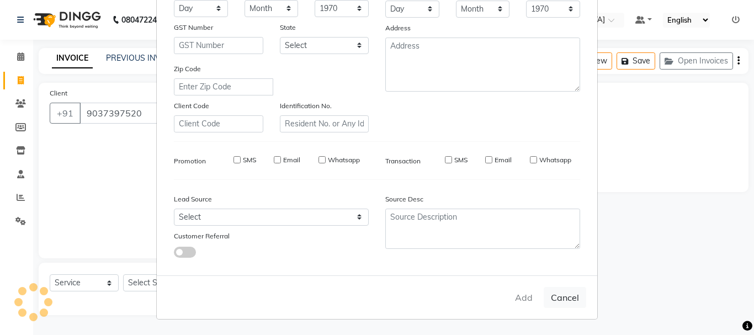
select select
checkbox input "false"
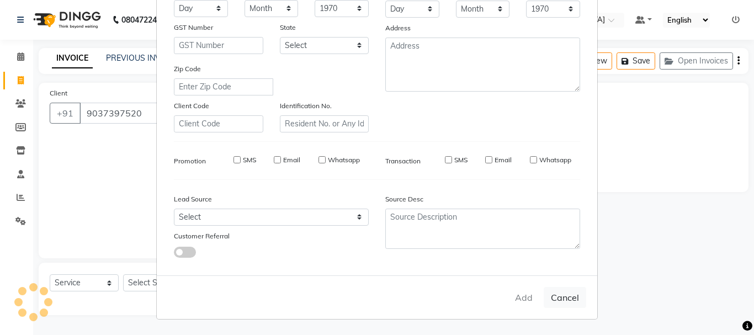
checkbox input "false"
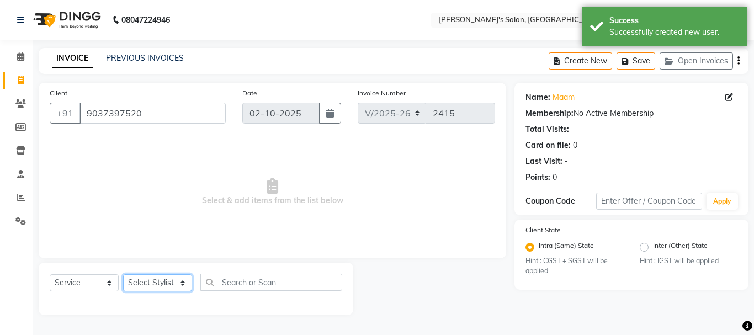
click at [137, 283] on select "Select Stylist [PERSON_NAME] [PERSON_NAME] Manager [PERSON_NAME] [PERSON_NAME] …" at bounding box center [157, 282] width 69 height 17
select select "22948"
click at [123, 274] on select "Select Stylist [PERSON_NAME] [PERSON_NAME] Manager [PERSON_NAME] [PERSON_NAME] …" at bounding box center [157, 282] width 69 height 17
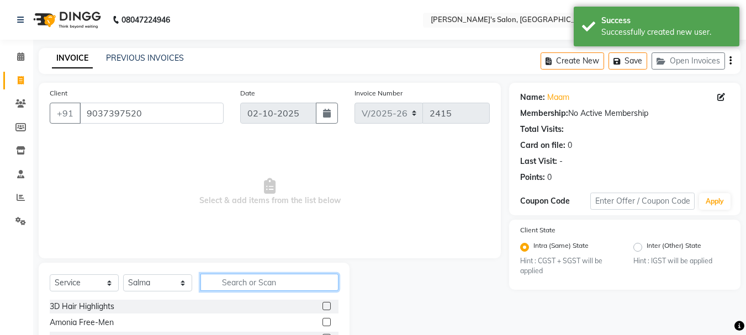
click at [243, 285] on input "text" at bounding box center [269, 282] width 138 height 17
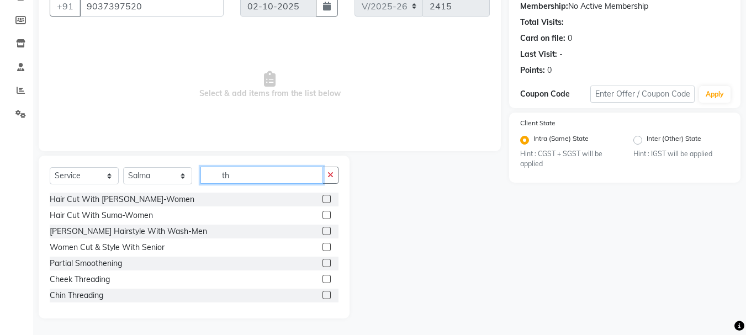
scroll to position [530, 0]
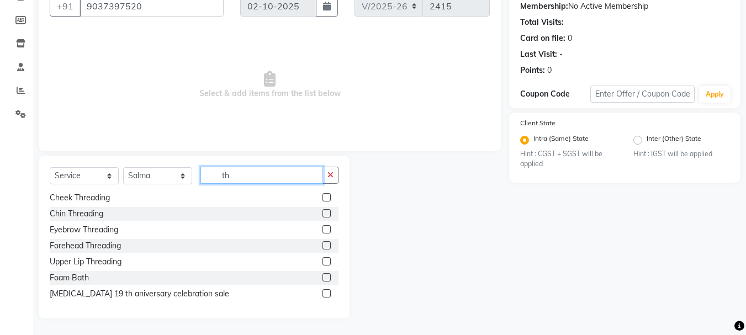
type input "th"
click at [322, 231] on label at bounding box center [326, 229] width 8 height 8
click at [322, 231] on input "checkbox" at bounding box center [325, 229] width 7 height 7
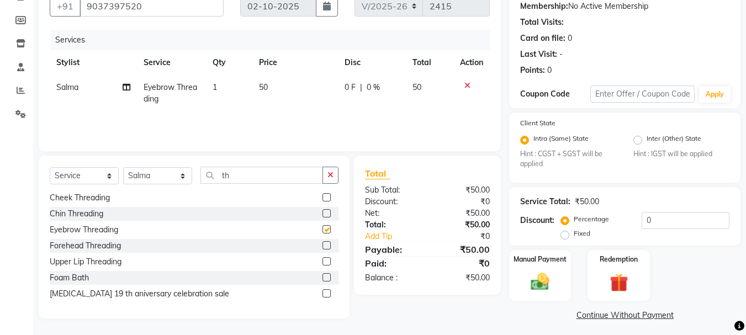
checkbox input "false"
click at [280, 86] on td "50" at bounding box center [295, 93] width 86 height 36
select select "22948"
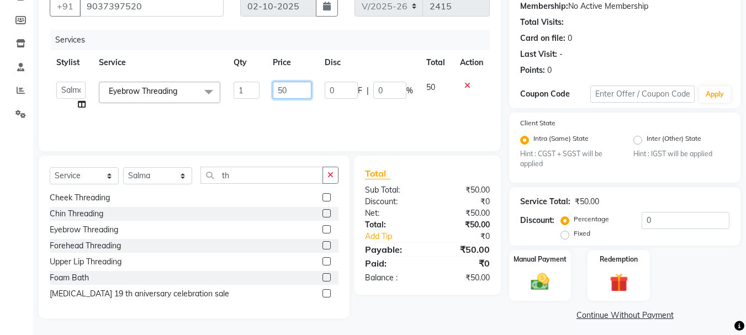
click at [301, 89] on input "50" at bounding box center [292, 90] width 38 height 17
type input "5"
type input "100"
click at [539, 282] on img at bounding box center [539, 282] width 31 height 22
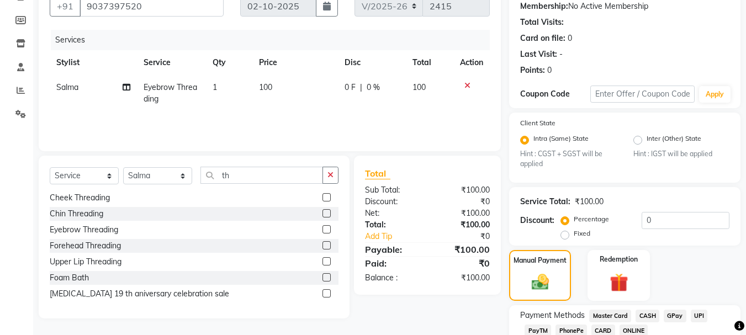
click at [673, 316] on span "GPay" at bounding box center [674, 316] width 23 height 13
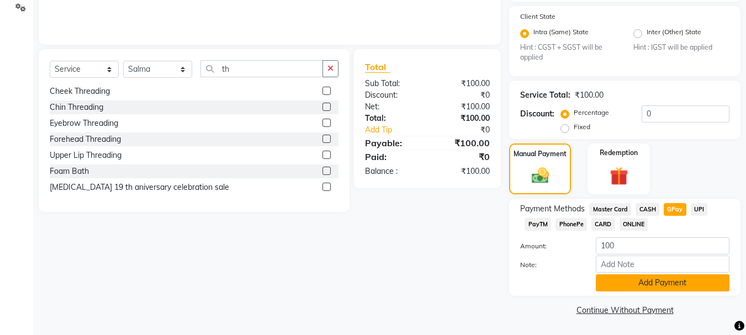
click at [691, 281] on button "Add Payment" at bounding box center [662, 282] width 134 height 17
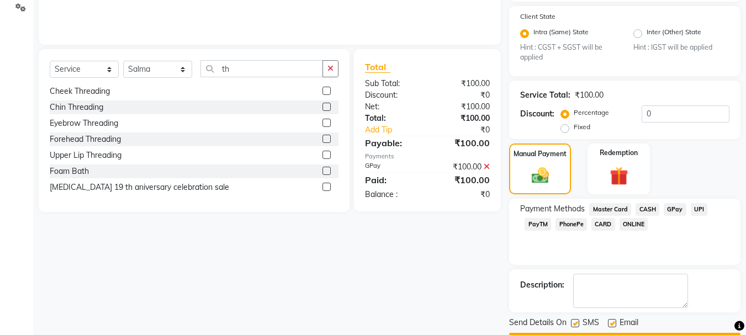
scroll to position [245, 0]
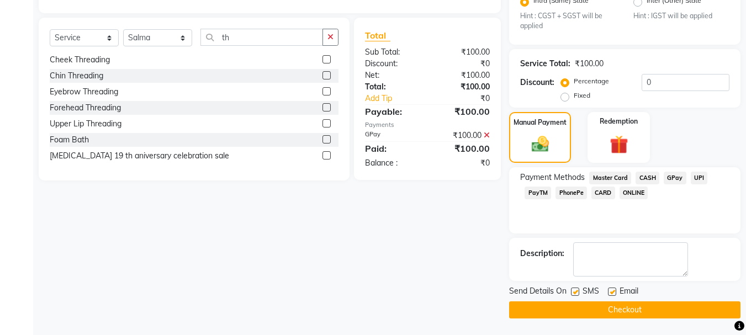
click at [655, 311] on button "Checkout" at bounding box center [624, 309] width 231 height 17
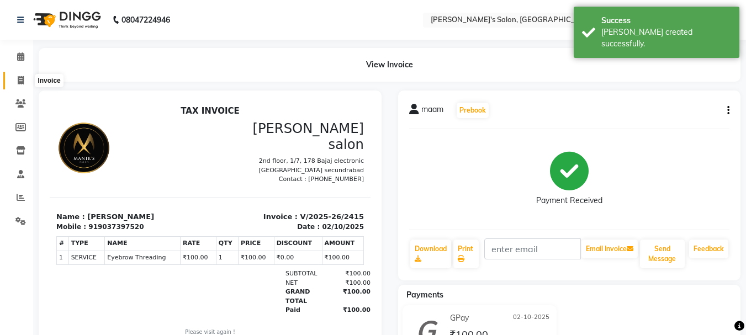
click at [18, 79] on icon at bounding box center [21, 80] width 6 height 8
select select "service"
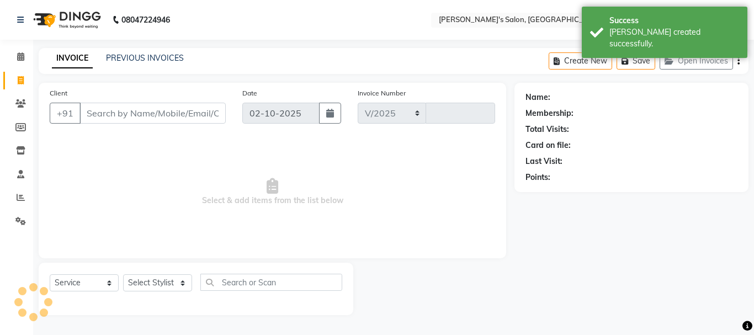
select select "3810"
type input "2416"
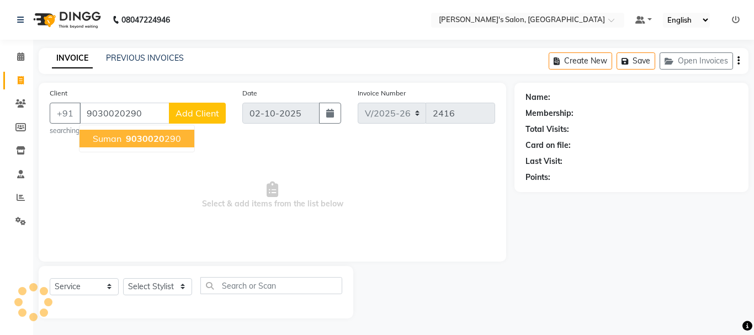
type input "9030020290"
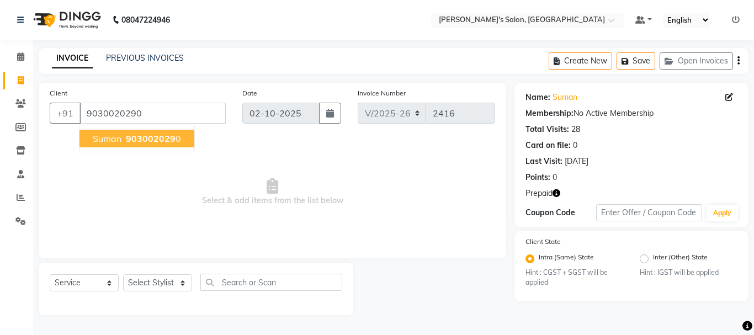
drag, startPoint x: 151, startPoint y: 142, endPoint x: 127, endPoint y: 127, distance: 28.0
click at [150, 140] on span "903002029" at bounding box center [151, 138] width 50 height 11
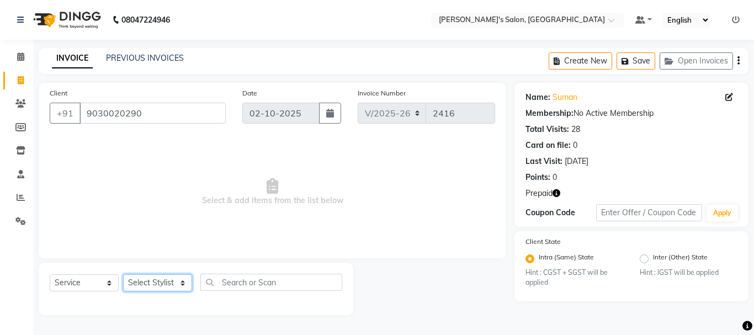
click at [152, 286] on select "Select Stylist [PERSON_NAME] [PERSON_NAME] Manager [PERSON_NAME] [PERSON_NAME] …" at bounding box center [157, 282] width 69 height 17
select select "18487"
click at [123, 274] on select "Select Stylist [PERSON_NAME] [PERSON_NAME] Manager [PERSON_NAME] [PERSON_NAME] …" at bounding box center [157, 282] width 69 height 17
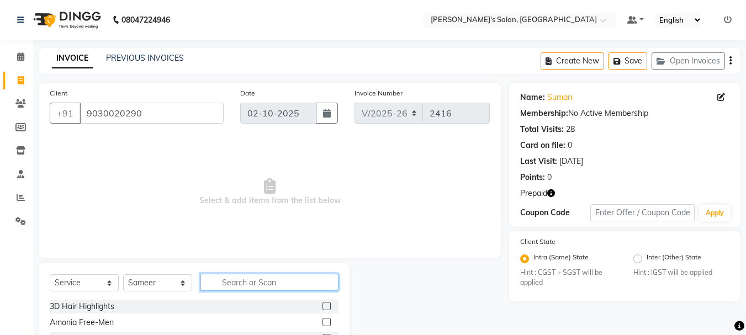
click at [257, 283] on input "text" at bounding box center [269, 282] width 138 height 17
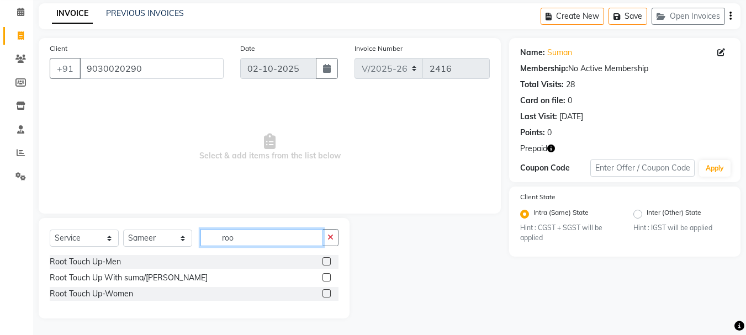
type input "roo"
click at [327, 295] on label at bounding box center [326, 293] width 8 height 8
click at [327, 295] on input "checkbox" at bounding box center [325, 293] width 7 height 7
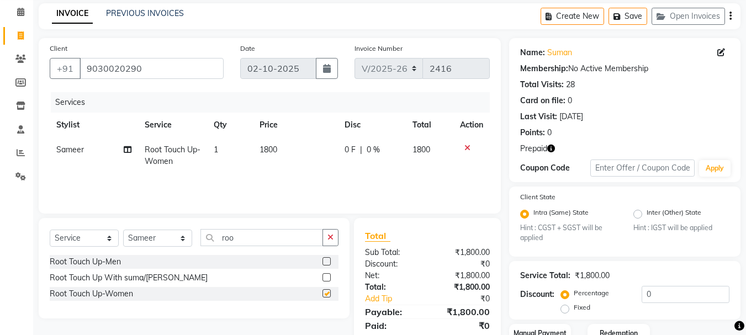
checkbox input "false"
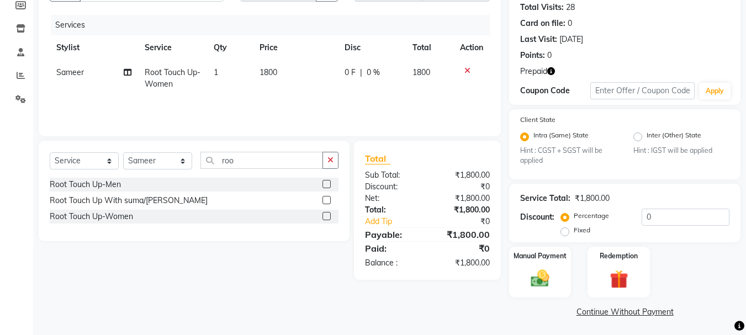
scroll to position [124, 0]
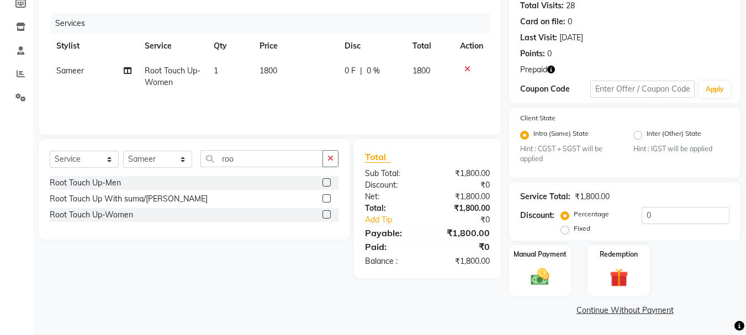
click at [554, 71] on icon "button" at bounding box center [551, 70] width 8 height 8
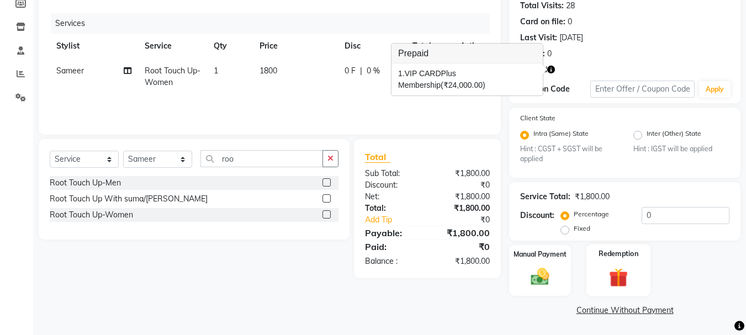
click at [619, 279] on img at bounding box center [618, 278] width 31 height 24
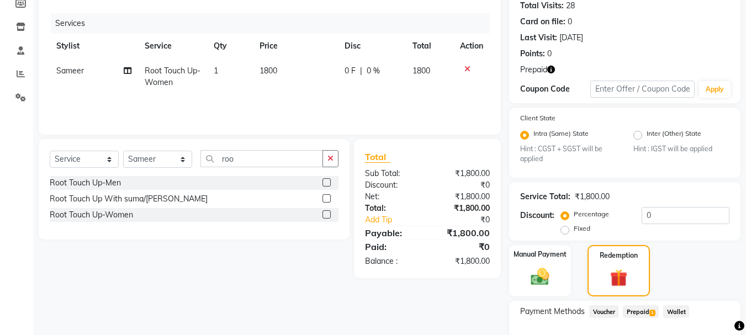
click at [637, 312] on span "Prepaid 1" at bounding box center [641, 311] width 36 height 13
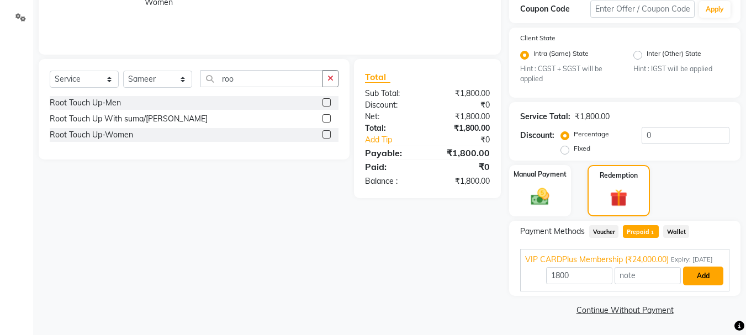
click at [698, 273] on button "Add" at bounding box center [703, 276] width 40 height 19
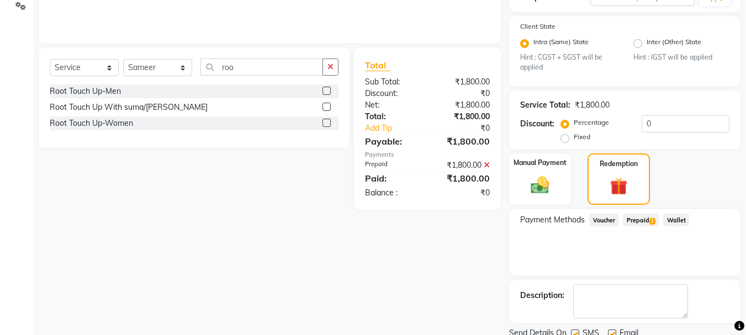
scroll to position [257, 0]
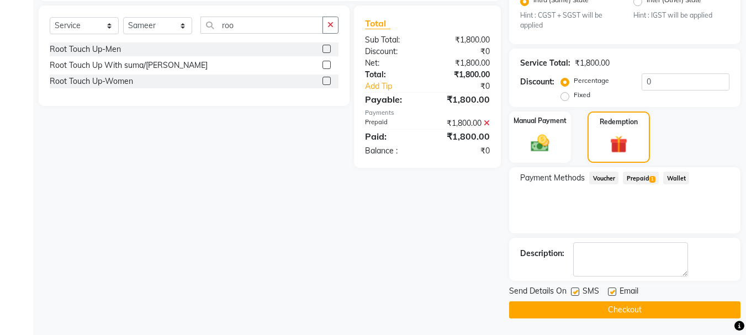
click at [641, 305] on button "Checkout" at bounding box center [624, 309] width 231 height 17
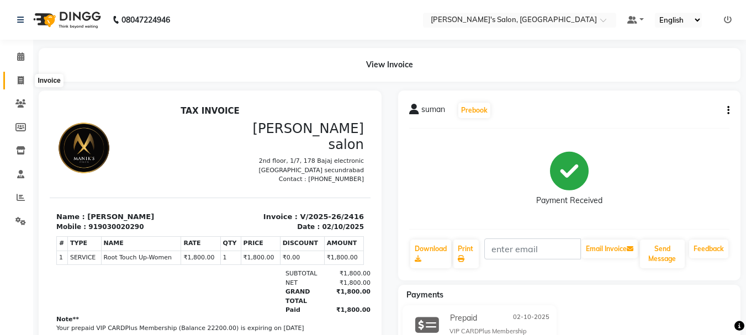
click at [24, 78] on span at bounding box center [20, 81] width 19 height 13
select select "3810"
select select "service"
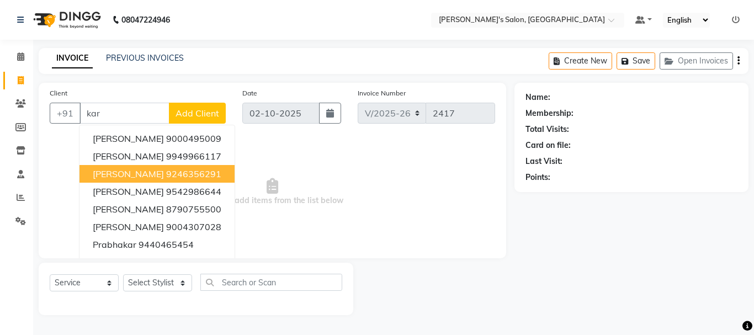
click at [194, 178] on ngb-highlight "9246356291" at bounding box center [193, 173] width 55 height 11
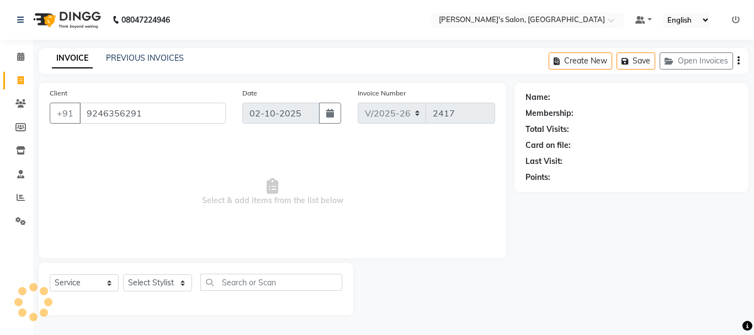
type input "9246356291"
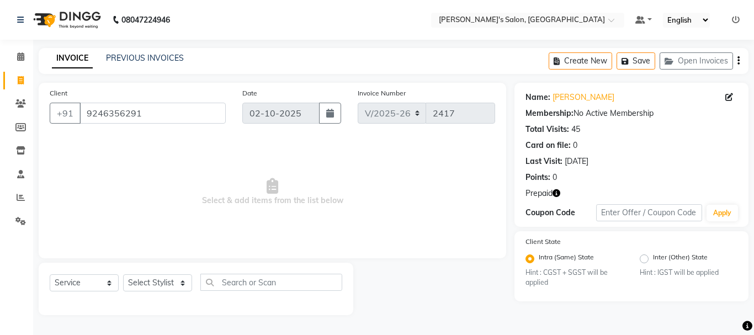
click at [558, 193] on icon "button" at bounding box center [556, 193] width 8 height 8
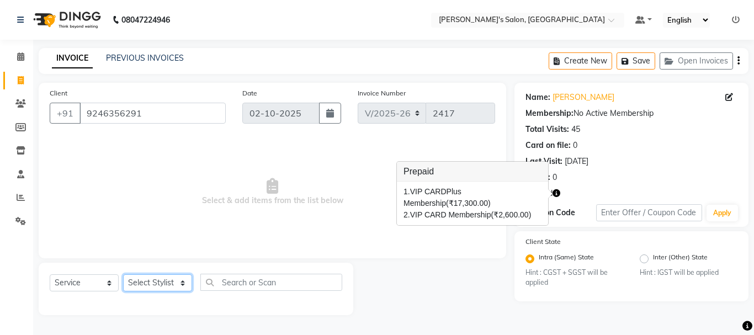
click at [152, 283] on select "Select Stylist [PERSON_NAME] [PERSON_NAME] Manager [PERSON_NAME] [PERSON_NAME] …" at bounding box center [157, 282] width 69 height 17
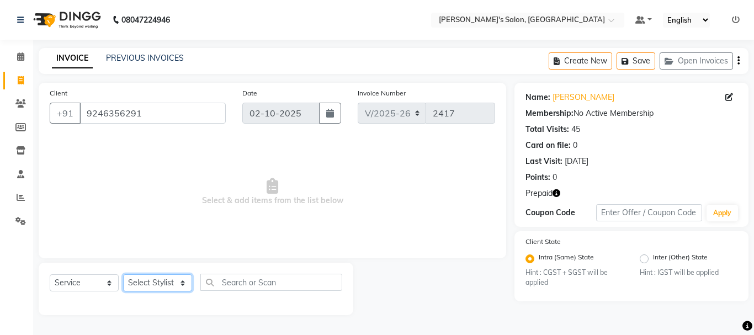
select select "19032"
click at [123, 274] on select "Select Stylist [PERSON_NAME] [PERSON_NAME] Manager [PERSON_NAME] [PERSON_NAME] …" at bounding box center [157, 282] width 69 height 17
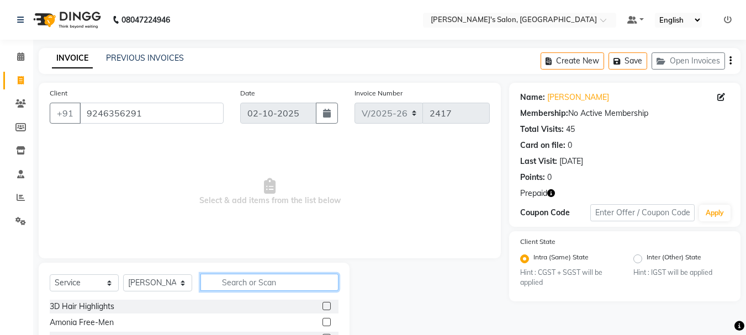
click at [243, 280] on input "text" at bounding box center [269, 282] width 138 height 17
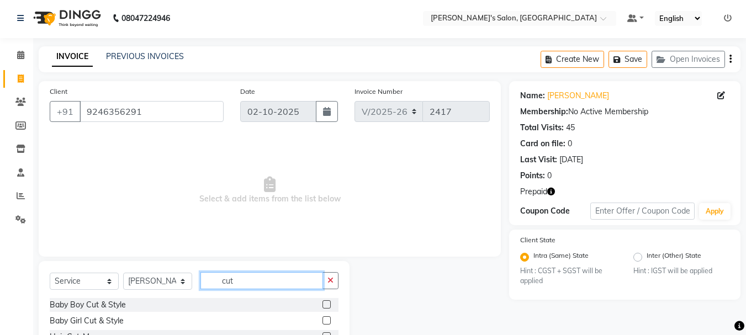
scroll to position [107, 0]
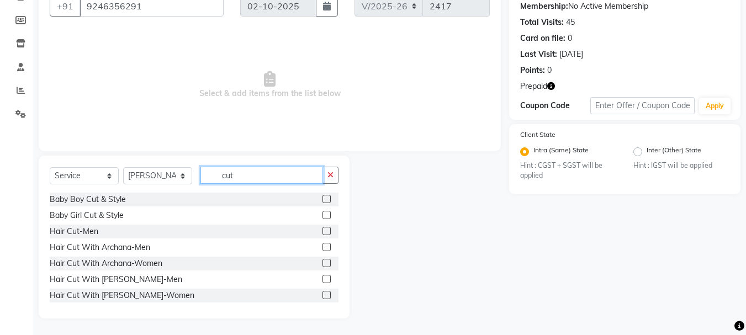
type input "cut"
click at [322, 281] on label at bounding box center [326, 279] width 8 height 8
click at [322, 281] on input "checkbox" at bounding box center [325, 279] width 7 height 7
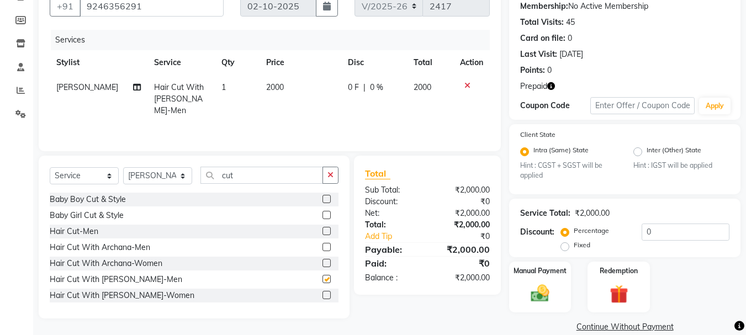
checkbox input "false"
click at [266, 83] on span "2000" at bounding box center [275, 87] width 18 height 10
select select "19032"
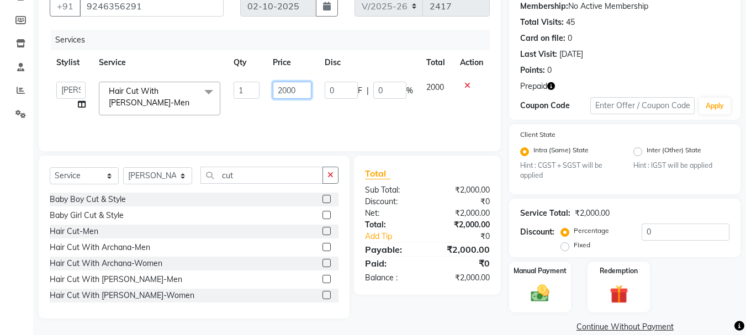
click at [281, 90] on input "2000" at bounding box center [292, 90] width 38 height 17
type input "1000"
click at [327, 121] on div "Services Stylist Service Qty Price Disc Total Action Anil [PERSON_NAME] Manager…" at bounding box center [270, 85] width 440 height 110
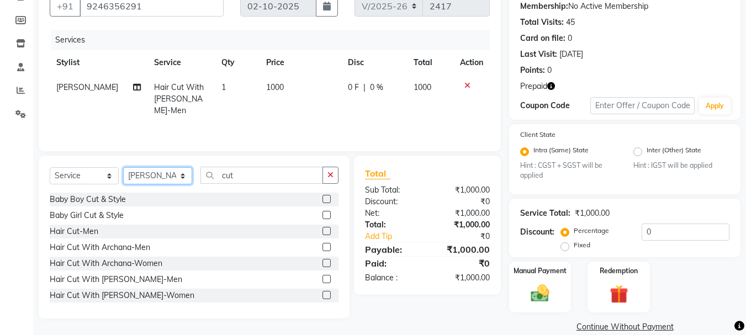
click at [183, 176] on select "Select Stylist [PERSON_NAME] [PERSON_NAME] Manager [PERSON_NAME] [PERSON_NAME] …" at bounding box center [157, 175] width 69 height 17
select select "18476"
click at [123, 167] on select "Select Stylist [PERSON_NAME] [PERSON_NAME] Manager [PERSON_NAME] [PERSON_NAME] …" at bounding box center [157, 175] width 69 height 17
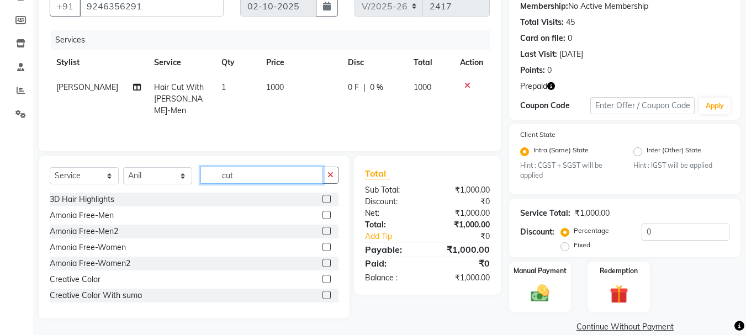
click at [253, 173] on input "cut" at bounding box center [261, 175] width 123 height 17
type input "c"
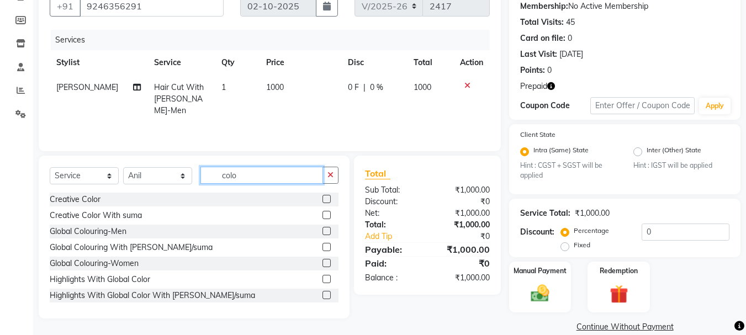
type input "colo"
click at [322, 230] on label at bounding box center [326, 231] width 8 height 8
click at [322, 230] on input "checkbox" at bounding box center [325, 231] width 7 height 7
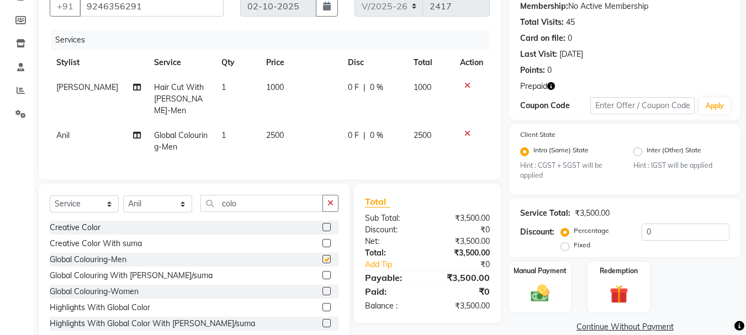
checkbox input "false"
click at [266, 130] on span "2500" at bounding box center [275, 135] width 18 height 10
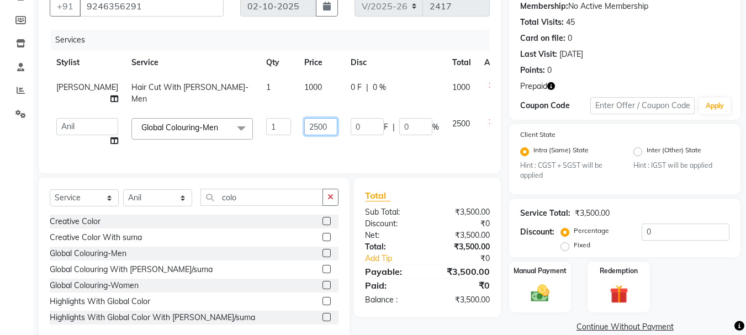
click at [304, 124] on input "2500" at bounding box center [320, 126] width 33 height 17
type input "1500"
click at [375, 152] on div "Services Stylist Service Qty Price Disc Total Action [PERSON_NAME] Hair Cut Wit…" at bounding box center [270, 96] width 440 height 132
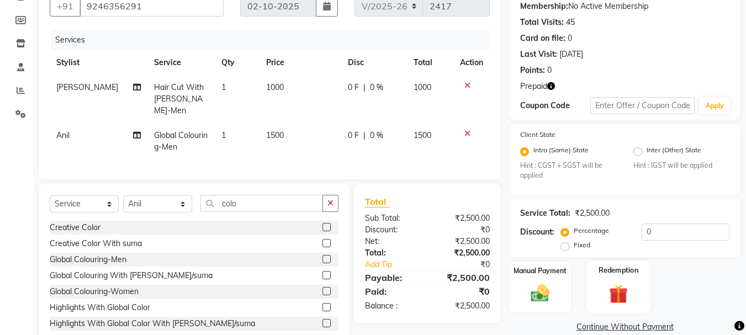
click at [629, 296] on img at bounding box center [618, 295] width 31 height 24
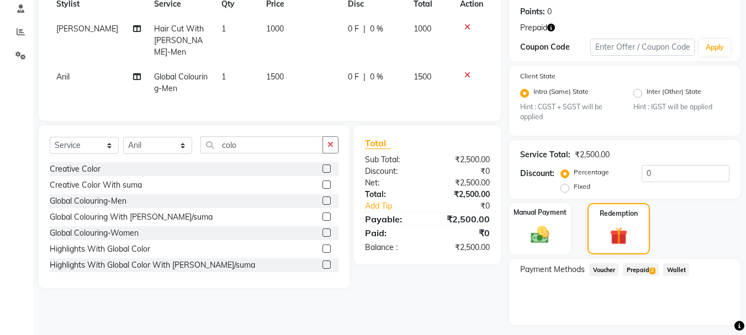
scroll to position [195, 0]
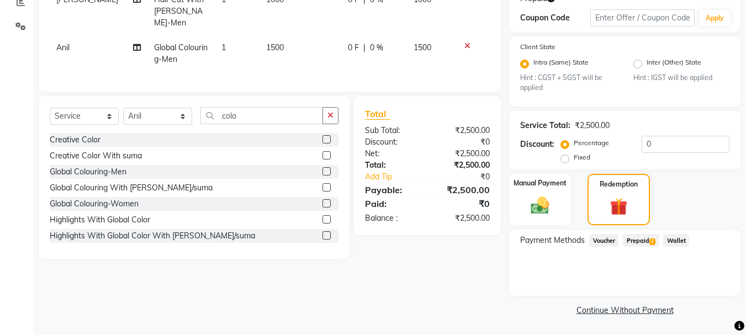
click at [637, 241] on span "Prepaid 2" at bounding box center [641, 240] width 36 height 13
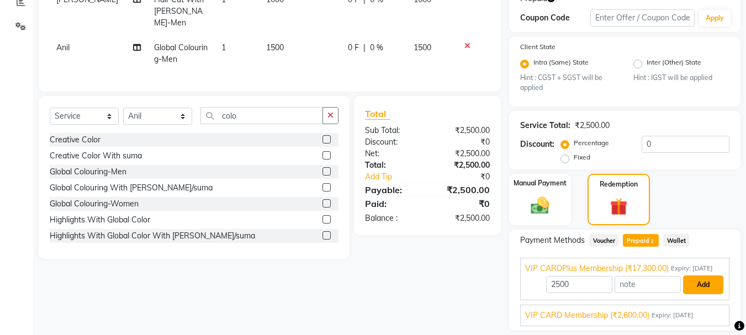
click at [700, 294] on button "Add" at bounding box center [703, 284] width 40 height 19
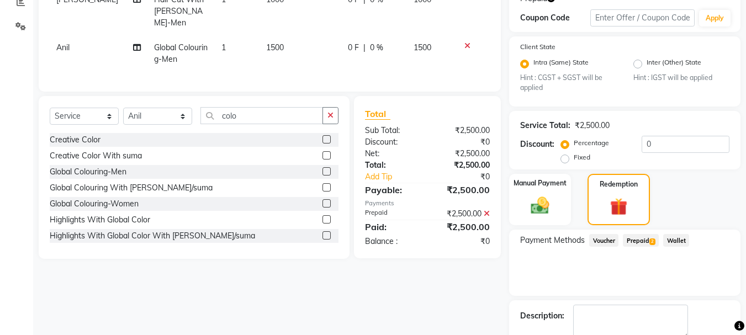
scroll to position [257, 0]
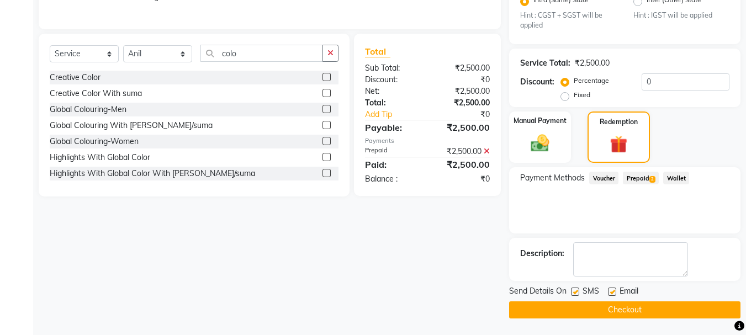
click at [662, 317] on button "Checkout" at bounding box center [624, 309] width 231 height 17
